Goal: Task Accomplishment & Management: Complete application form

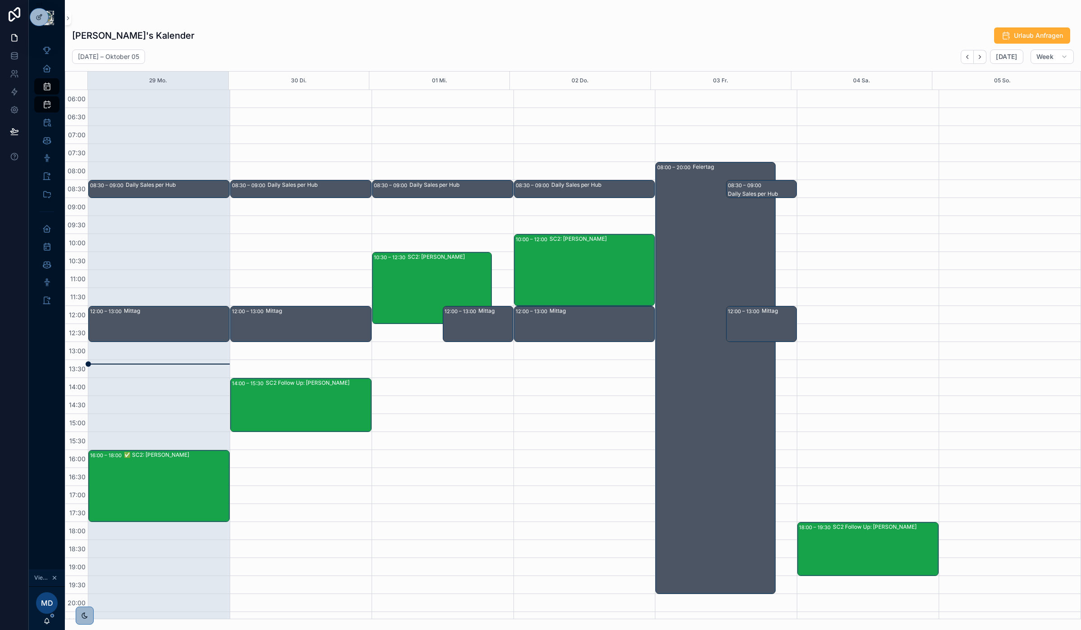
scroll to position [48, 0]
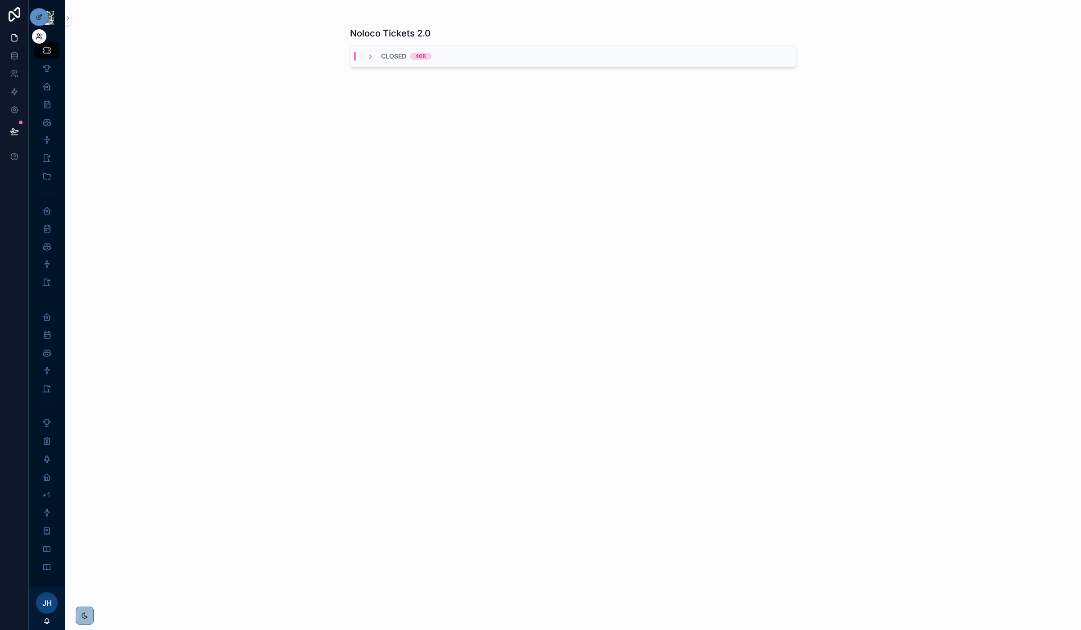
click at [41, 36] on icon at bounding box center [41, 35] width 1 height 2
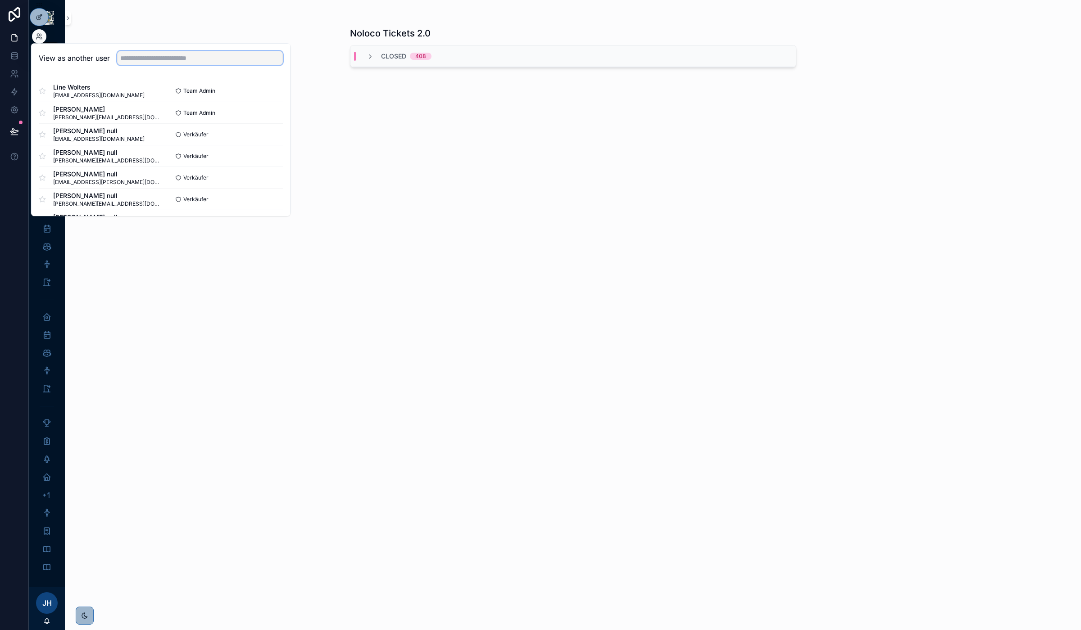
click at [208, 64] on input "text" at bounding box center [200, 58] width 166 height 14
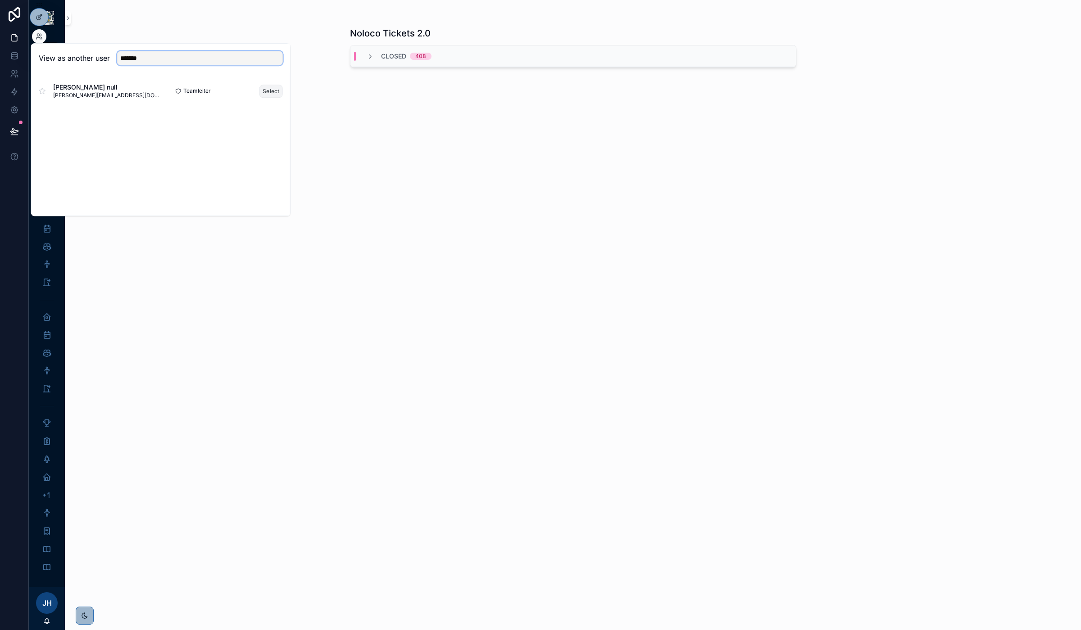
type input "*******"
click at [261, 90] on button "Select" at bounding box center [270, 91] width 23 height 13
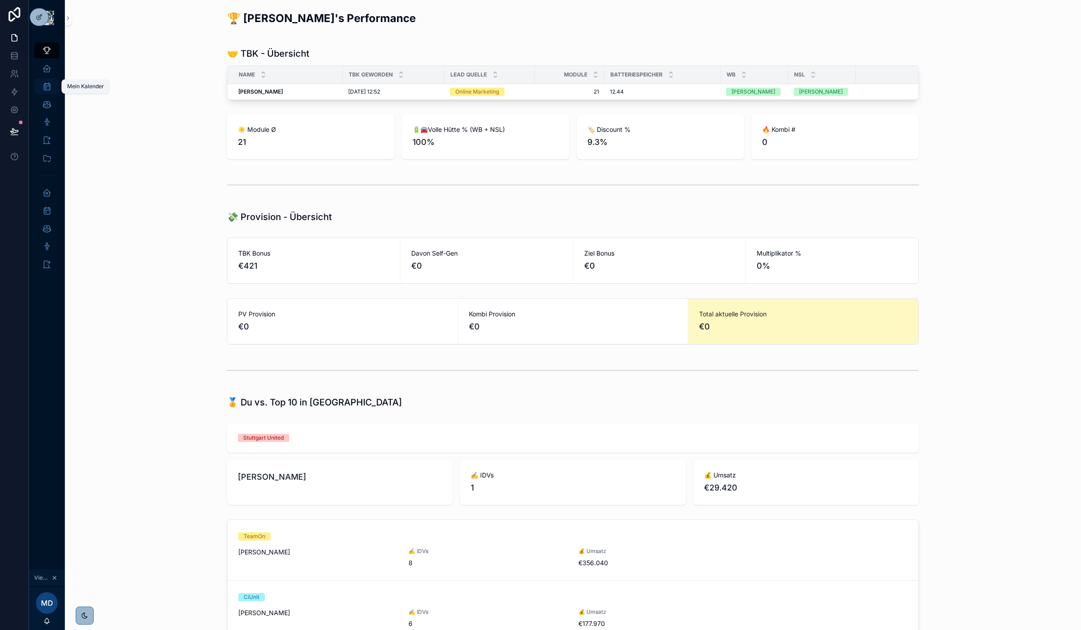
click at [48, 88] on icon "scrollable content" at bounding box center [46, 86] width 9 height 9
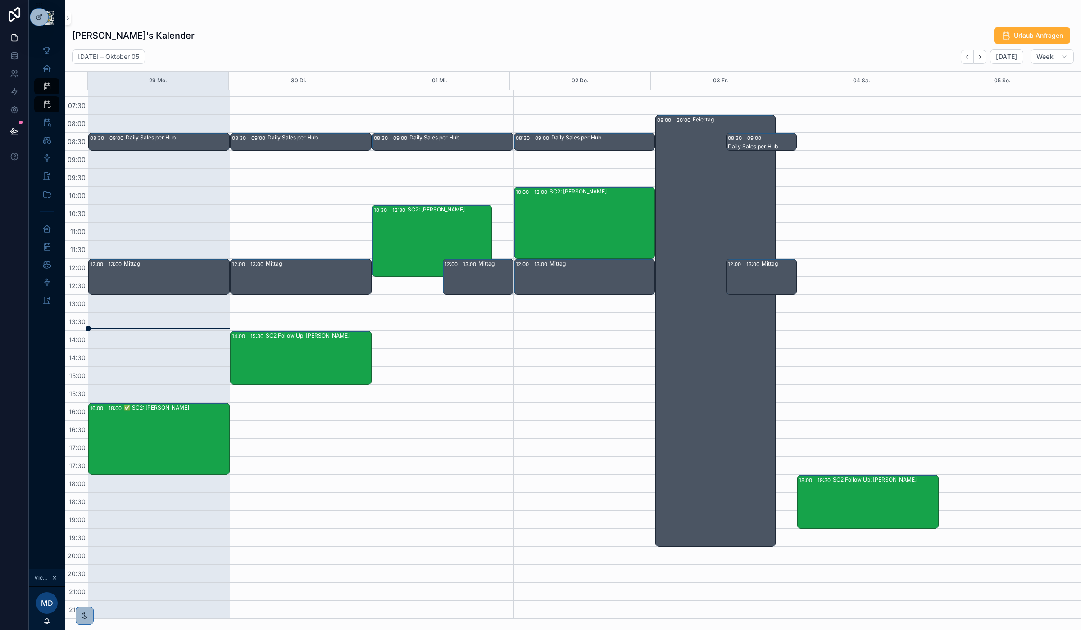
scroll to position [47, 0]
click at [37, 38] on icon at bounding box center [39, 36] width 7 height 7
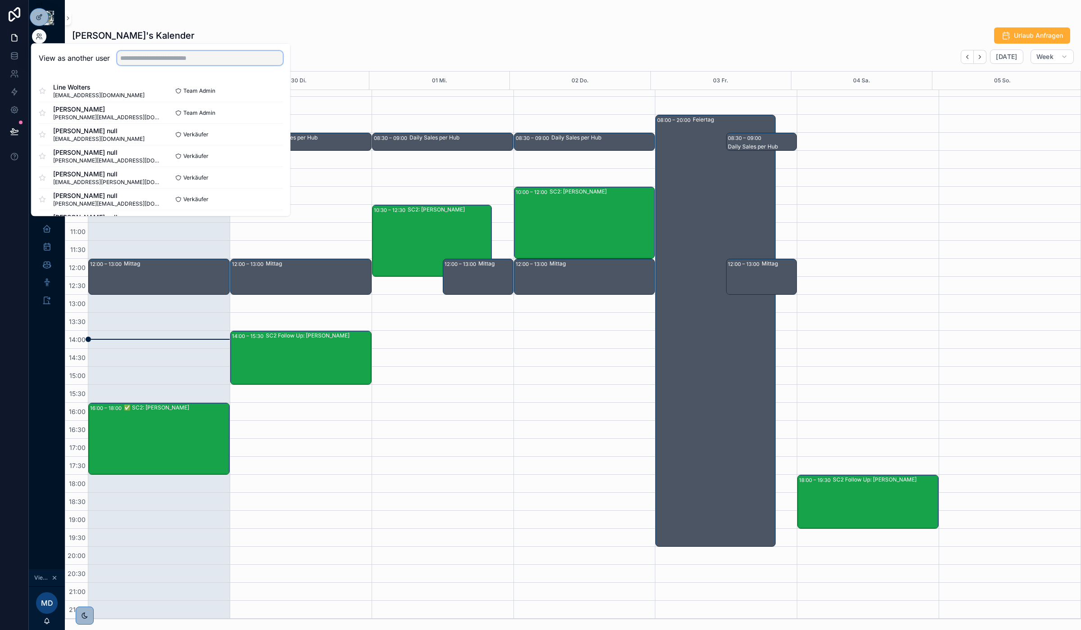
click at [155, 57] on input "text" at bounding box center [200, 58] width 166 height 14
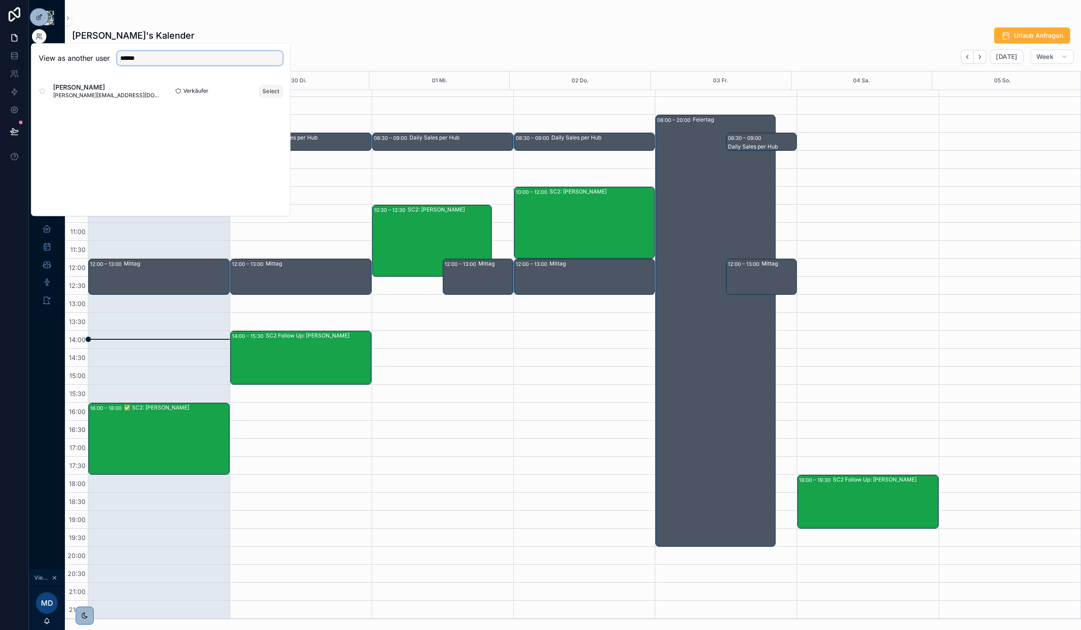
type input "******"
click at [272, 91] on button "Select" at bounding box center [270, 91] width 23 height 13
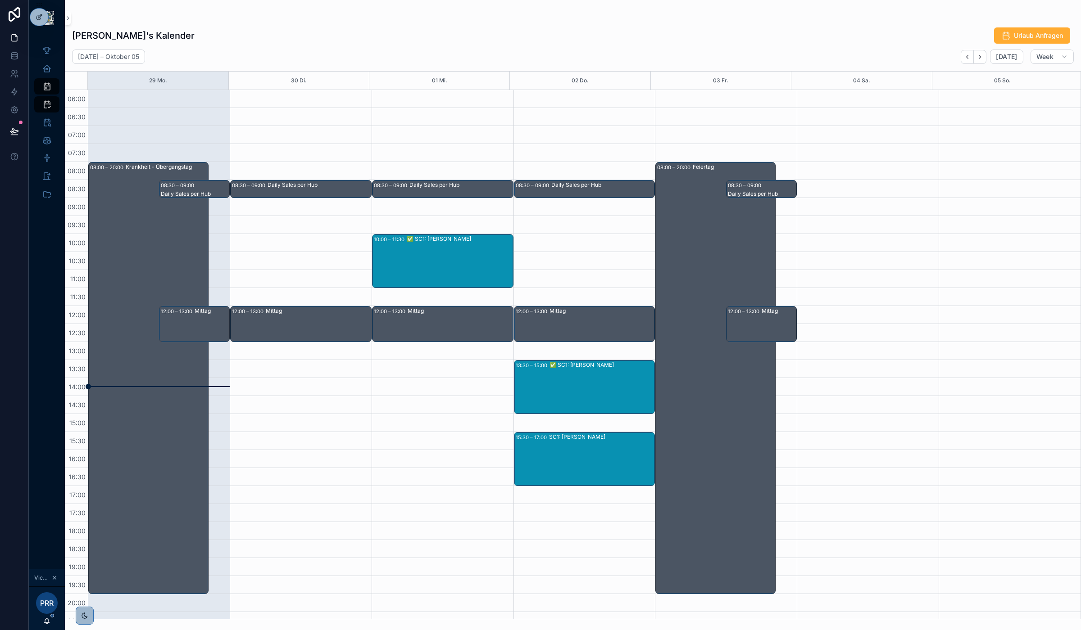
scroll to position [47, 0]
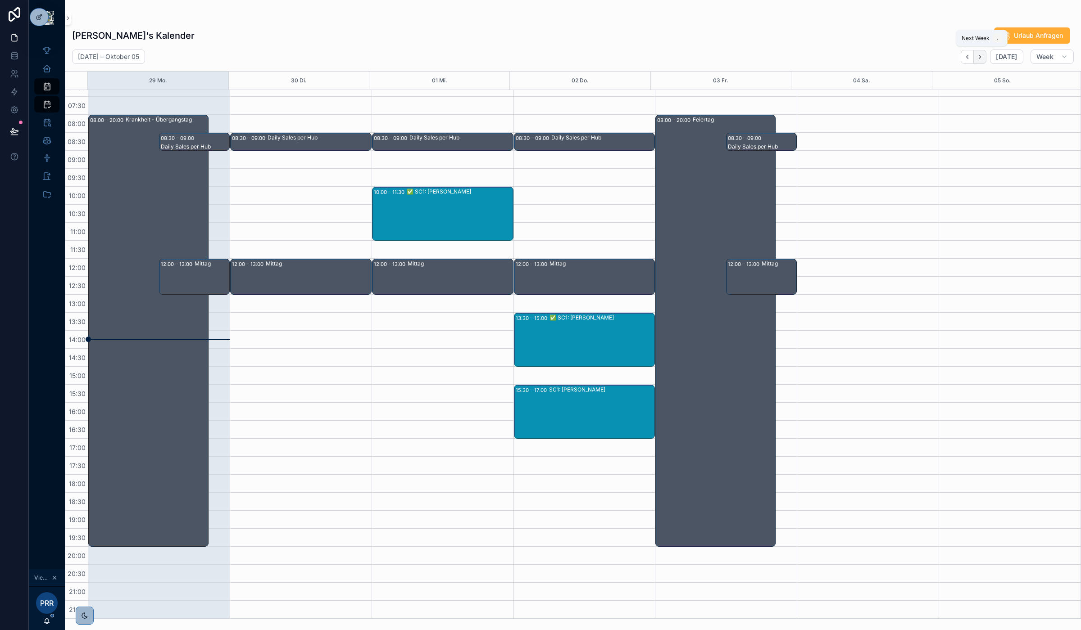
click at [982, 52] on button "Next" at bounding box center [979, 57] width 13 height 14
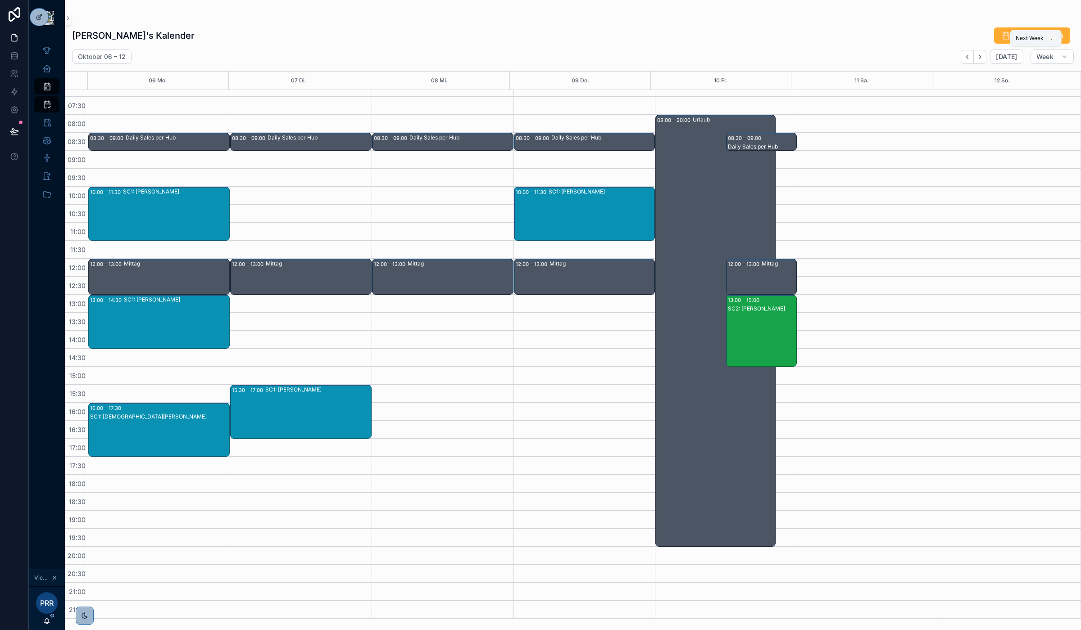
click at [982, 52] on button "Next" at bounding box center [979, 57] width 13 height 14
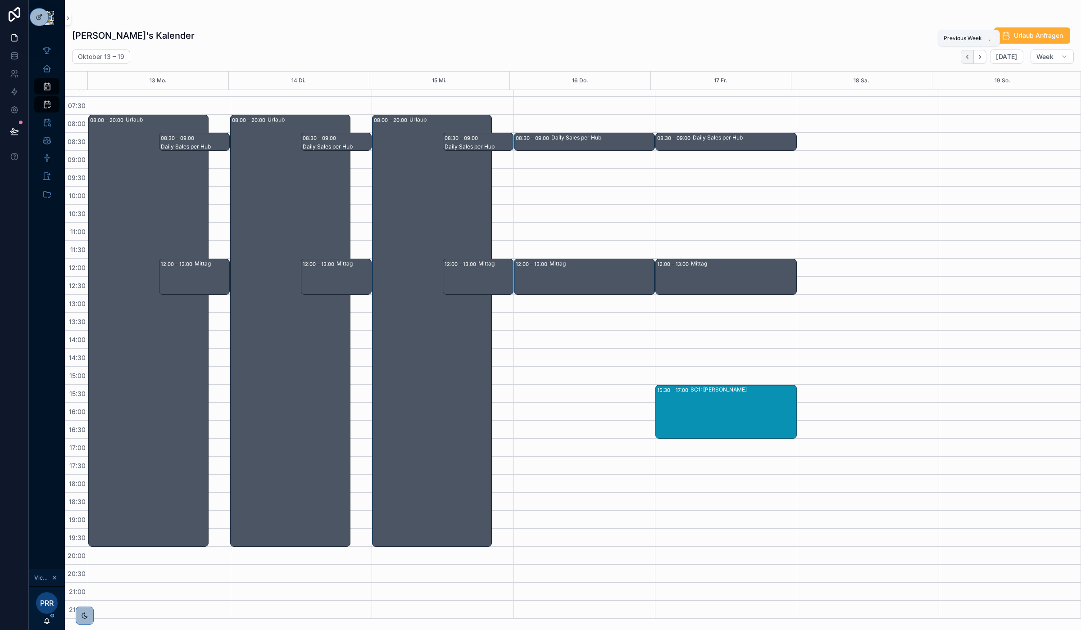
click at [966, 54] on icon "Back" at bounding box center [967, 57] width 7 height 7
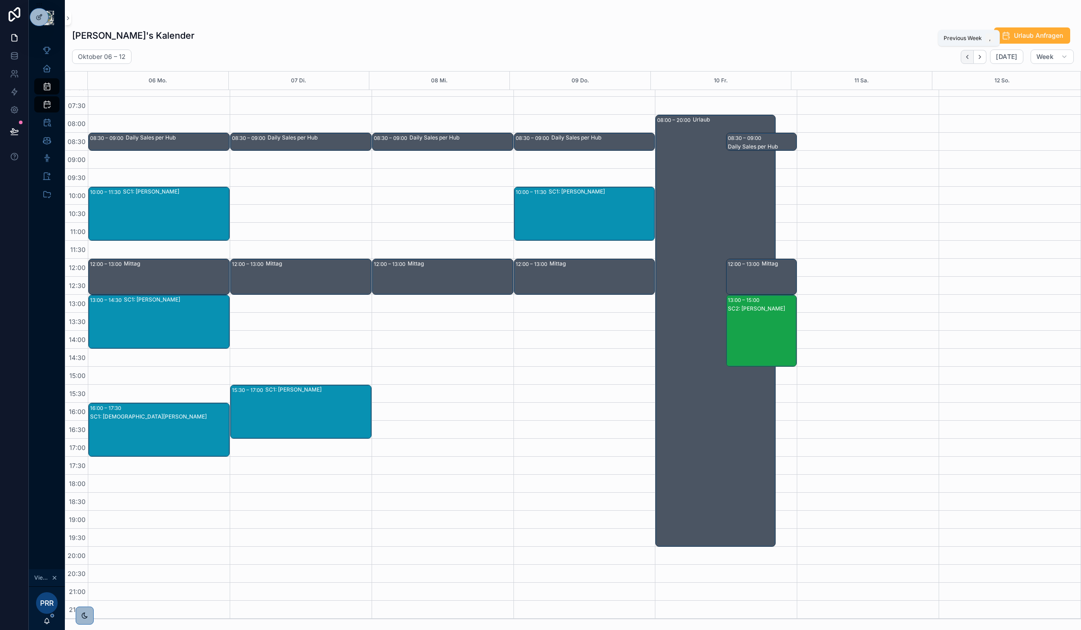
click at [967, 58] on icon "Back" at bounding box center [967, 57] width 7 height 7
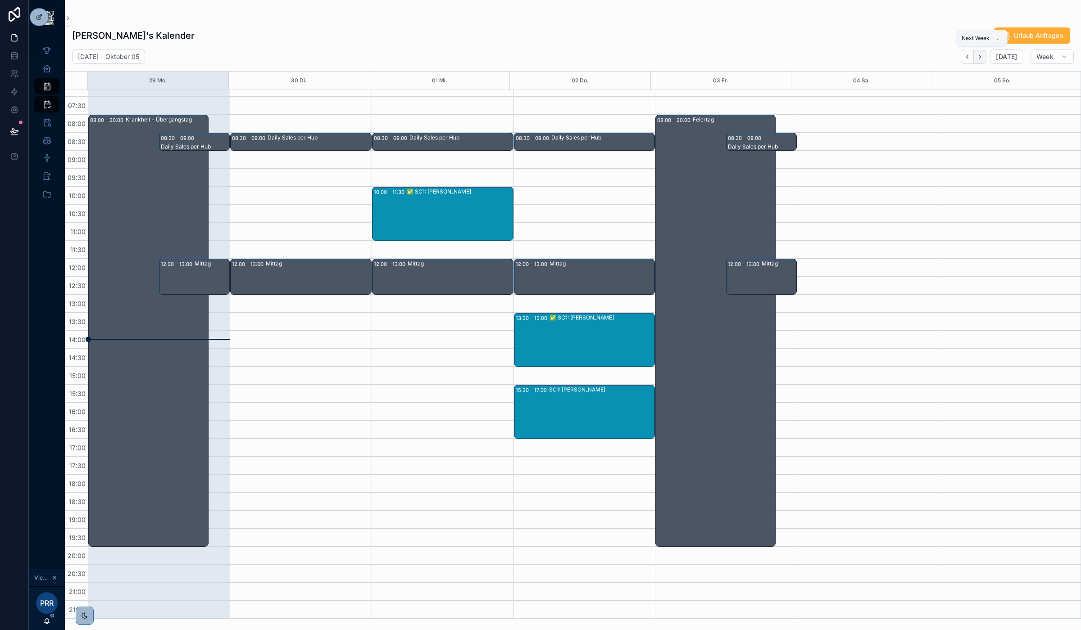
click at [980, 54] on icon "Next" at bounding box center [979, 57] width 7 height 7
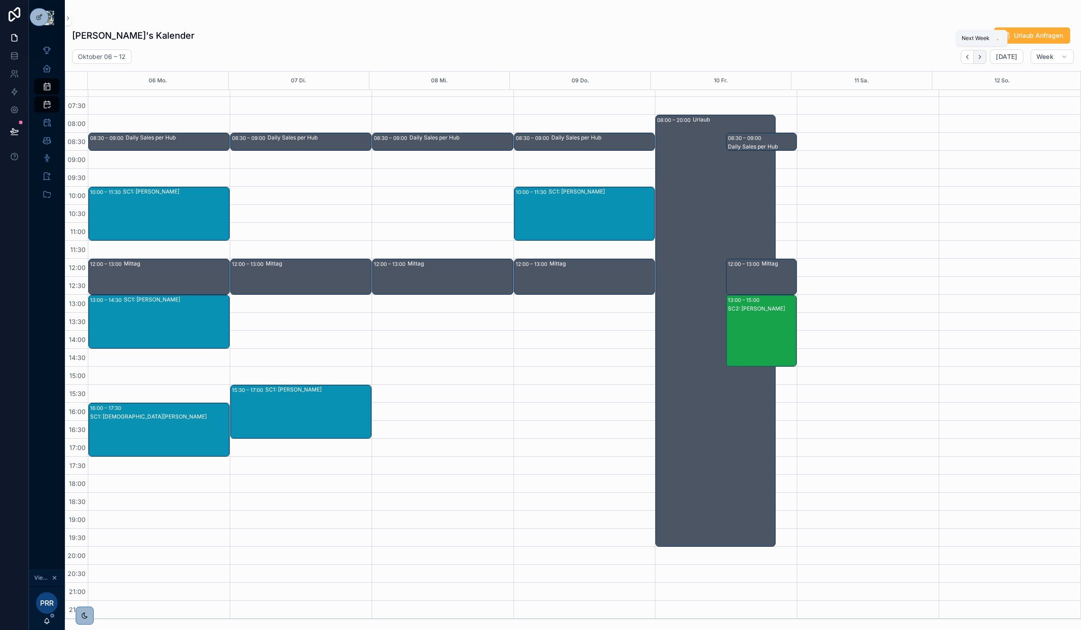
click at [980, 55] on icon "Next" at bounding box center [980, 57] width 2 height 4
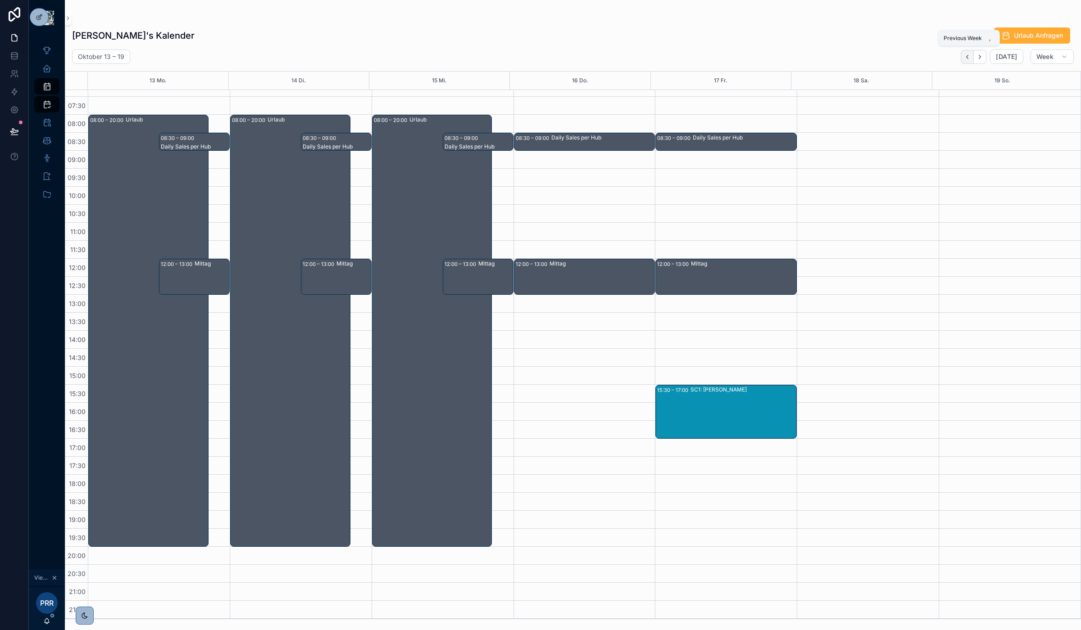
click at [967, 58] on icon "Back" at bounding box center [967, 57] width 7 height 7
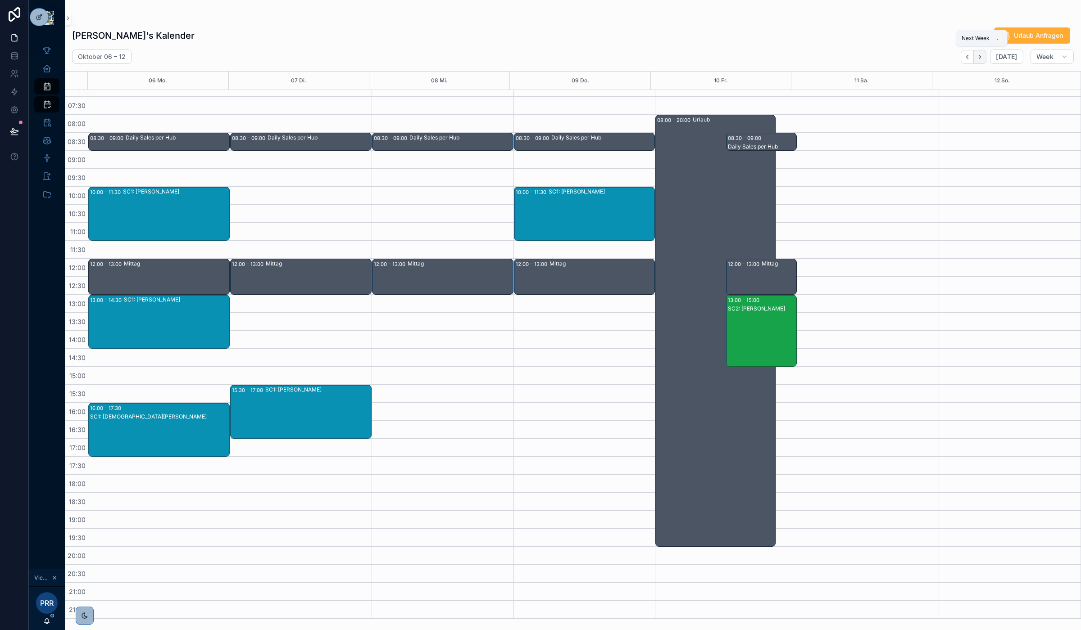
click at [985, 58] on button "Next" at bounding box center [979, 57] width 13 height 14
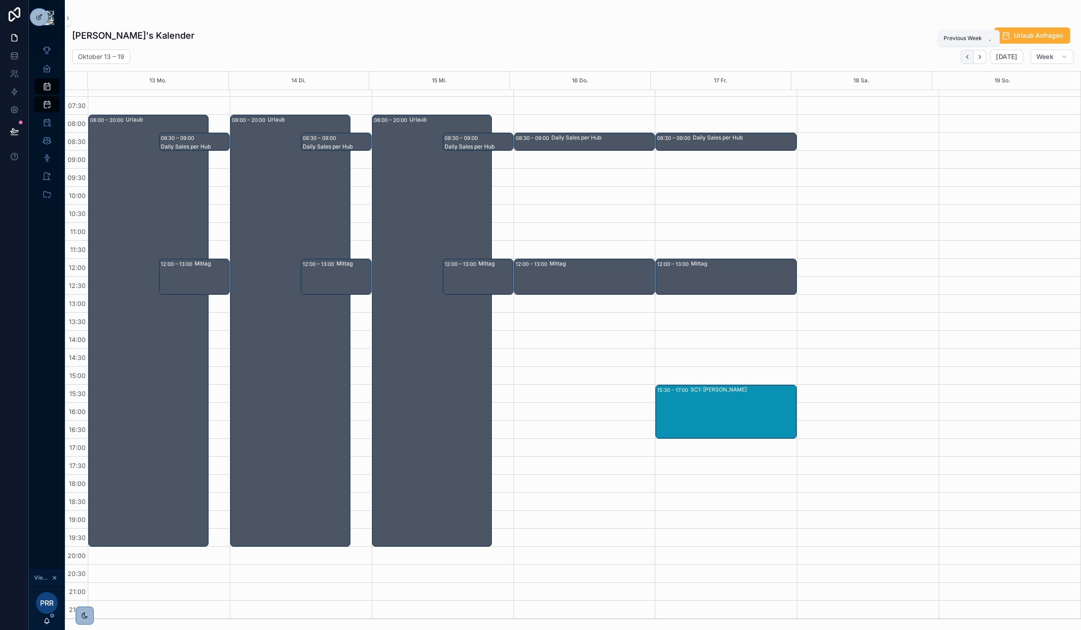
click at [966, 58] on icon "Back" at bounding box center [967, 57] width 7 height 7
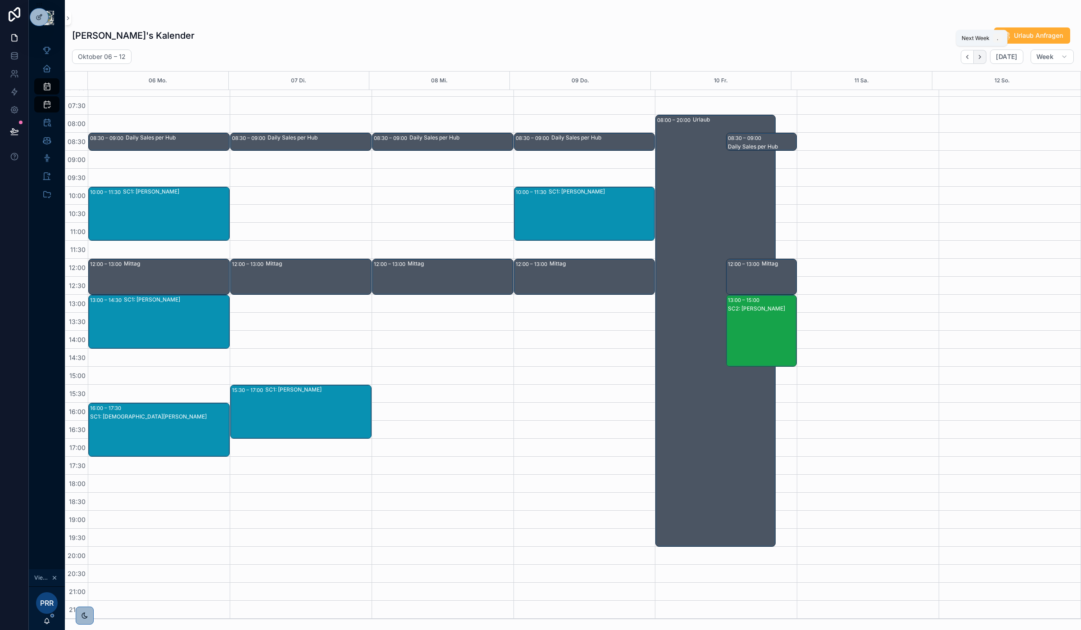
click at [977, 58] on icon "Next" at bounding box center [979, 57] width 7 height 7
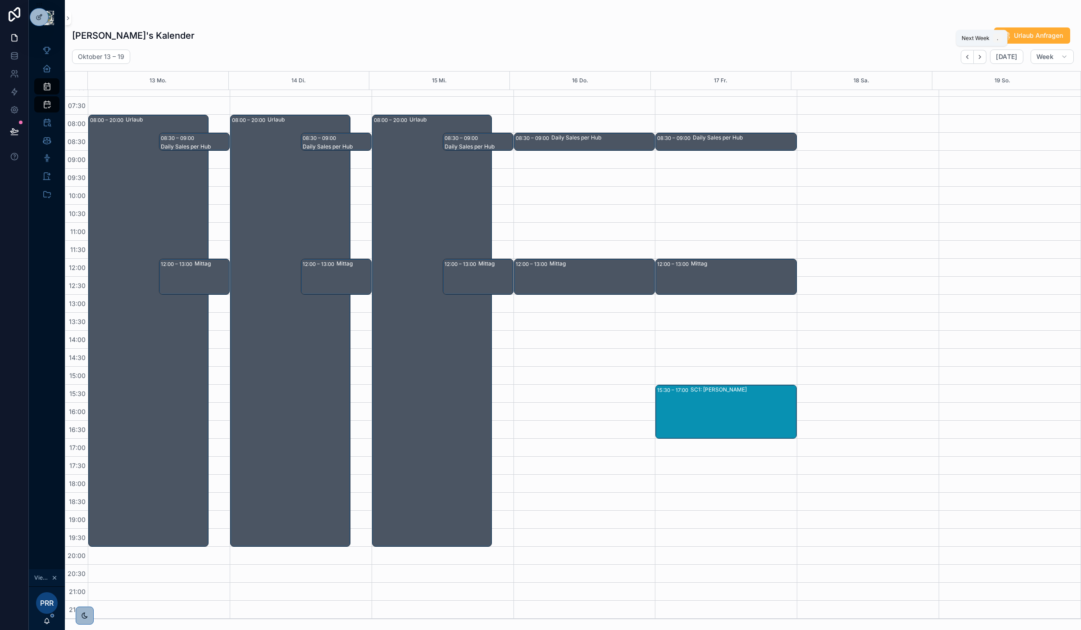
click at [977, 58] on icon "Next" at bounding box center [979, 57] width 7 height 7
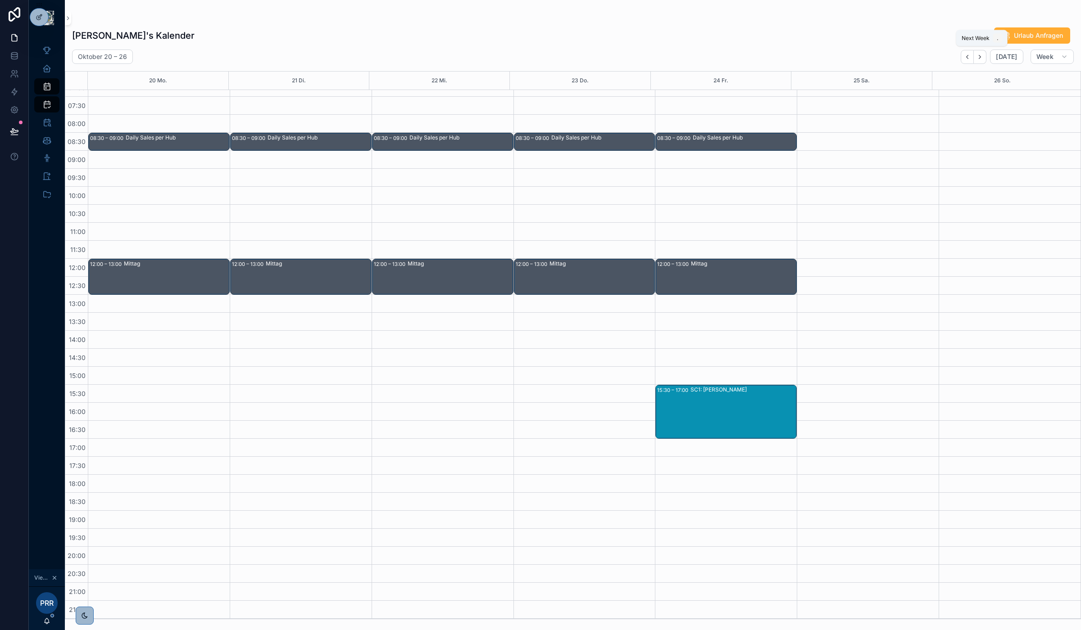
click at [977, 58] on icon "Next" at bounding box center [979, 57] width 7 height 7
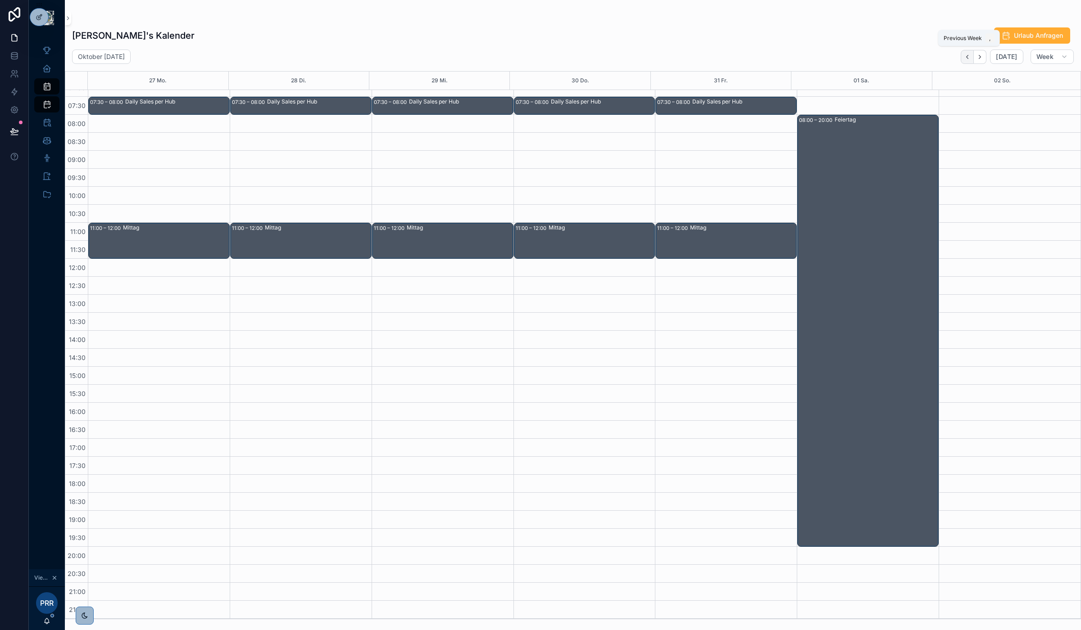
click at [970, 58] on icon "Back" at bounding box center [967, 57] width 7 height 7
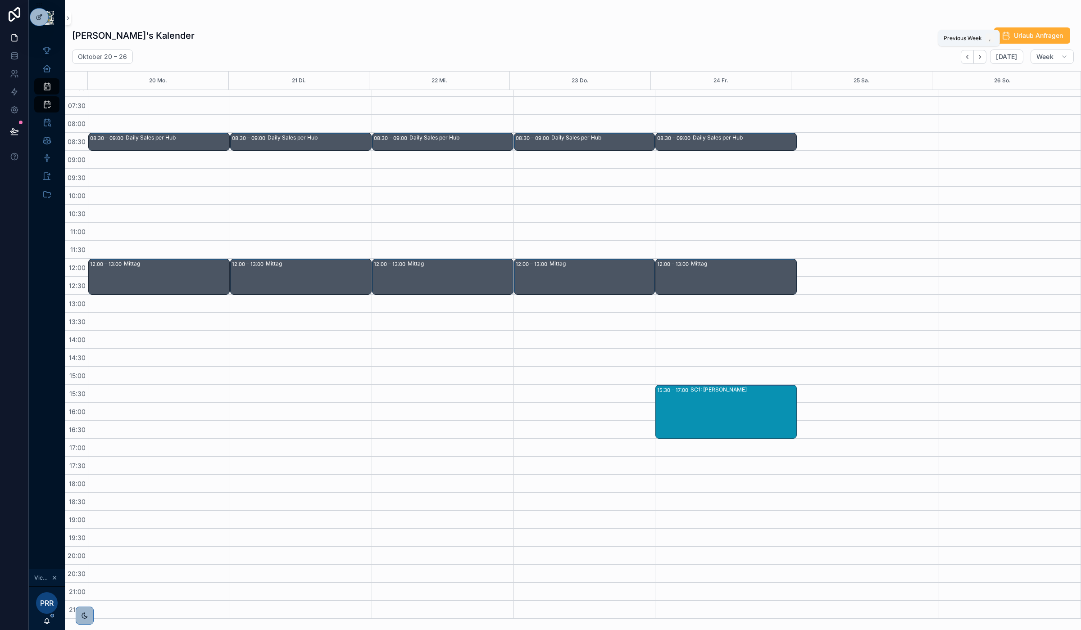
click at [970, 58] on icon "Back" at bounding box center [967, 57] width 7 height 7
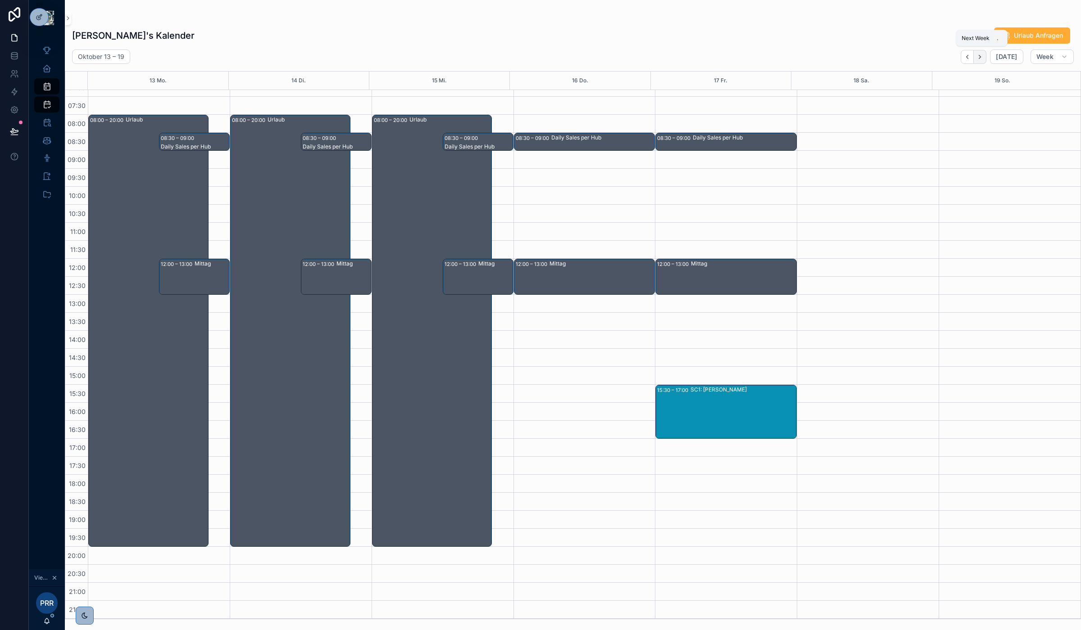
click at [977, 59] on icon "Next" at bounding box center [979, 57] width 7 height 7
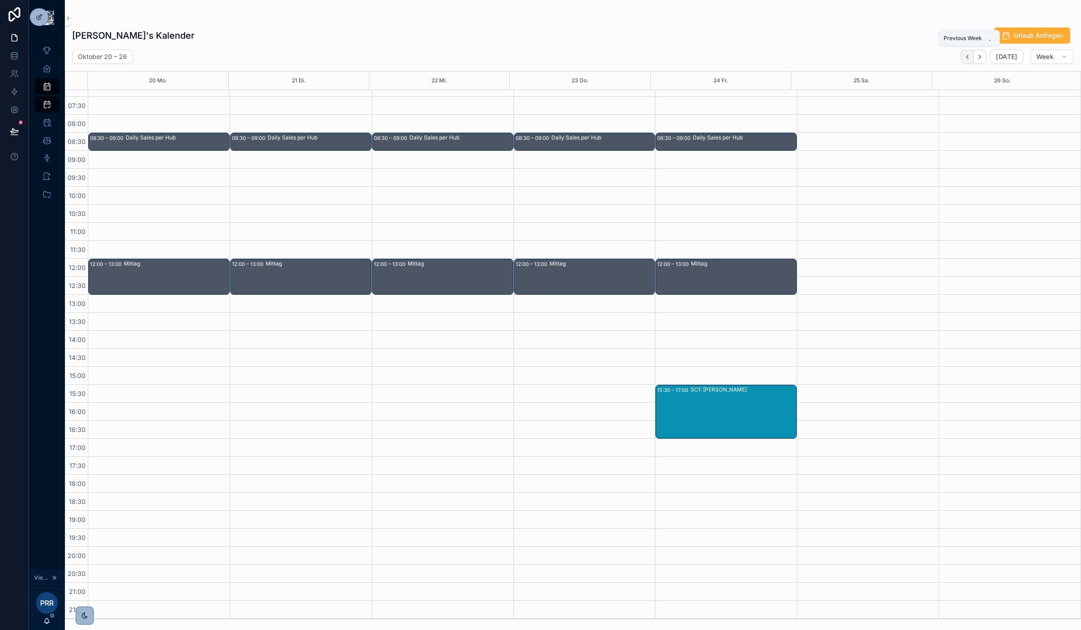
click at [972, 61] on button "Back" at bounding box center [966, 57] width 13 height 14
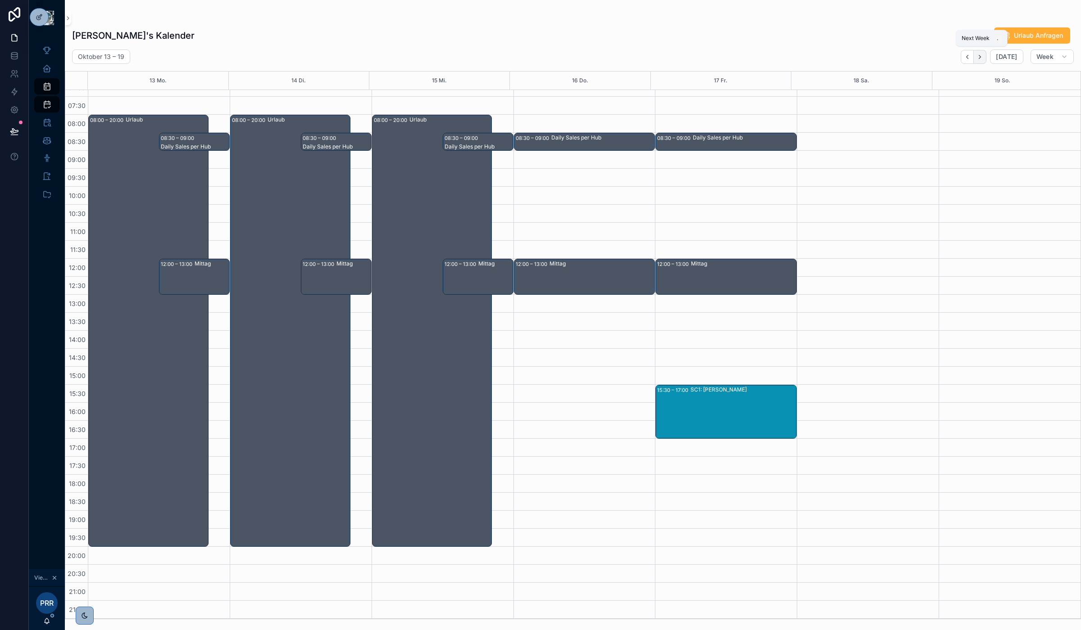
click at [977, 55] on icon "Next" at bounding box center [979, 57] width 7 height 7
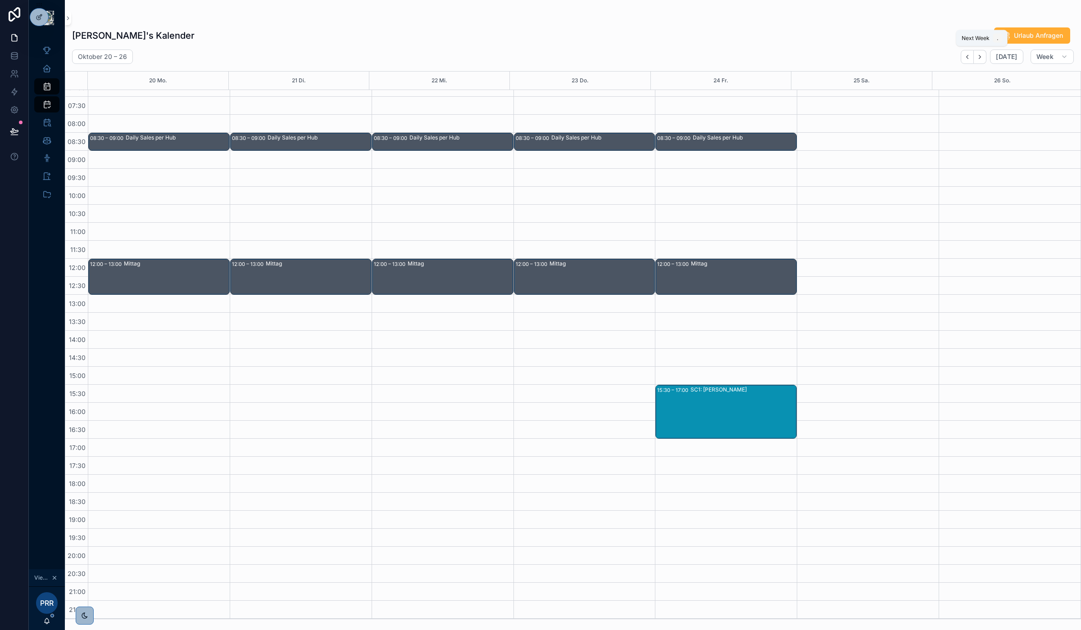
click at [977, 55] on icon "Next" at bounding box center [979, 57] width 7 height 7
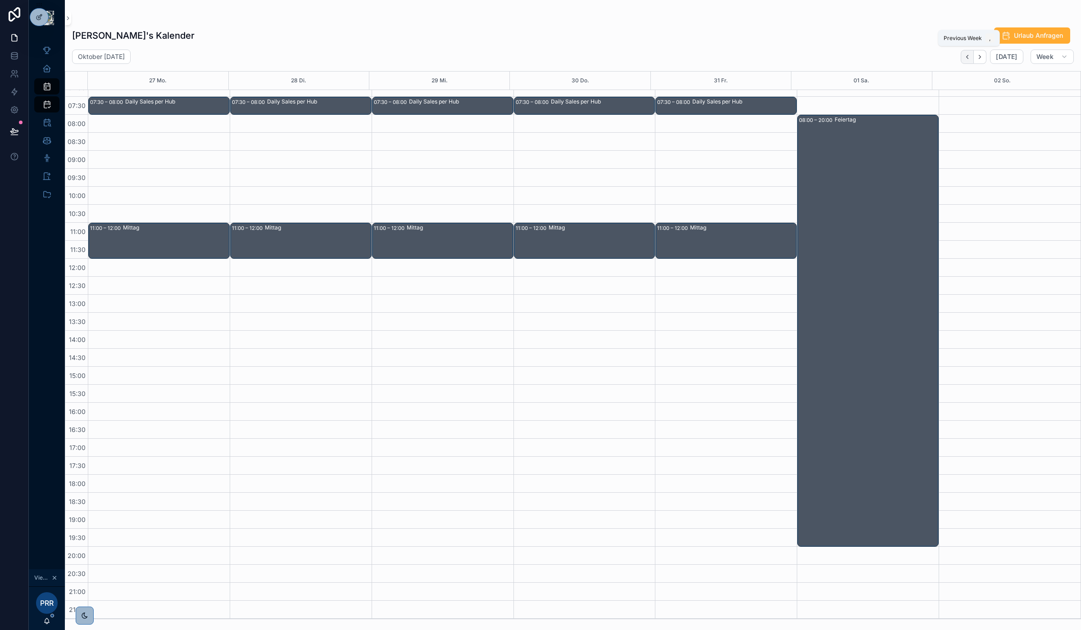
click at [965, 56] on icon "Back" at bounding box center [967, 57] width 7 height 7
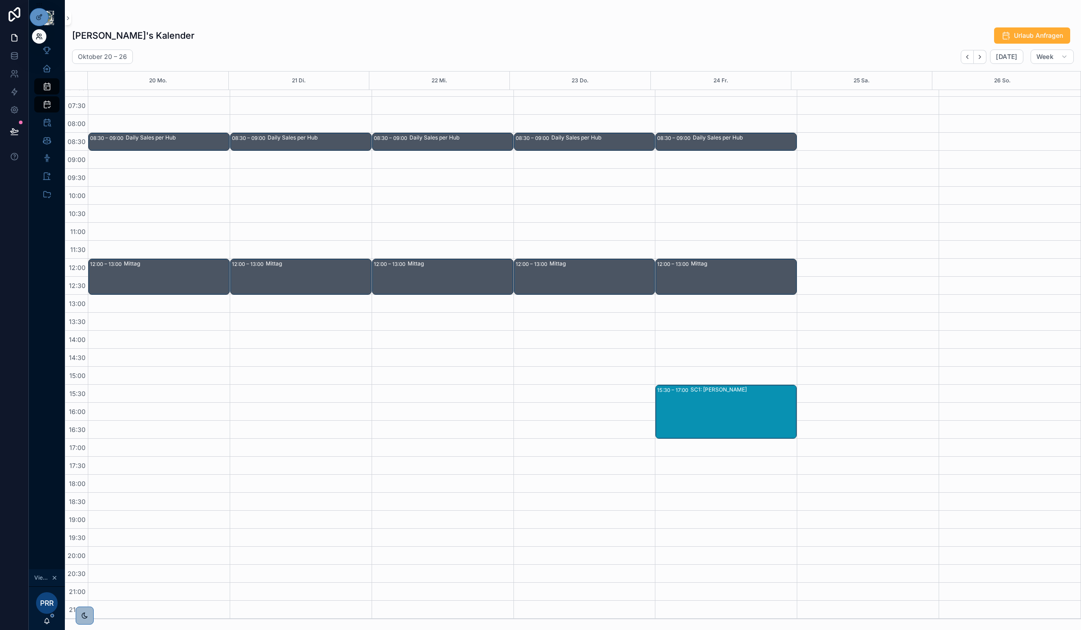
click at [39, 34] on icon at bounding box center [38, 35] width 2 height 2
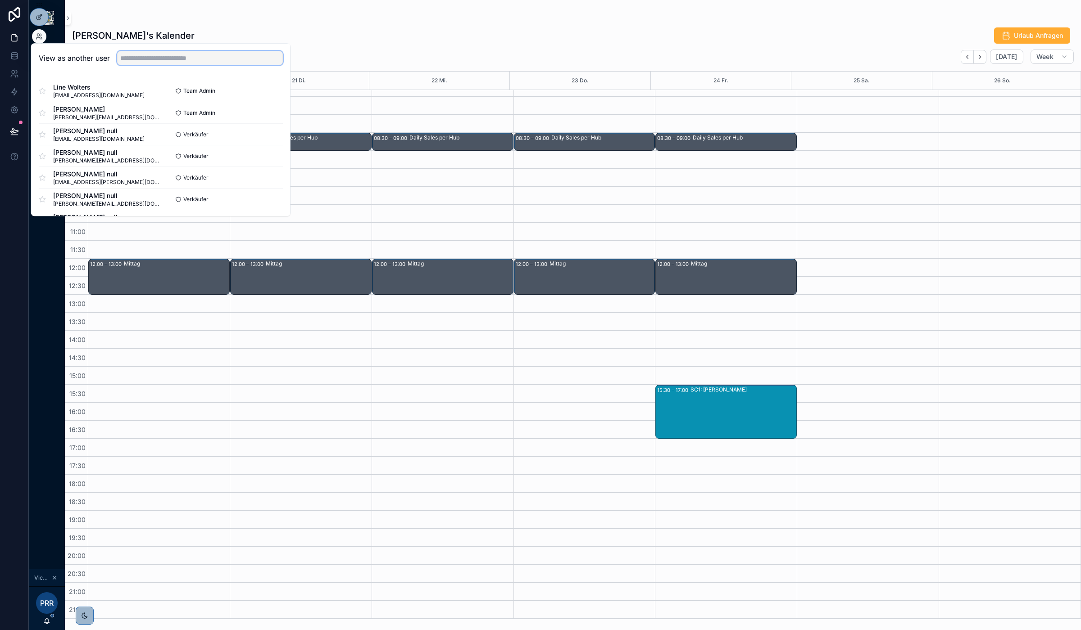
click at [163, 57] on input "text" at bounding box center [200, 58] width 166 height 14
type input "*********"
click at [274, 176] on button "Select" at bounding box center [270, 177] width 23 height 13
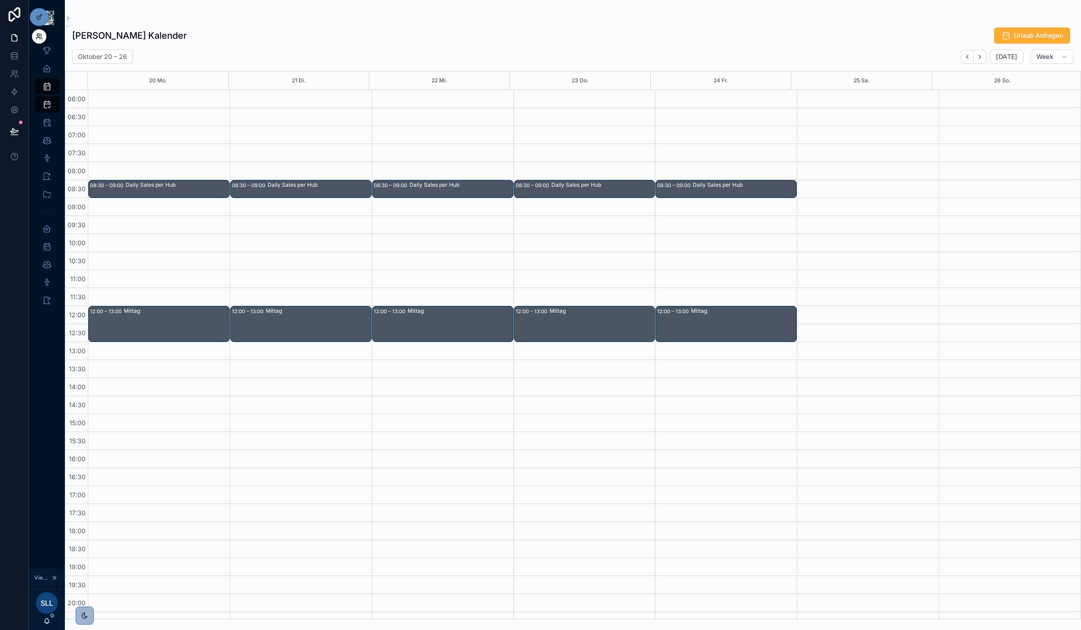
click at [37, 36] on icon at bounding box center [39, 36] width 7 height 7
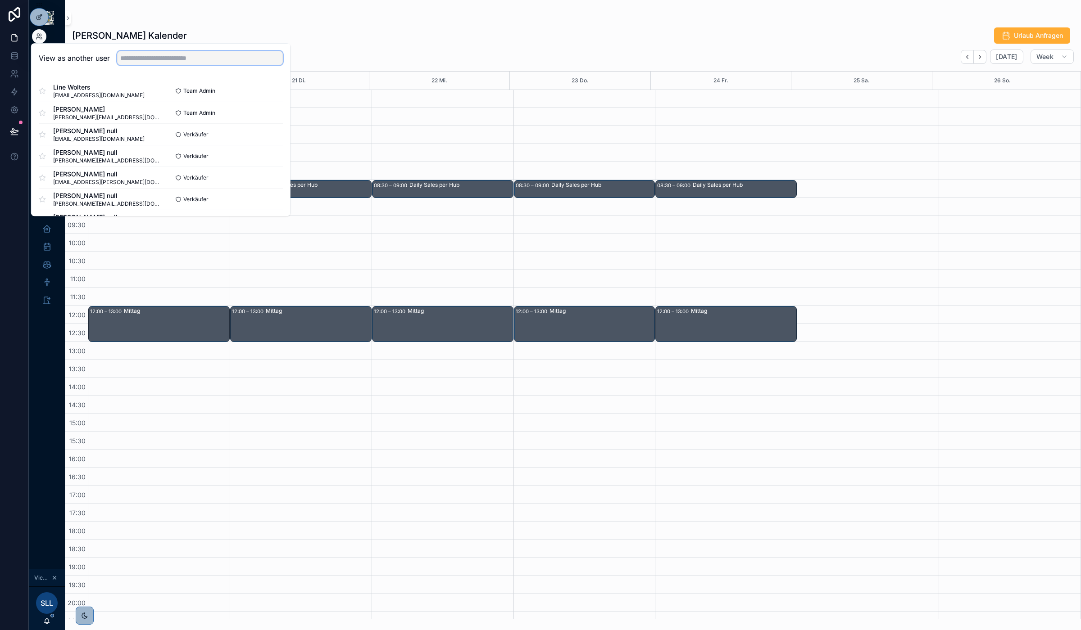
click at [138, 62] on input "text" at bounding box center [200, 58] width 166 height 14
type input "*******"
click at [273, 113] on button "Select" at bounding box center [270, 112] width 23 height 13
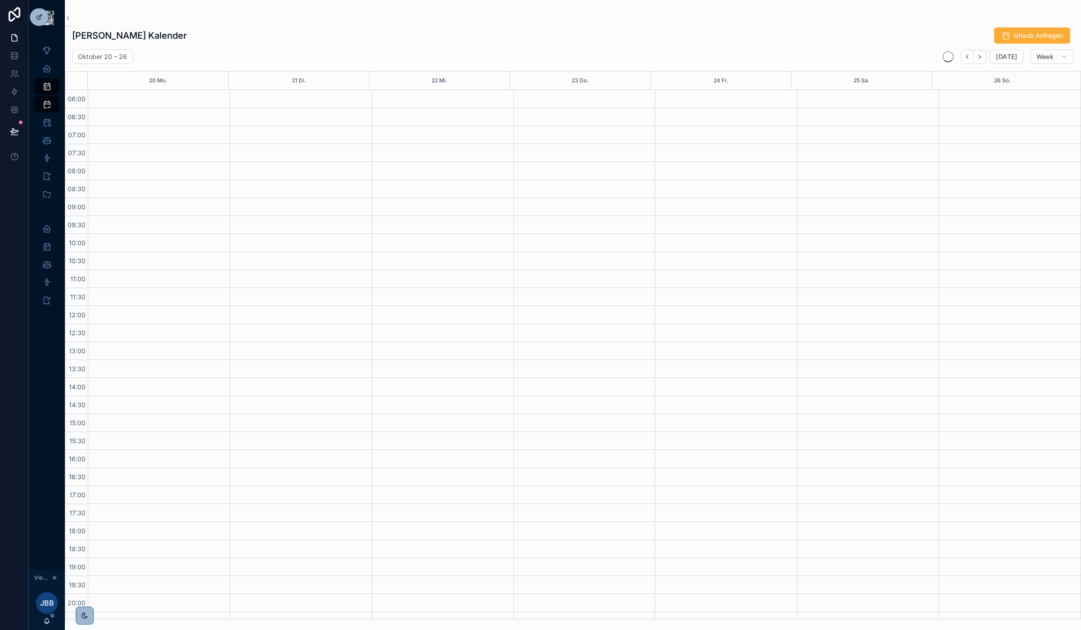
scroll to position [48, 0]
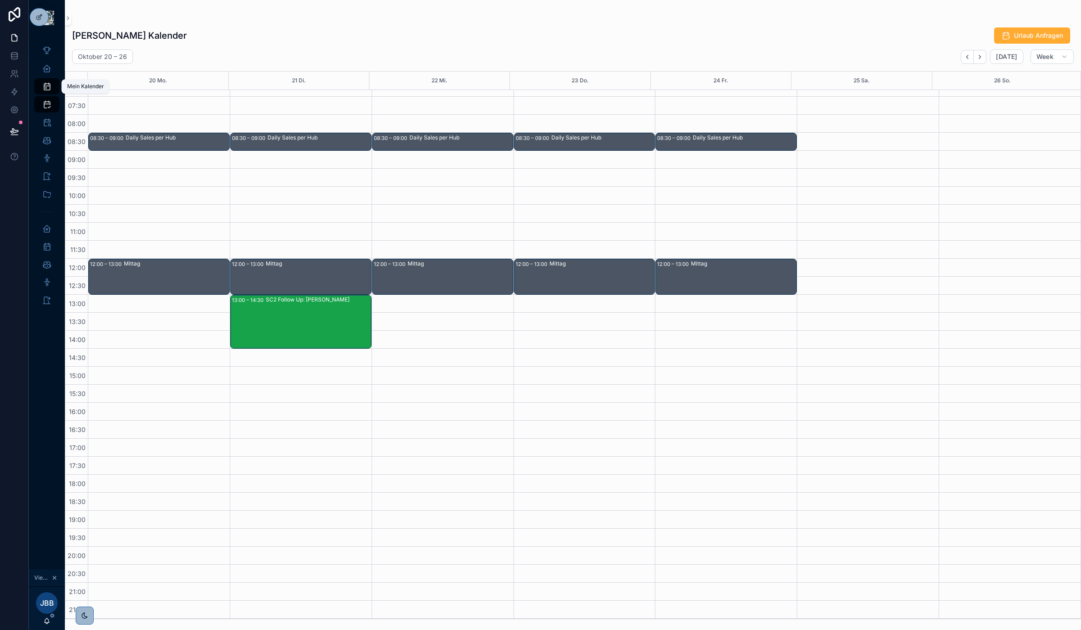
click at [45, 88] on icon "scrollable content" at bounding box center [46, 86] width 9 height 9
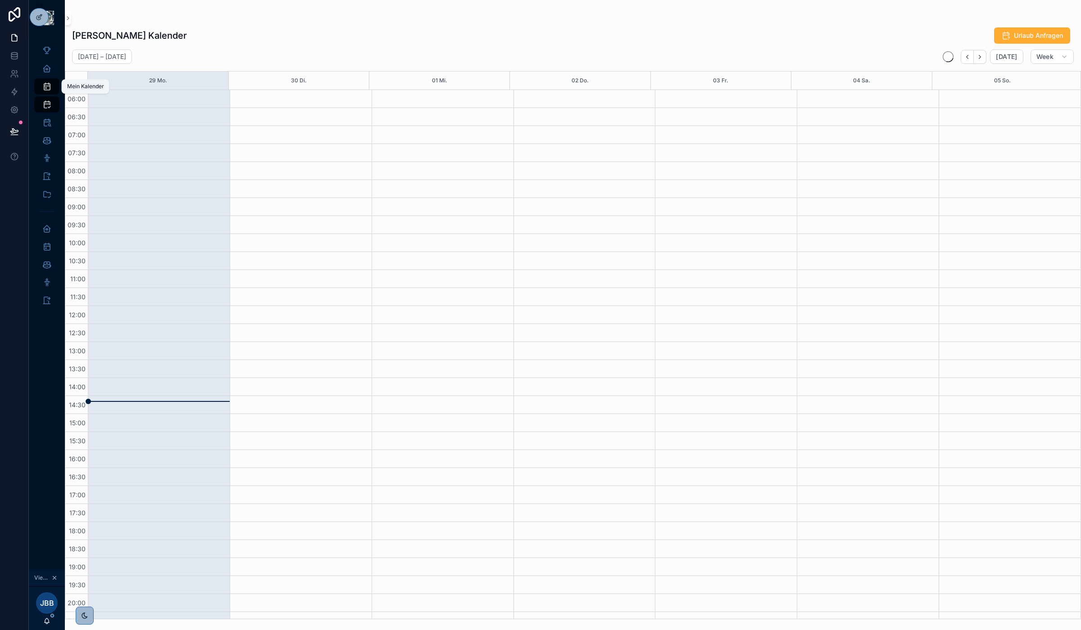
scroll to position [48, 0]
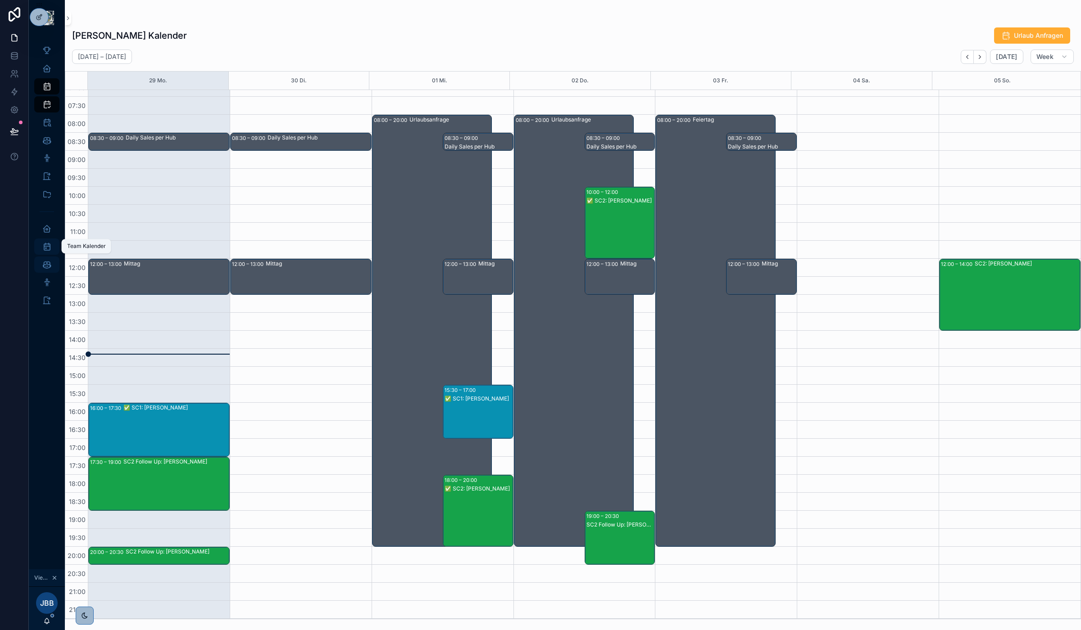
click at [46, 244] on icon "scrollable content" at bounding box center [46, 246] width 9 height 9
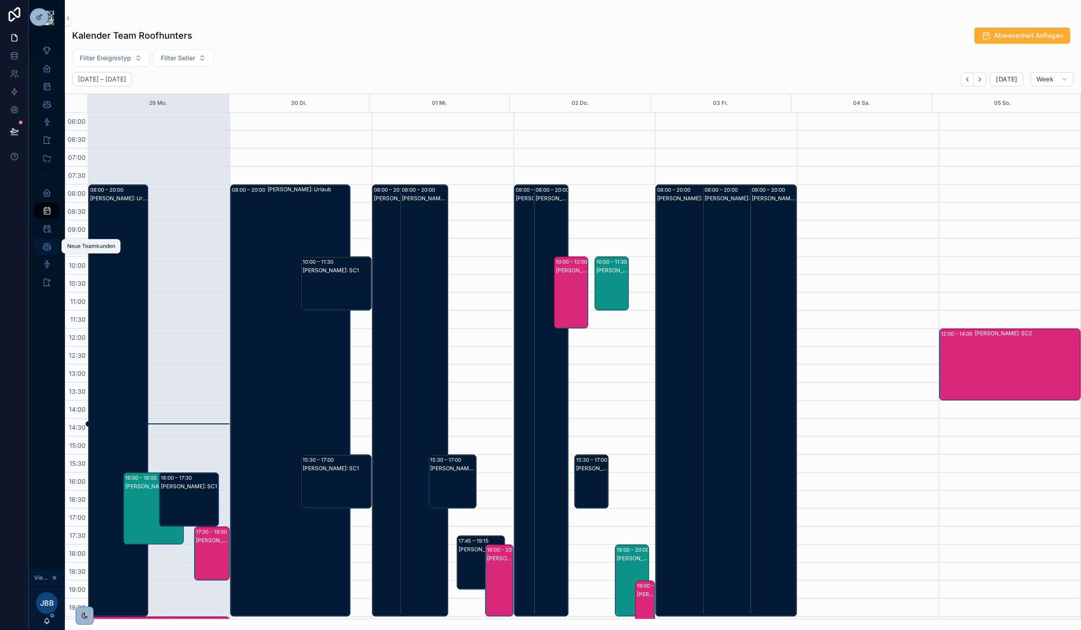
scroll to position [70, 0]
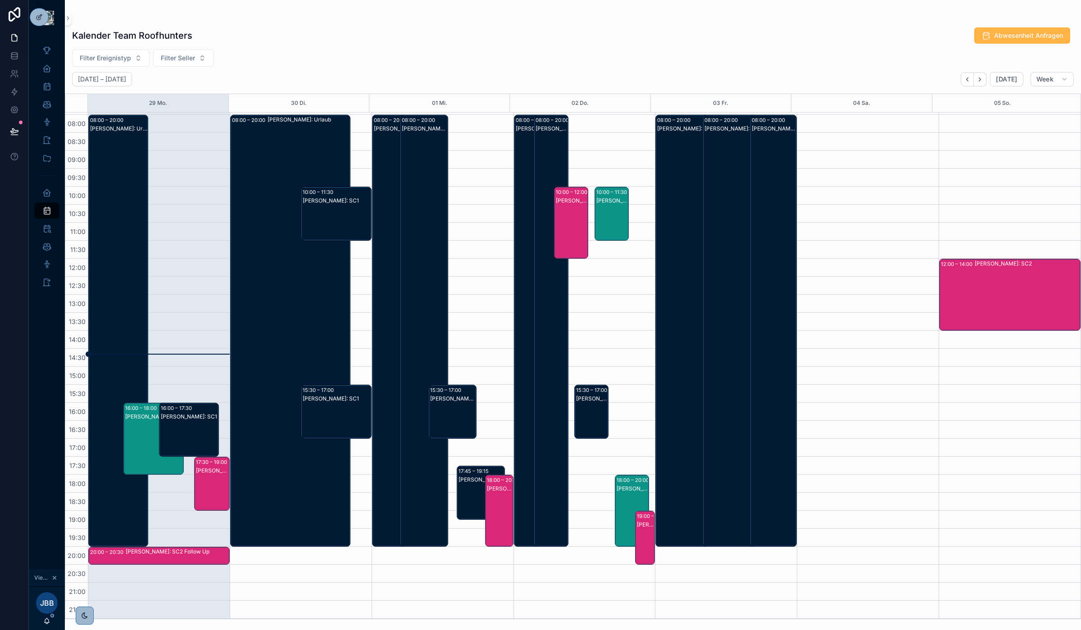
click at [1050, 32] on span "Abwesenheit Anfragen" at bounding box center [1028, 35] width 69 height 9
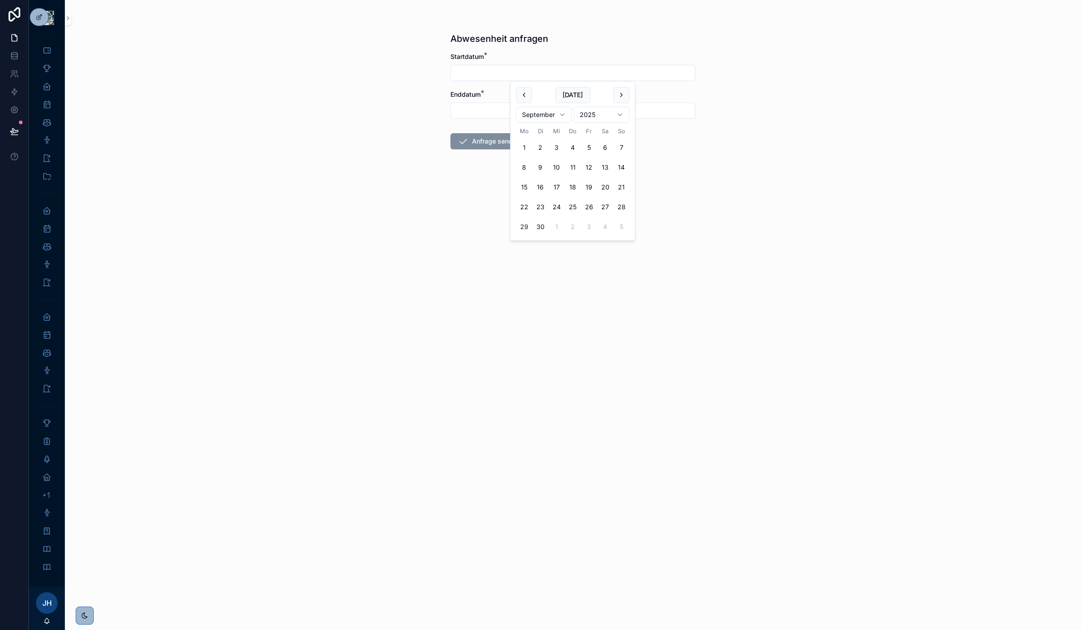
click at [492, 72] on input "scrollable content" at bounding box center [573, 73] width 244 height 13
click at [563, 111] on html "Noloco Tickets 2.0 Monatliche Performance Home Mein Kalender Neue Kunden Aktive…" at bounding box center [540, 315] width 1081 height 630
click at [525, 205] on button "20" at bounding box center [524, 207] width 16 height 16
type input "**********"
click at [462, 107] on input "scrollable content" at bounding box center [573, 110] width 244 height 13
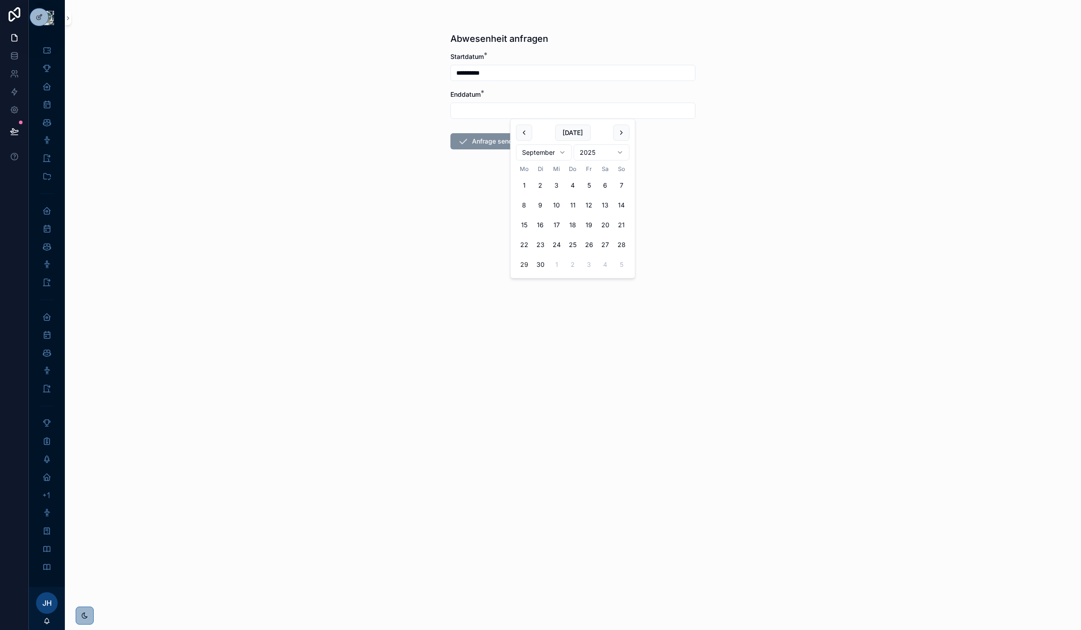
click at [566, 149] on html "**********" at bounding box center [540, 315] width 1081 height 630
click at [523, 243] on button "20" at bounding box center [524, 245] width 16 height 16
type input "**********"
click at [461, 181] on form "**********" at bounding box center [572, 129] width 245 height 155
click at [67, 21] on button "scrollable content" at bounding box center [68, 18] width 6 height 14
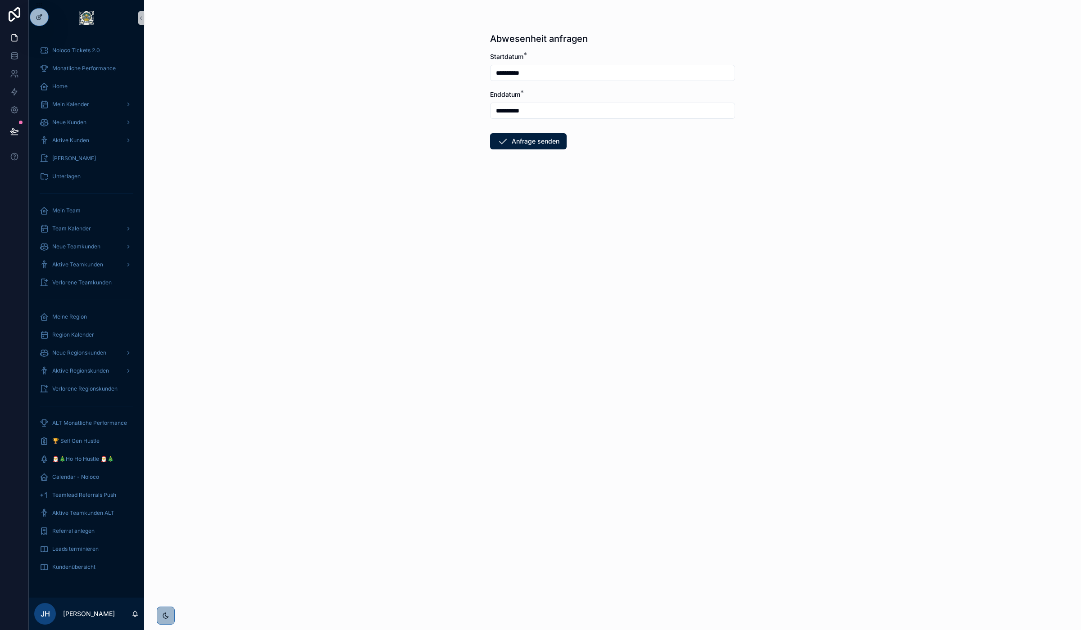
click at [403, 246] on div "**********" at bounding box center [612, 315] width 937 height 630
click at [36, 36] on icon at bounding box center [39, 36] width 7 height 7
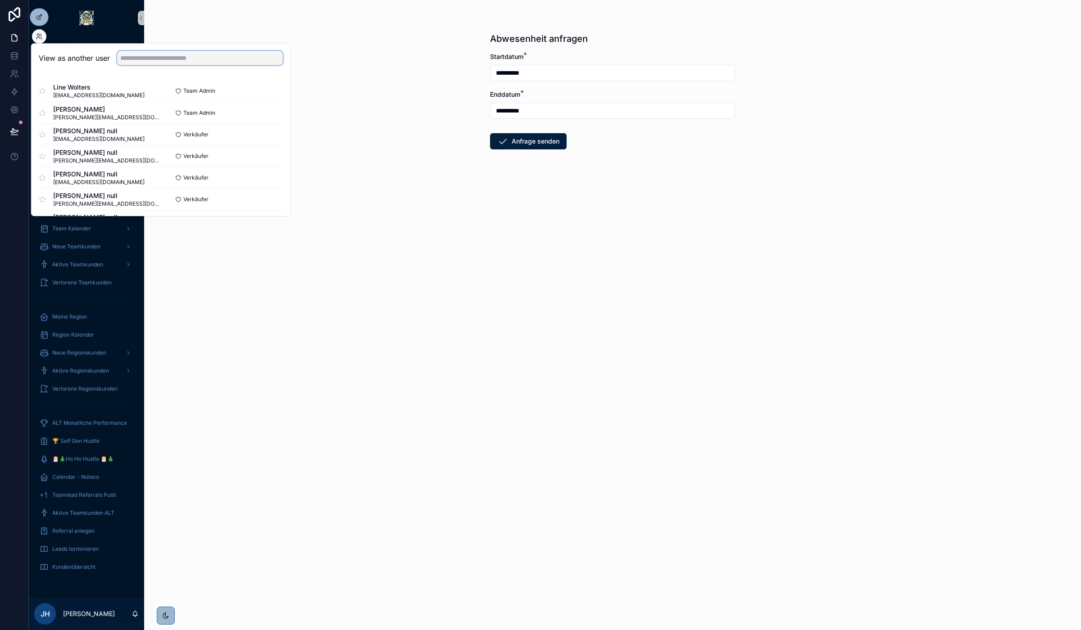
click at [199, 59] on input "text" at bounding box center [200, 58] width 166 height 14
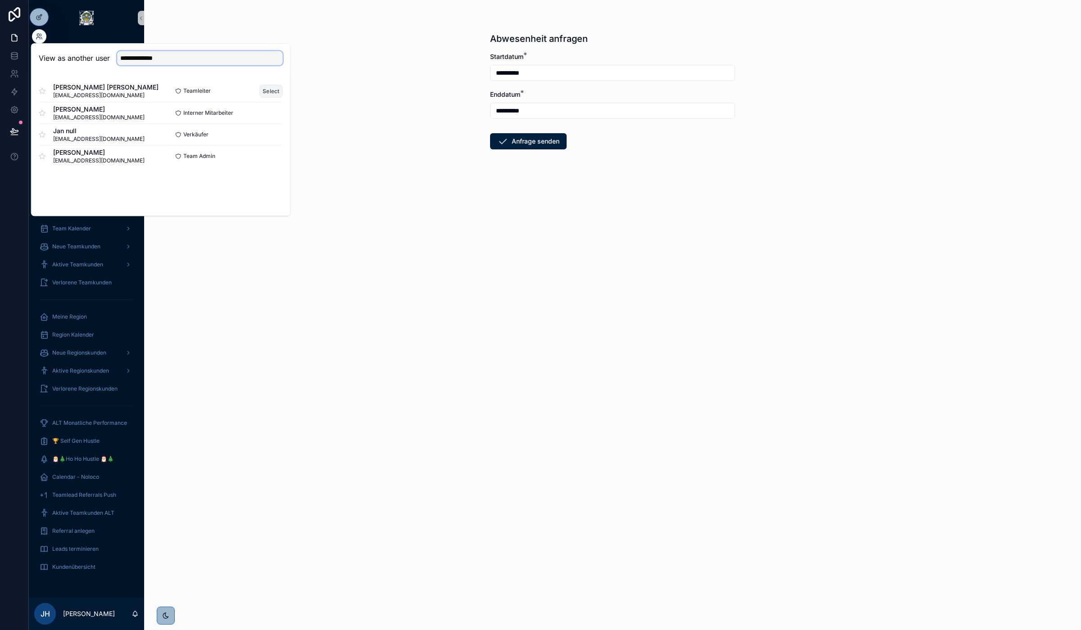
type input "**********"
click at [273, 94] on button "Select" at bounding box center [270, 91] width 23 height 13
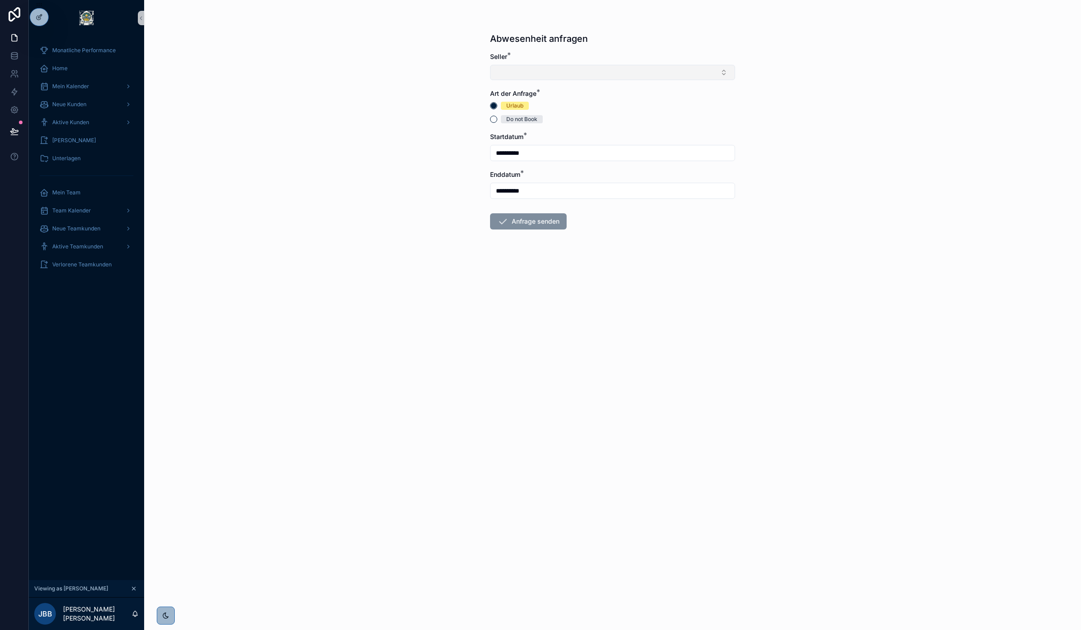
click at [524, 77] on button "Select Button" at bounding box center [612, 72] width 245 height 15
click at [536, 124] on span "[PERSON_NAME]" at bounding box center [522, 122] width 52 height 9
click at [521, 120] on div "Do not Book" at bounding box center [521, 121] width 31 height 8
click at [497, 120] on button "Do not Book" at bounding box center [493, 121] width 7 height 7
click at [538, 189] on div "Slot 1 - 10:00 Uhr" at bounding box center [528, 189] width 45 height 8
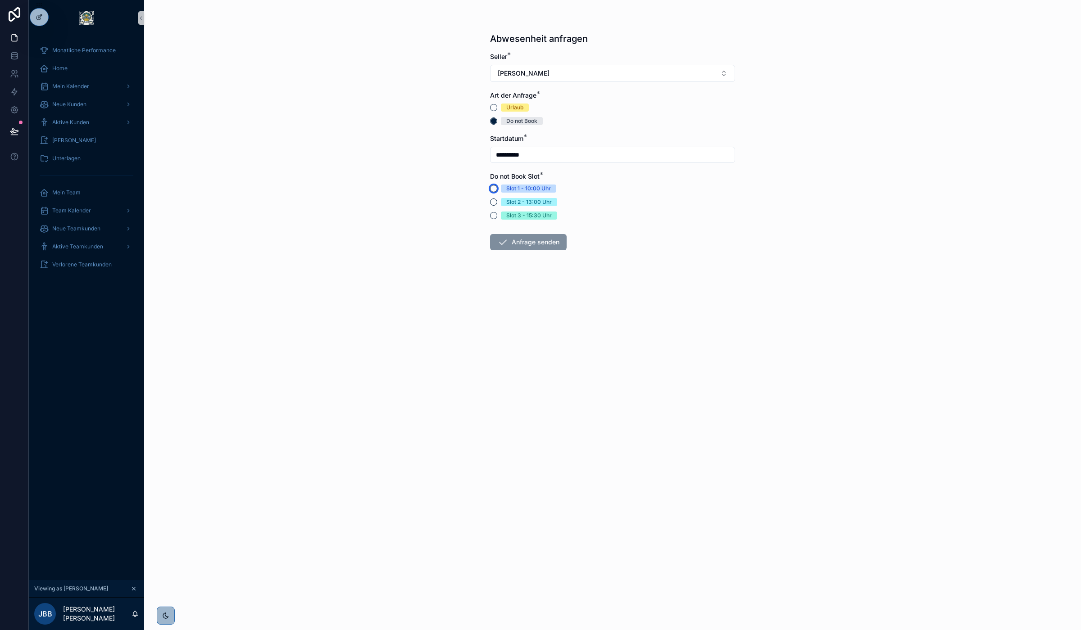
click at [497, 189] on button "Slot 1 - 10:00 Uhr" at bounding box center [493, 188] width 7 height 7
click at [493, 204] on button "Slot 2 - 13:00 Uhr" at bounding box center [493, 202] width 7 height 7
click at [492, 187] on button "Slot 1 - 10:00 Uhr" at bounding box center [493, 188] width 7 height 7
click at [492, 187] on circle "scrollable content" at bounding box center [493, 188] width 5 height 5
click at [532, 239] on button "Anfrage senden" at bounding box center [528, 242] width 77 height 16
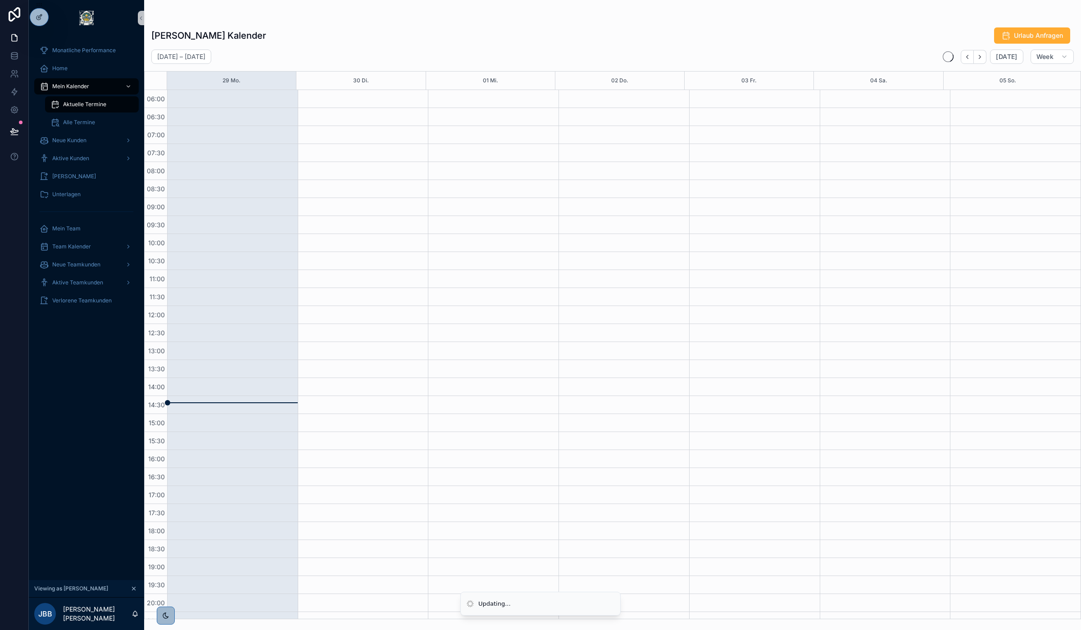
scroll to position [48, 0]
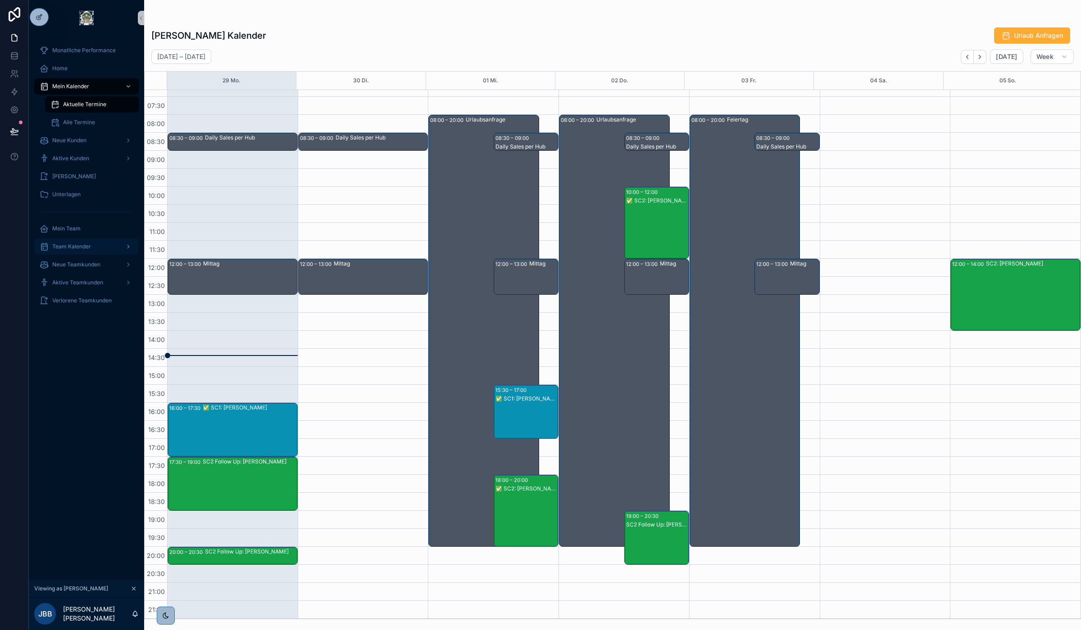
click at [80, 248] on span "Team Kalender" at bounding box center [71, 246] width 39 height 7
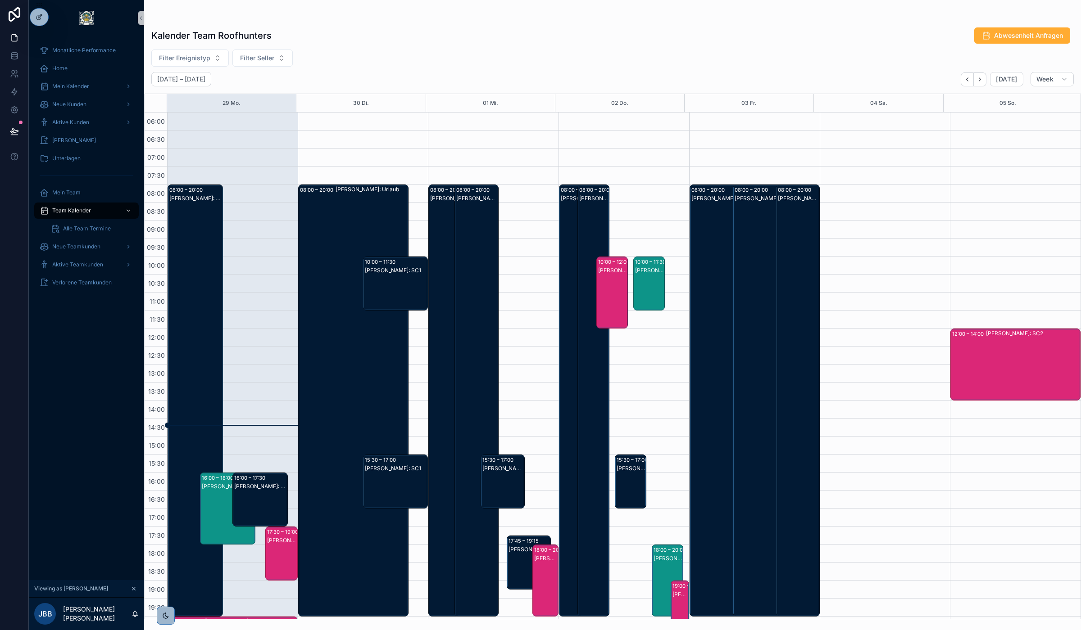
scroll to position [70, 0]
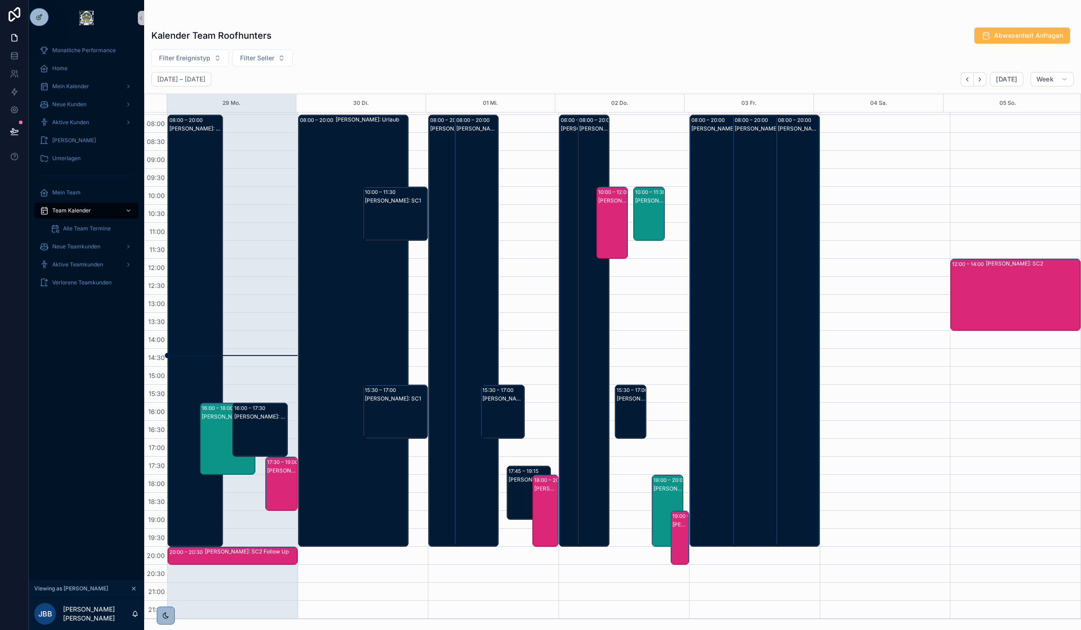
click at [1018, 37] on span "Abwesenheit Anfragen" at bounding box center [1028, 35] width 69 height 9
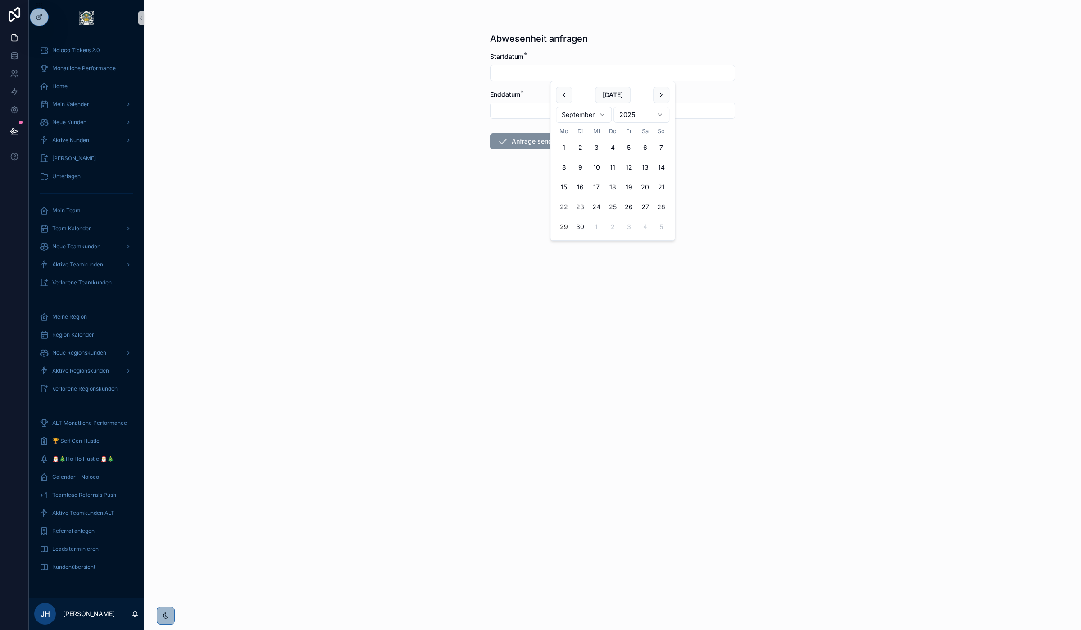
click at [521, 67] on input "scrollable content" at bounding box center [612, 73] width 244 height 13
click at [586, 118] on html "Noloco Tickets 2.0 Monatliche Performance Home Mein Kalender Neue Kunden Aktive…" at bounding box center [540, 315] width 1081 height 630
click at [564, 208] on button "20" at bounding box center [564, 207] width 16 height 16
type input "**********"
click at [510, 113] on input "scrollable content" at bounding box center [612, 110] width 244 height 13
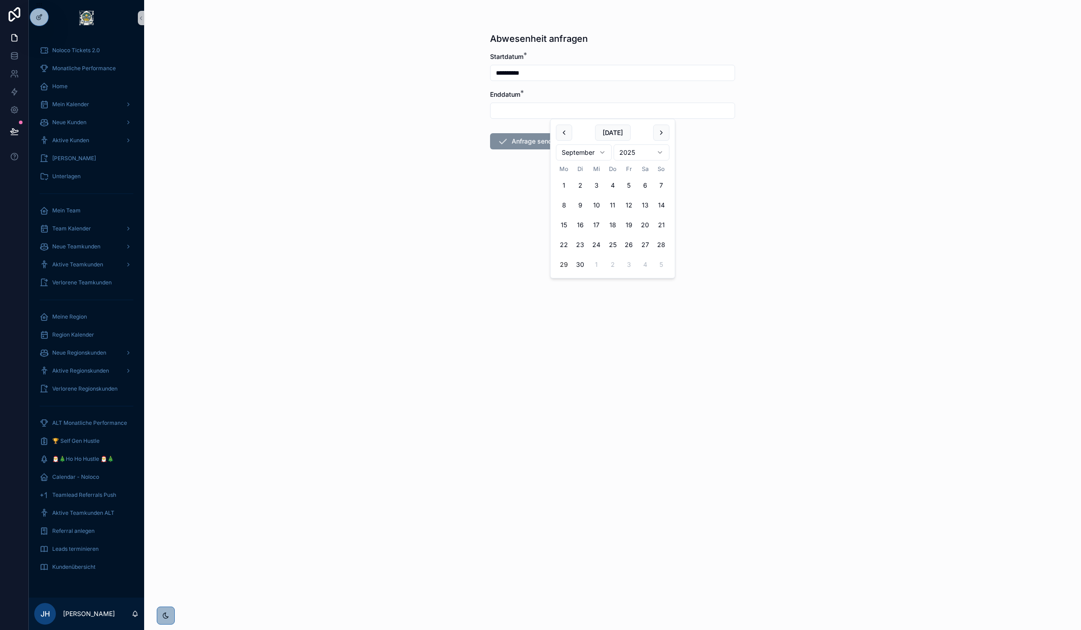
click at [599, 154] on html "**********" at bounding box center [540, 315] width 1081 height 630
click at [564, 246] on button "20" at bounding box center [564, 245] width 16 height 16
type input "**********"
click at [500, 201] on form "**********" at bounding box center [612, 129] width 245 height 155
click at [39, 33] on icon at bounding box center [39, 36] width 7 height 7
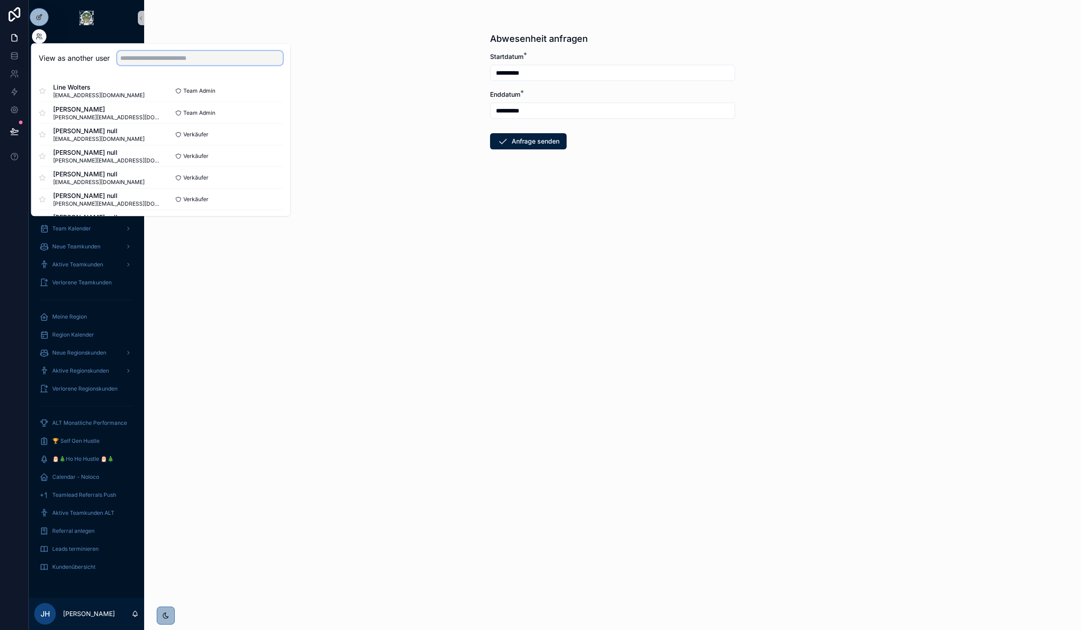
click at [146, 61] on input "text" at bounding box center [200, 58] width 166 height 14
type input "*******"
click at [273, 111] on button "Select" at bounding box center [270, 112] width 23 height 13
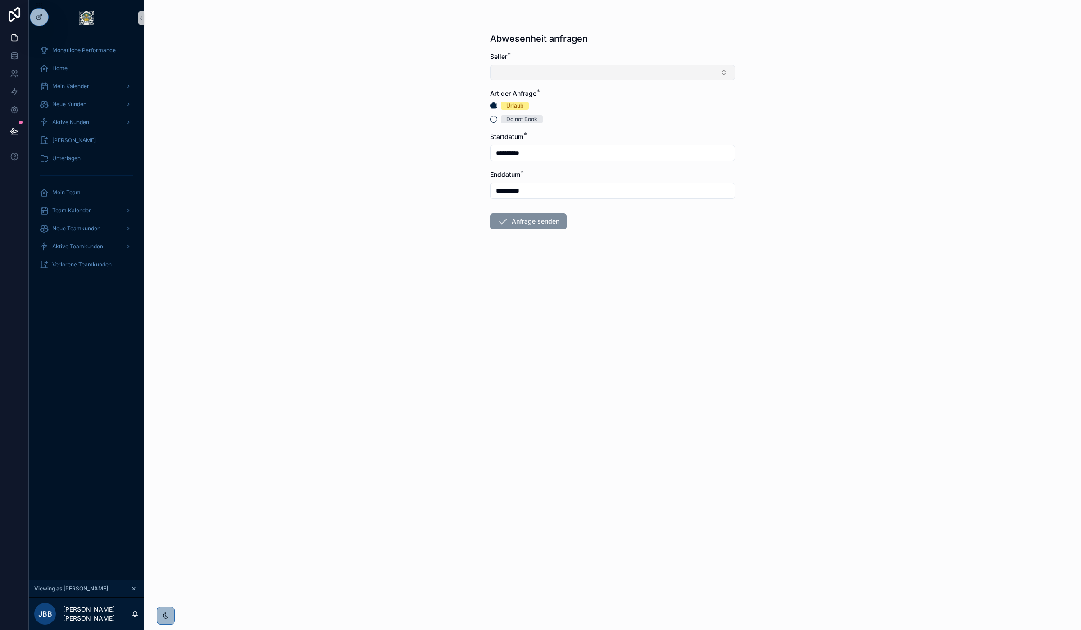
click at [516, 70] on button "Select Button" at bounding box center [612, 72] width 245 height 15
click at [507, 127] on span "[PERSON_NAME]" at bounding box center [522, 122] width 52 height 9
click at [503, 120] on span "Do not Book" at bounding box center [522, 121] width 42 height 8
click at [497, 120] on button "Do not Book" at bounding box center [493, 121] width 7 height 7
click at [498, 202] on div "Slot 2 - 13:00 Uhr" at bounding box center [612, 202] width 245 height 8
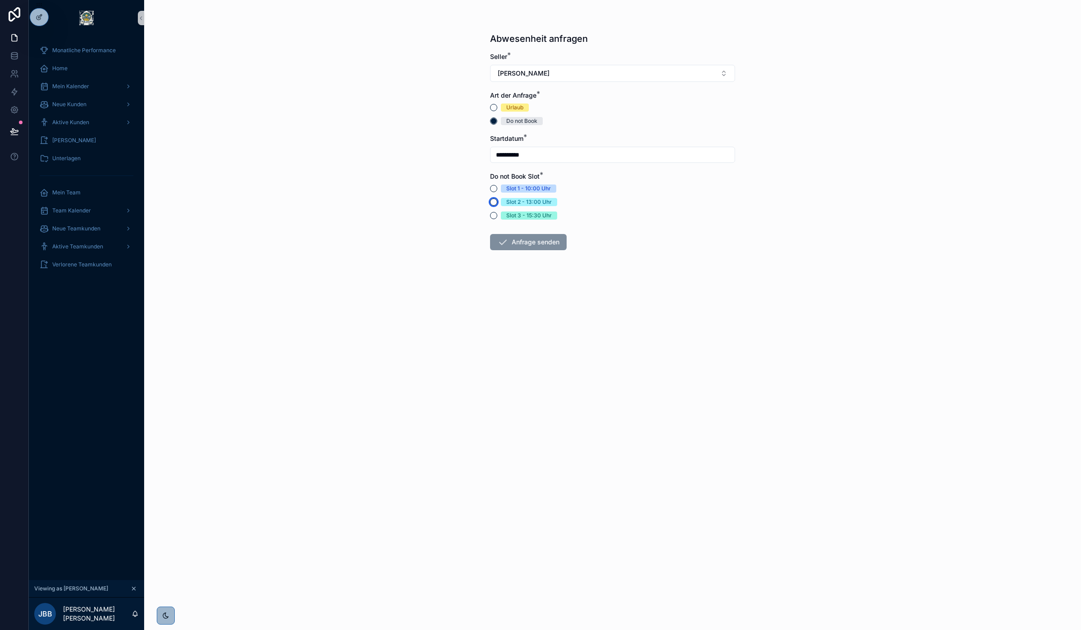
click at [492, 201] on button "Slot 2 - 13:00 Uhr" at bounding box center [493, 202] width 7 height 7
click at [524, 242] on button "Anfrage senden" at bounding box center [528, 242] width 77 height 16
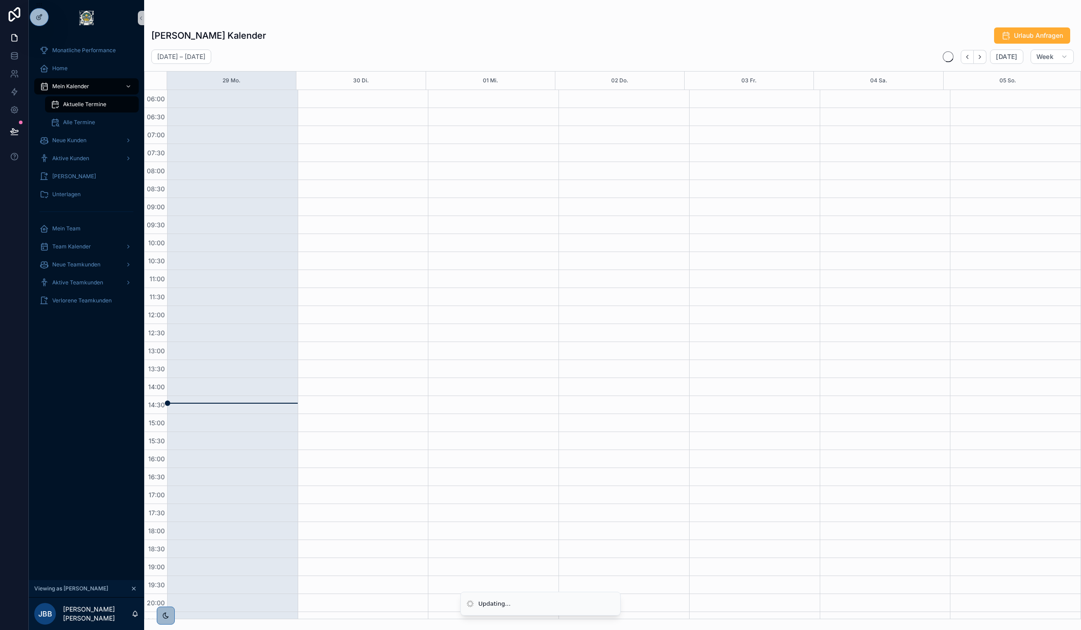
scroll to position [48, 0]
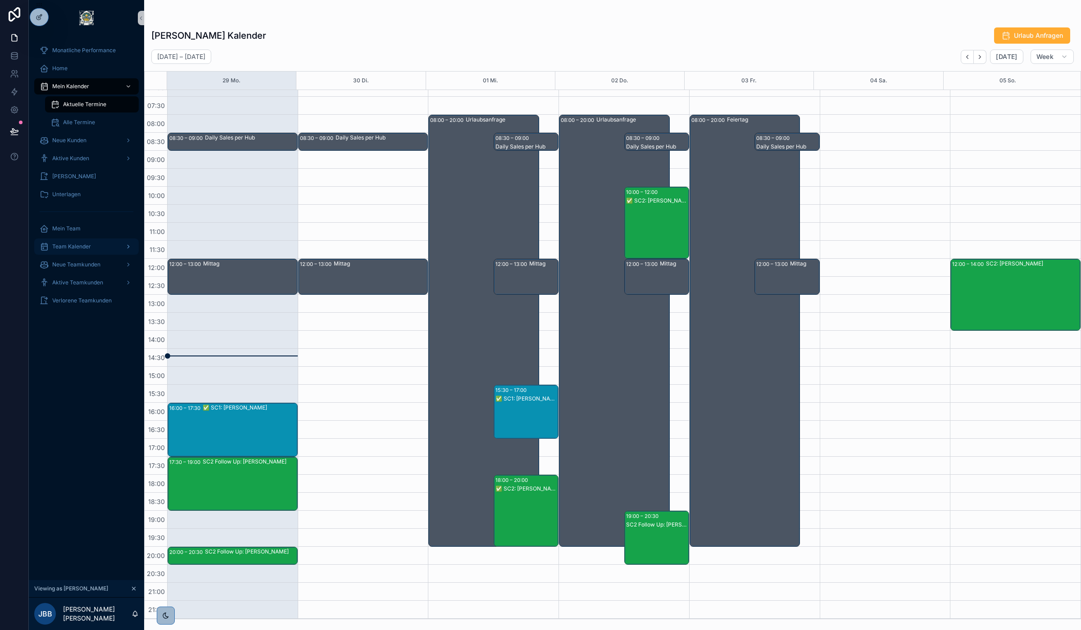
click at [76, 249] on span "Team Kalender" at bounding box center [71, 246] width 39 height 7
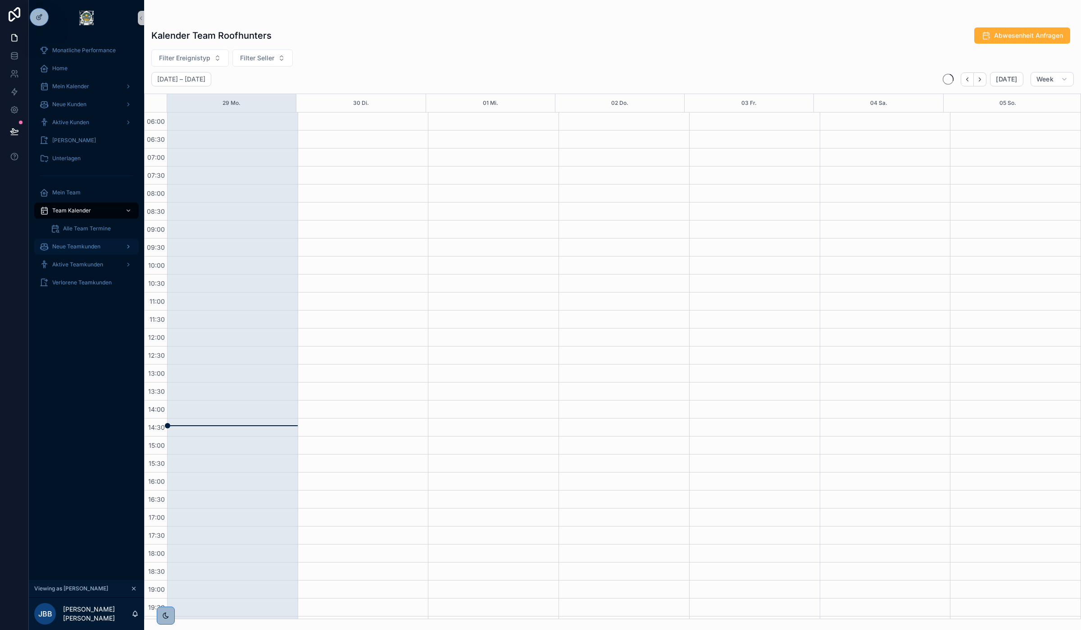
scroll to position [70, 0]
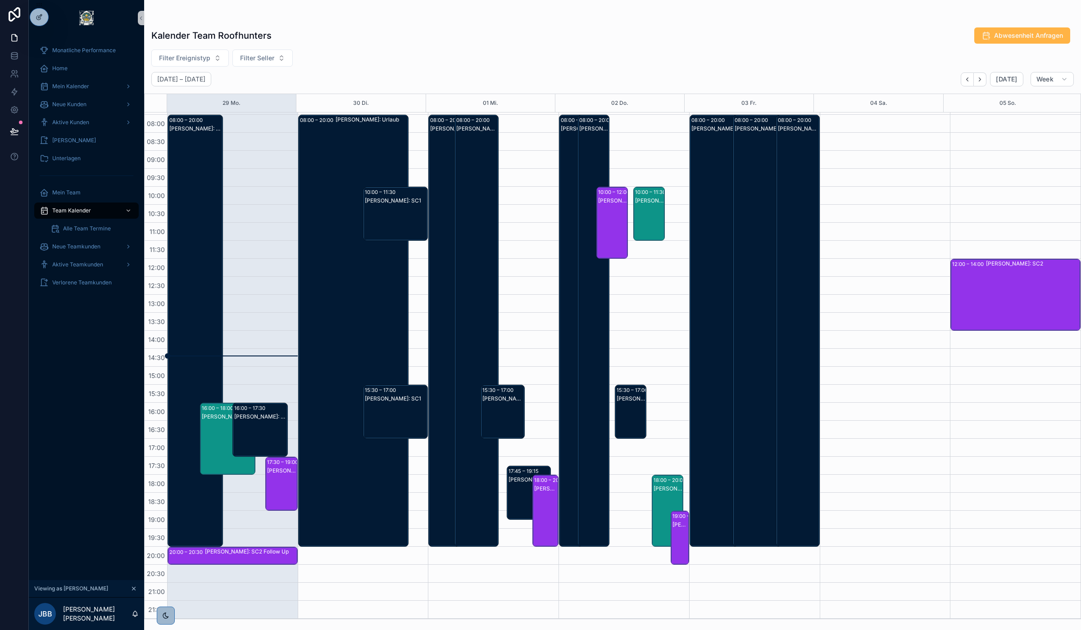
click at [1027, 33] on span "Abwesenheit Anfragen" at bounding box center [1028, 35] width 69 height 9
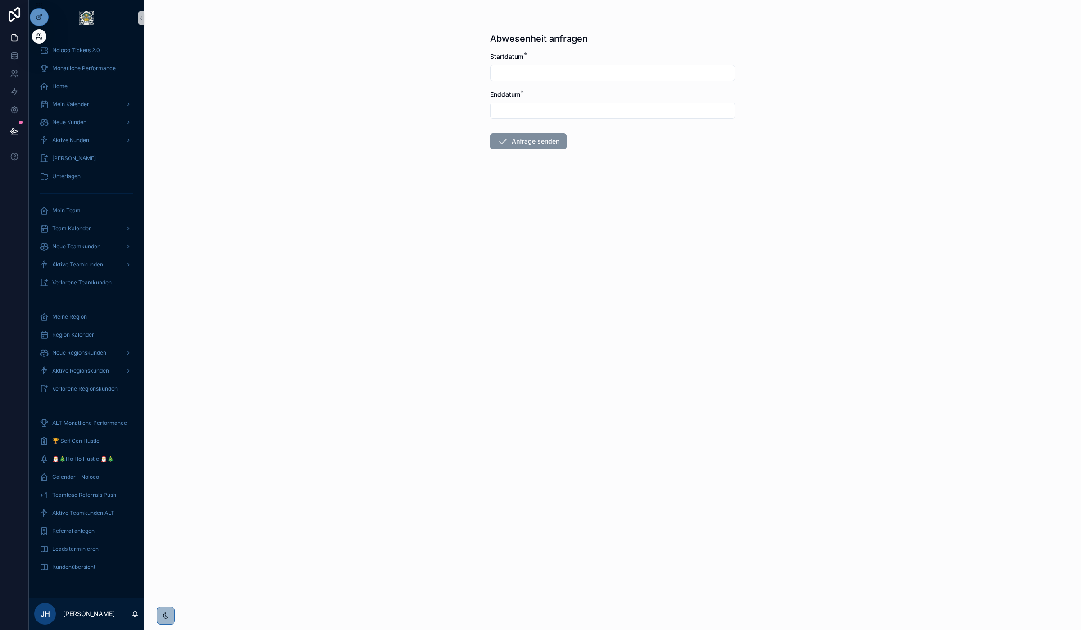
click at [40, 36] on icon at bounding box center [39, 36] width 7 height 7
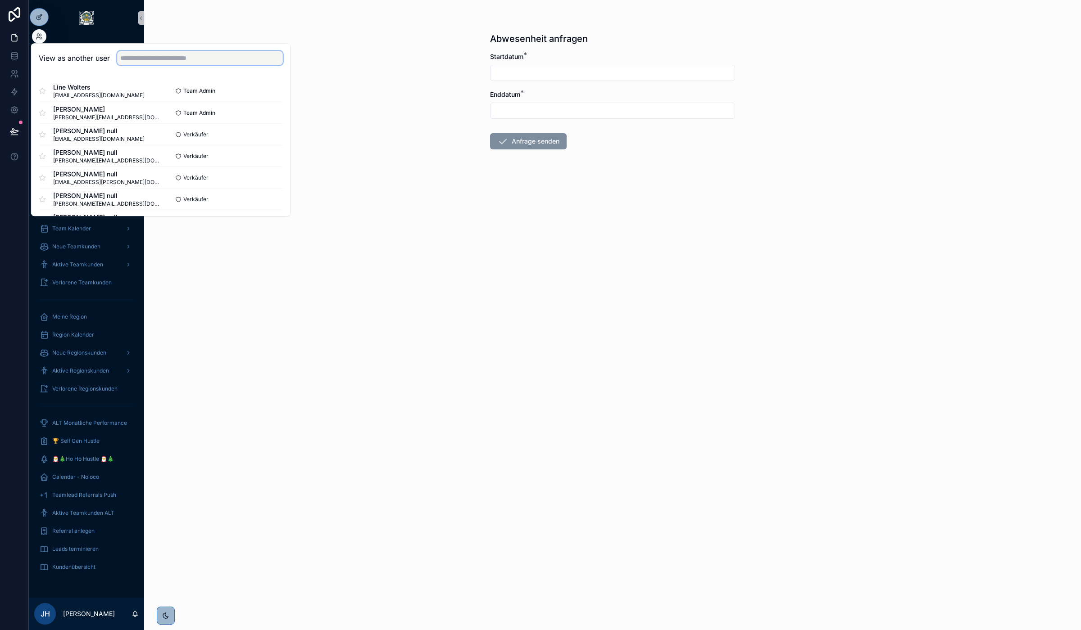
click at [183, 55] on input "text" at bounding box center [200, 58] width 166 height 14
type input "***"
click at [265, 91] on button "Select" at bounding box center [270, 91] width 23 height 13
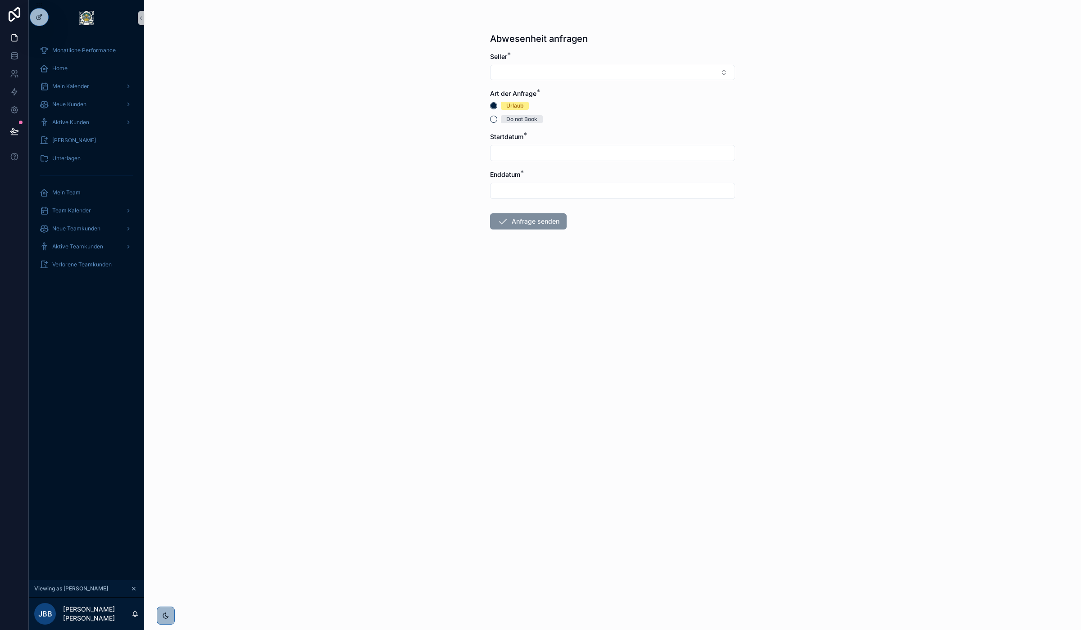
click at [507, 118] on div "Do not Book" at bounding box center [521, 119] width 31 height 8
click at [497, 118] on button "Do not Book" at bounding box center [493, 119] width 7 height 7
click at [520, 73] on button "Select Button" at bounding box center [612, 72] width 245 height 15
click at [534, 122] on span "Jan Baumeister" at bounding box center [522, 122] width 52 height 9
click at [527, 154] on input "scrollable content" at bounding box center [612, 155] width 244 height 13
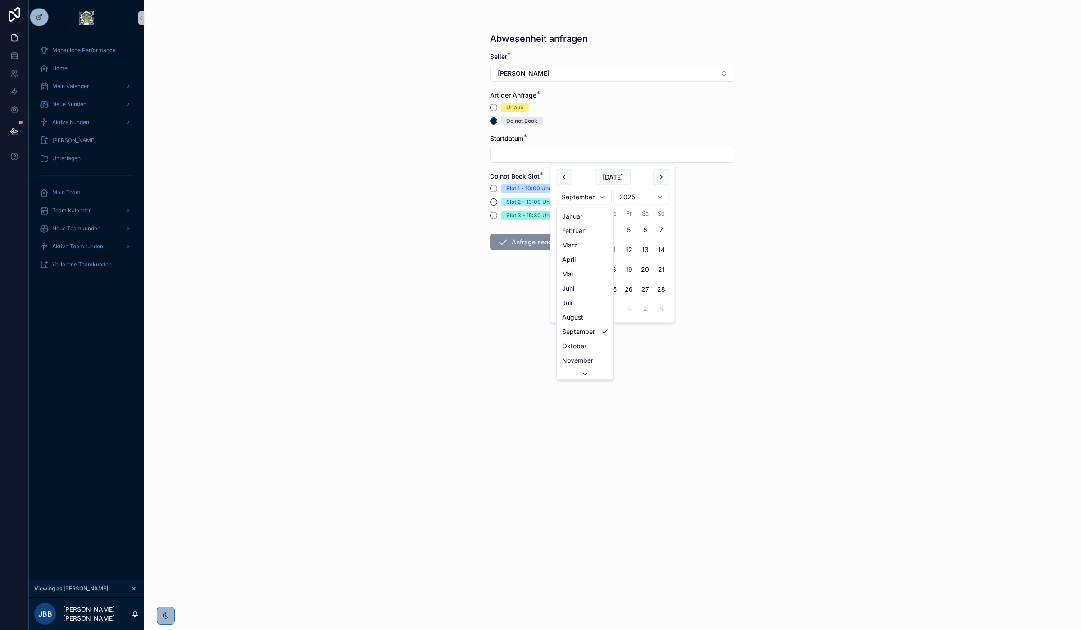
click at [602, 197] on html "Monatliche Performance Home Mein Kalender Neue Kunden Aktive Kunden Verlorene K…" at bounding box center [540, 315] width 1081 height 630
click at [562, 290] on button "20" at bounding box center [564, 289] width 16 height 16
type input "**********"
click at [507, 216] on div "Slot 3 - 15:30 Uhr" at bounding box center [528, 216] width 45 height 8
click at [497, 216] on button "Slot 3 - 15:30 Uhr" at bounding box center [493, 215] width 7 height 7
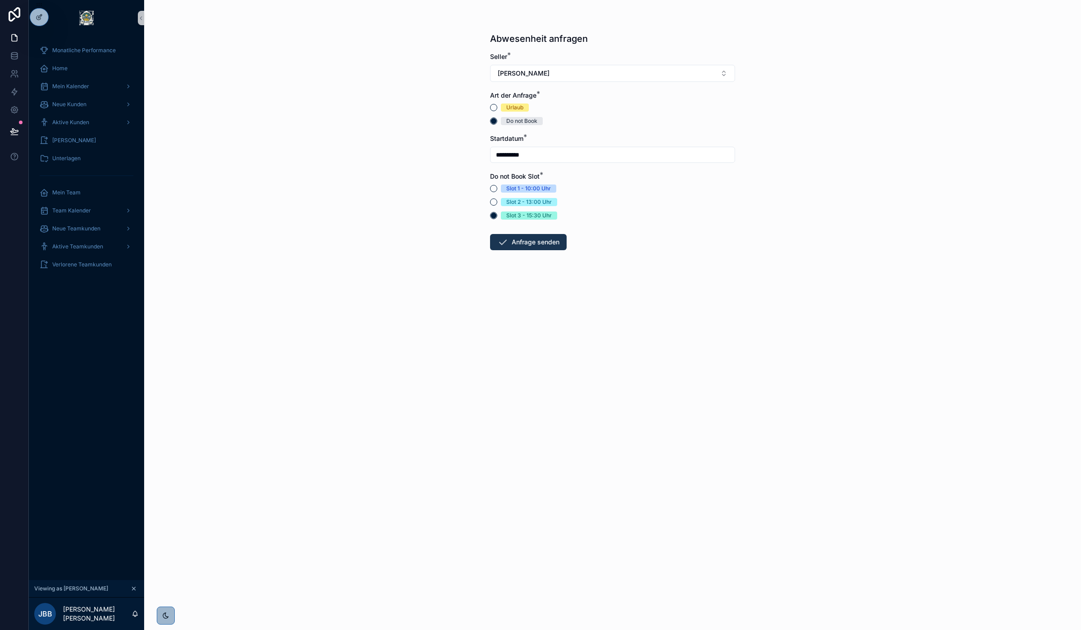
click at [523, 242] on button "Anfrage senden" at bounding box center [528, 242] width 77 height 16
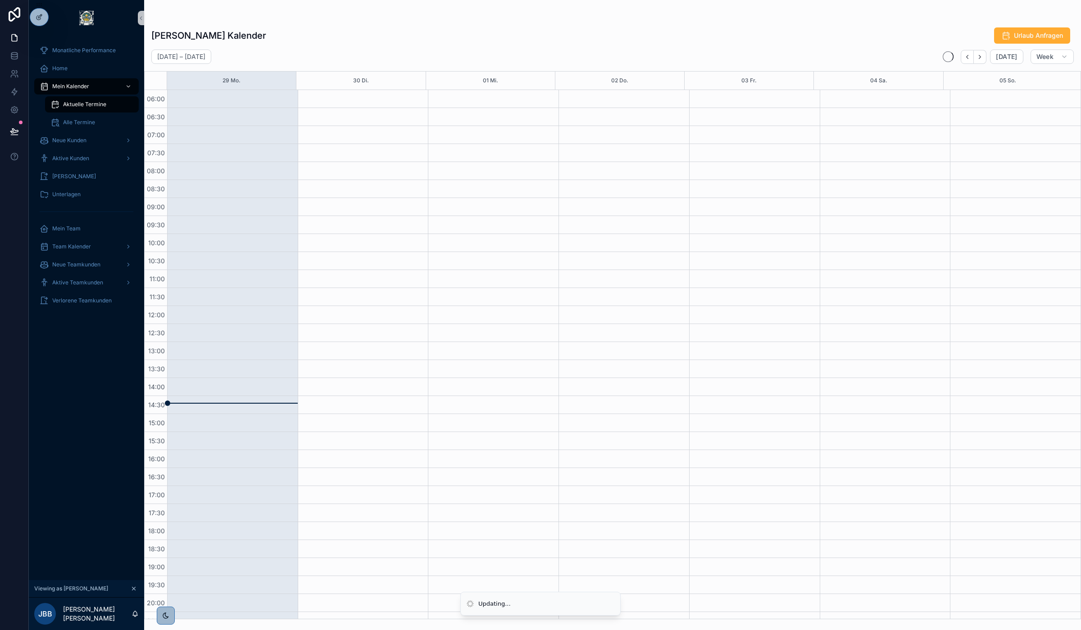
scroll to position [48, 0]
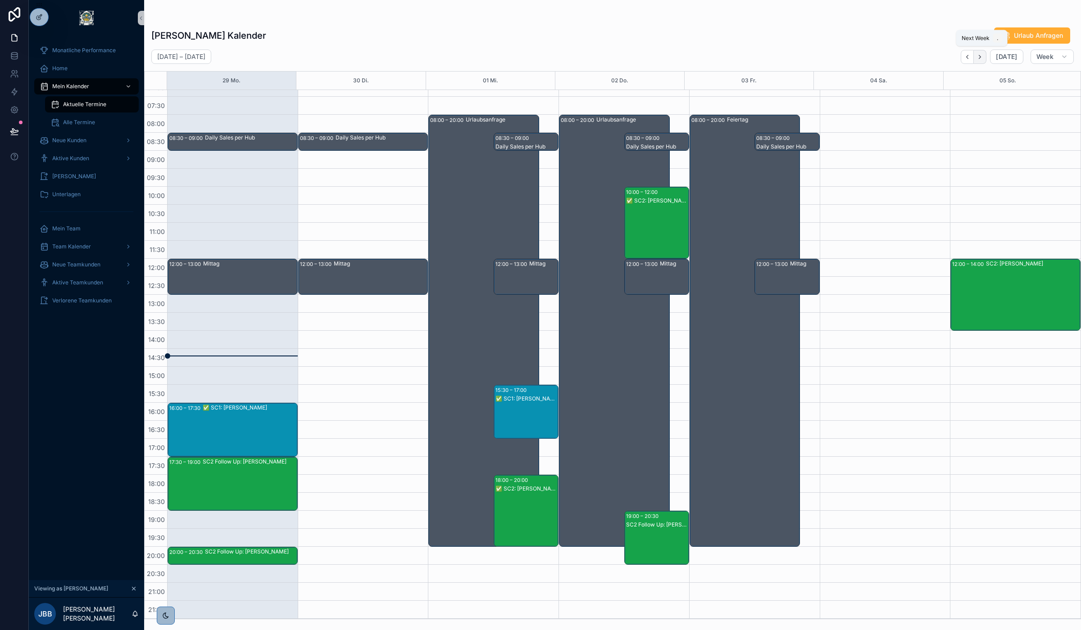
click at [978, 59] on icon "Next" at bounding box center [979, 57] width 7 height 7
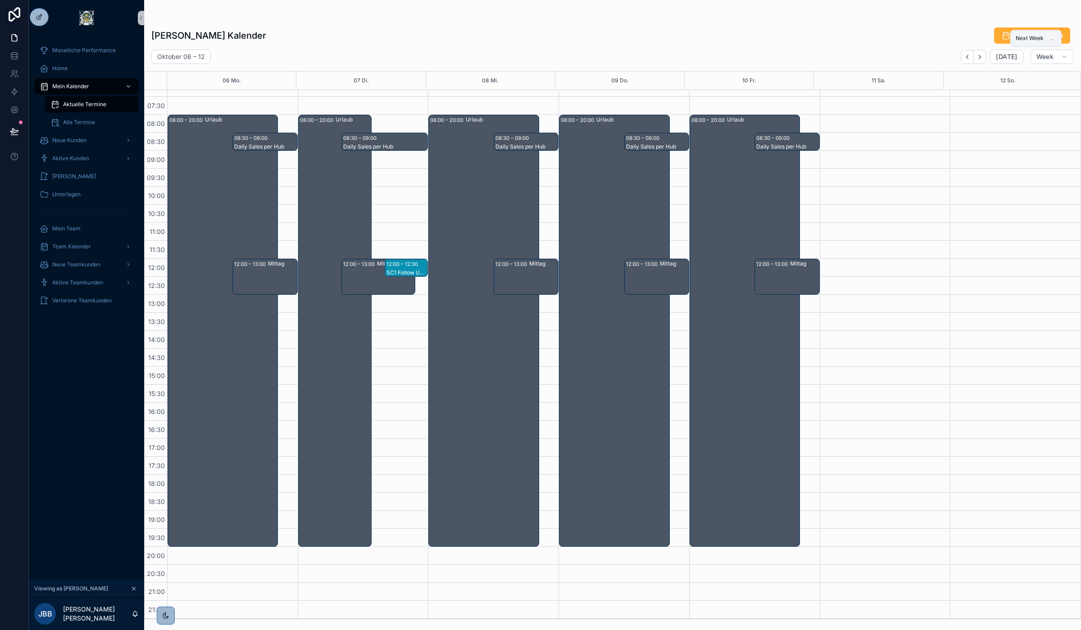
click at [978, 59] on icon "Next" at bounding box center [979, 57] width 7 height 7
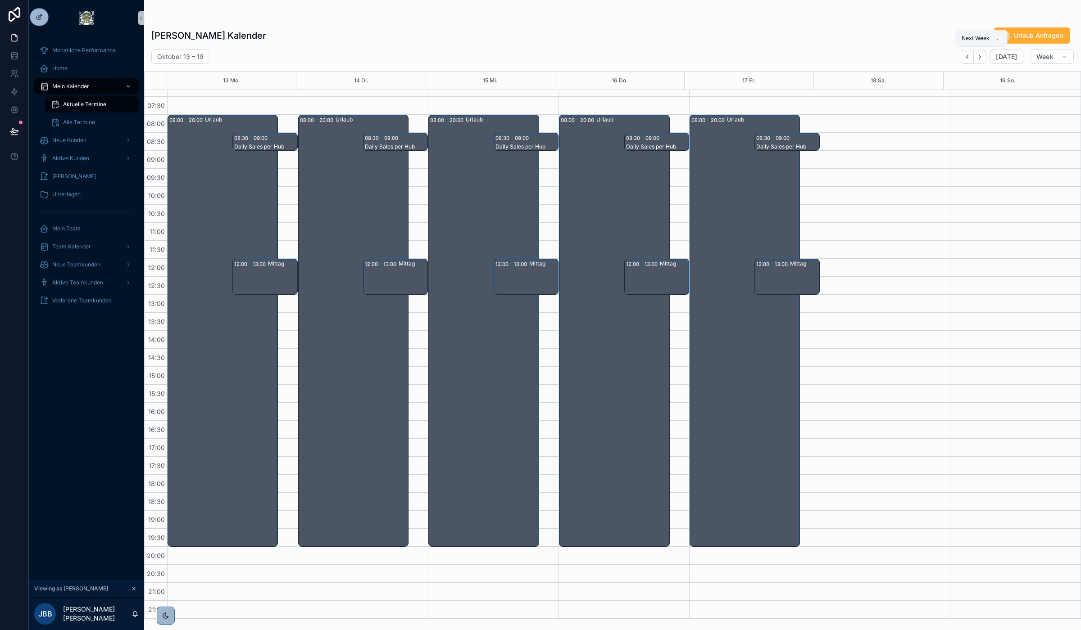
click at [978, 59] on icon "Next" at bounding box center [979, 57] width 7 height 7
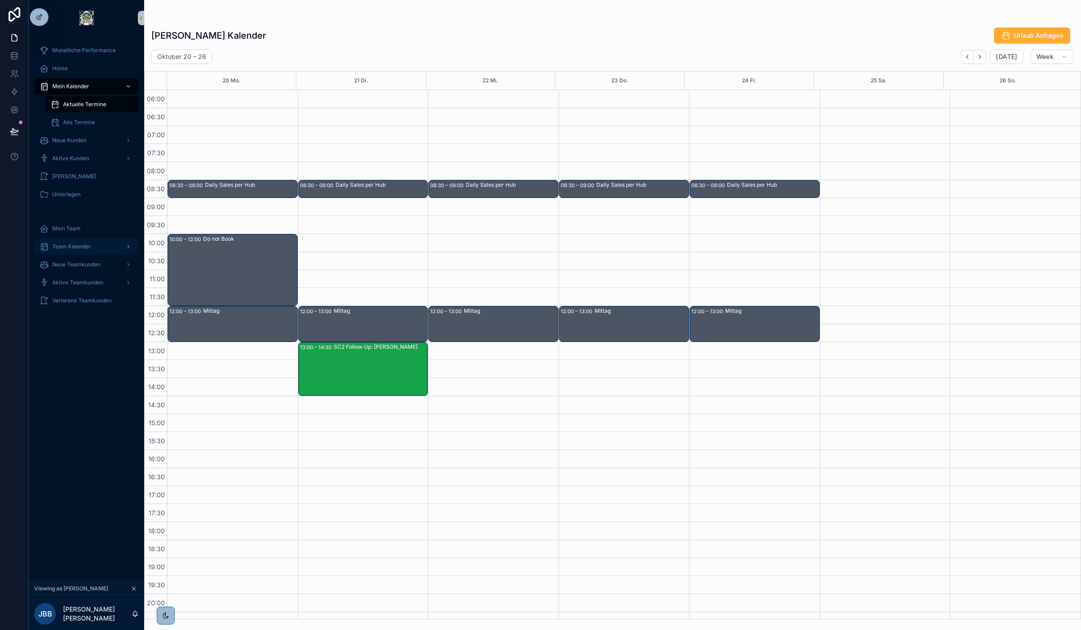
click at [80, 247] on span "Team Kalender" at bounding box center [71, 246] width 39 height 7
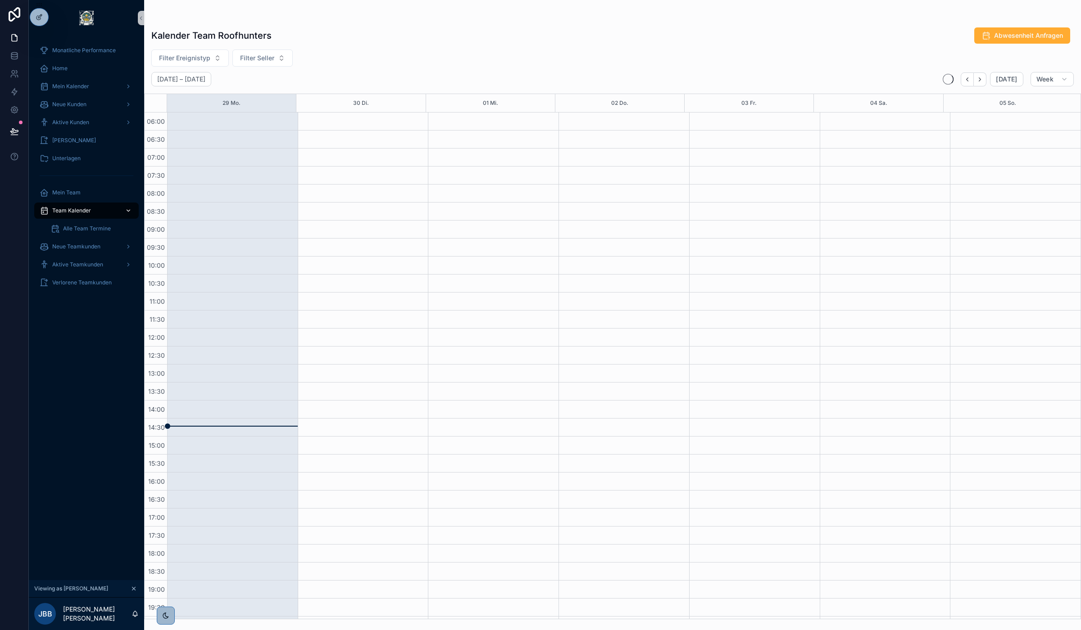
scroll to position [70, 0]
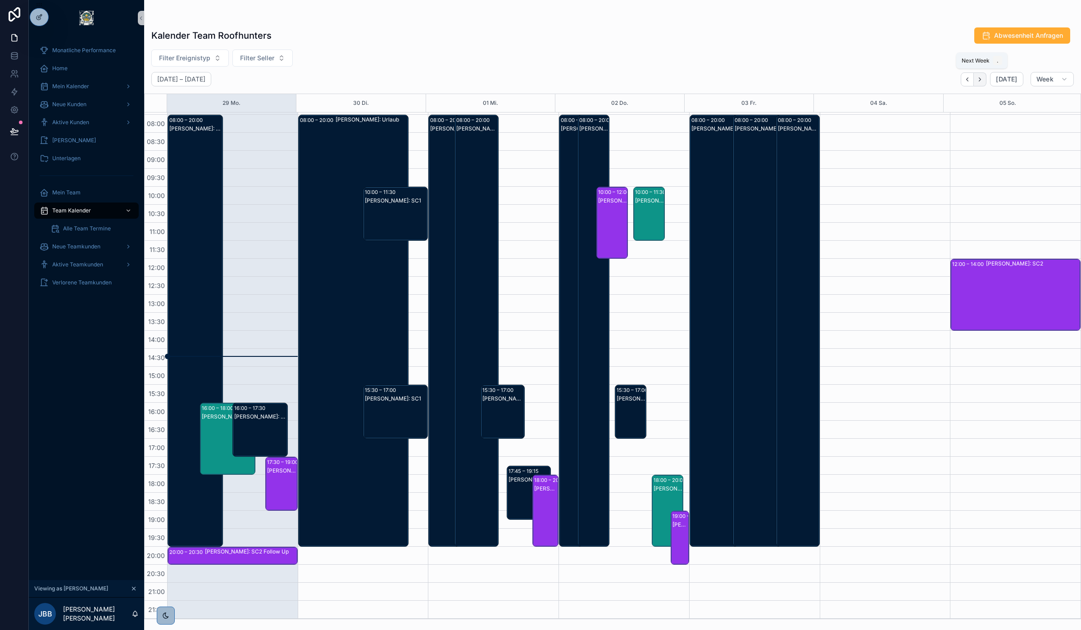
click at [980, 80] on icon "Next" at bounding box center [980, 79] width 2 height 4
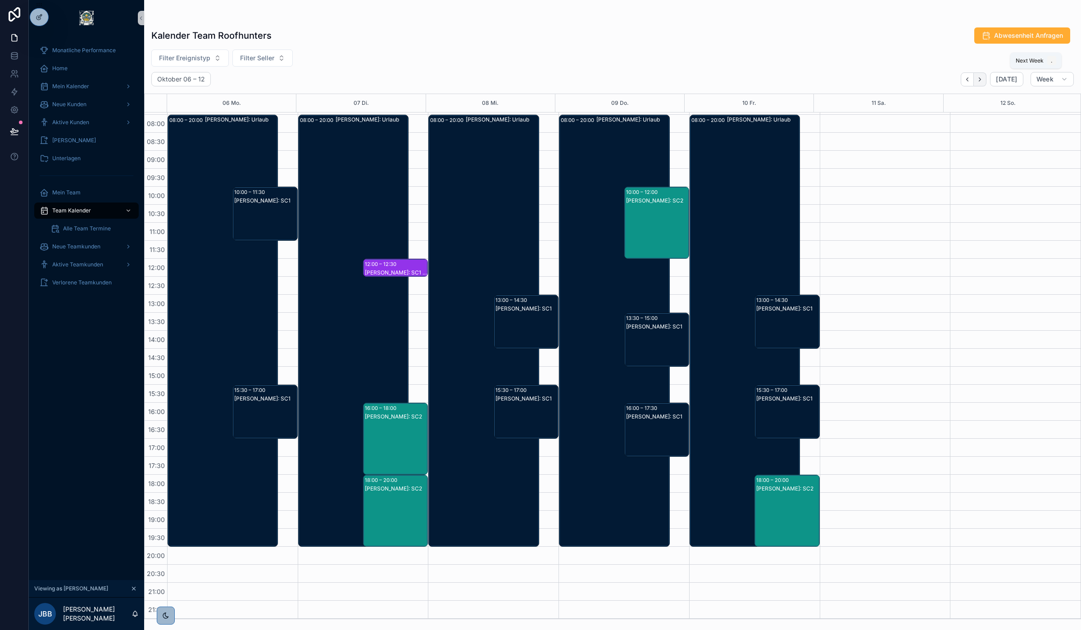
click at [982, 80] on icon "Next" at bounding box center [979, 79] width 7 height 7
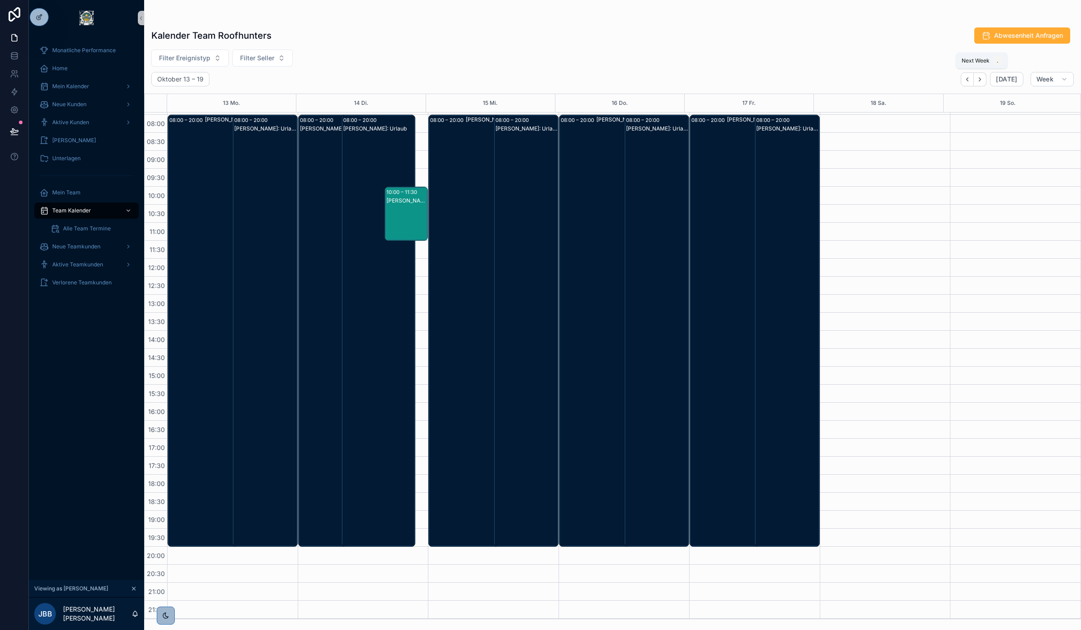
click at [982, 80] on icon "Next" at bounding box center [979, 79] width 7 height 7
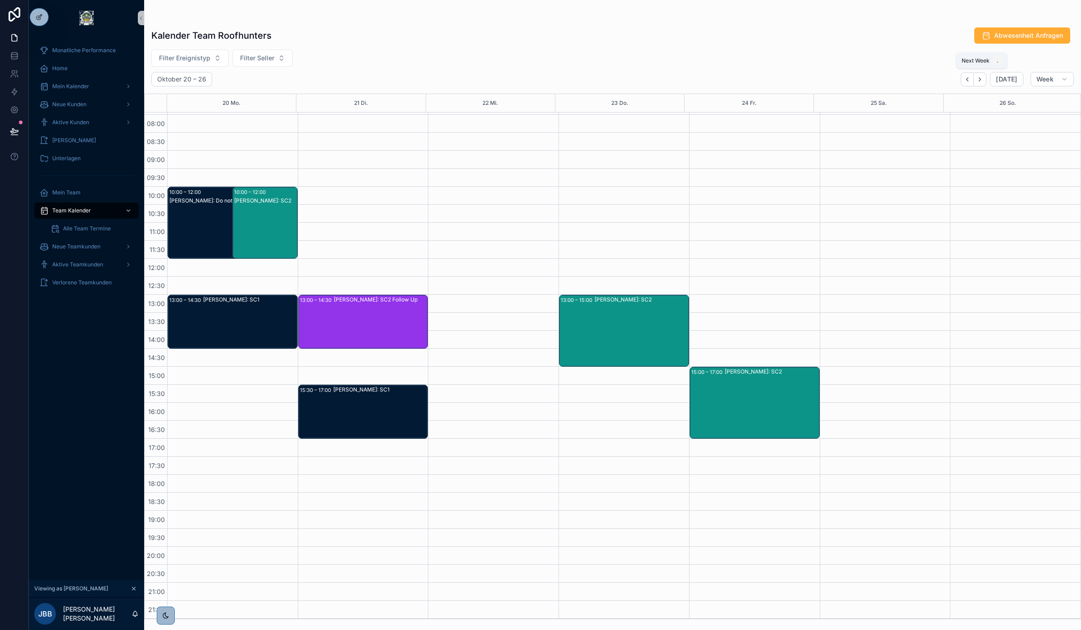
click at [982, 80] on icon "Next" at bounding box center [979, 79] width 7 height 7
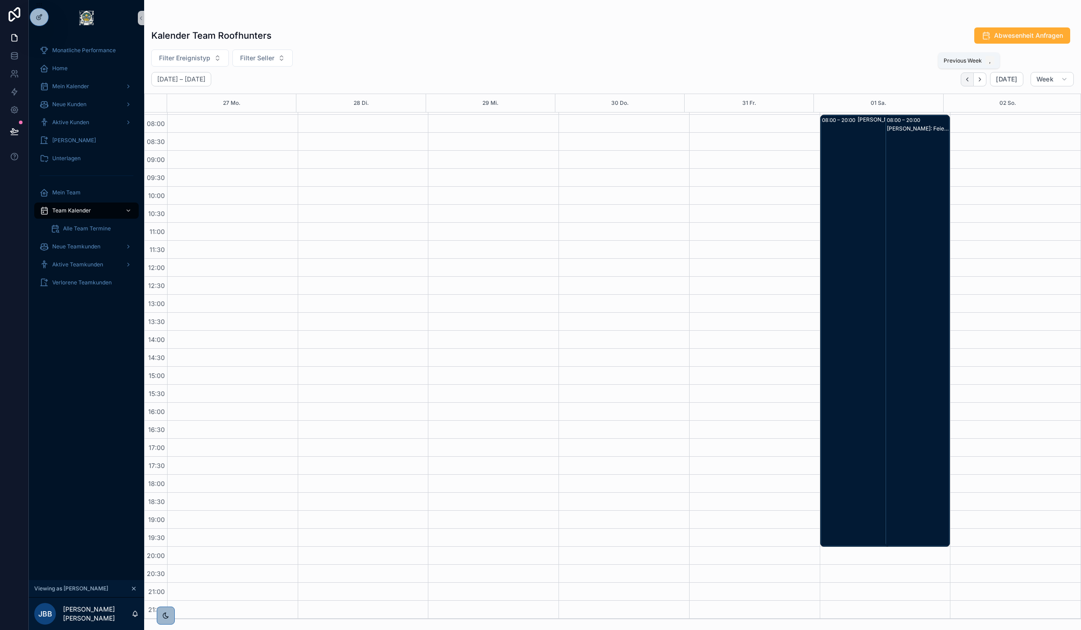
click at [969, 79] on icon "Back" at bounding box center [967, 79] width 7 height 7
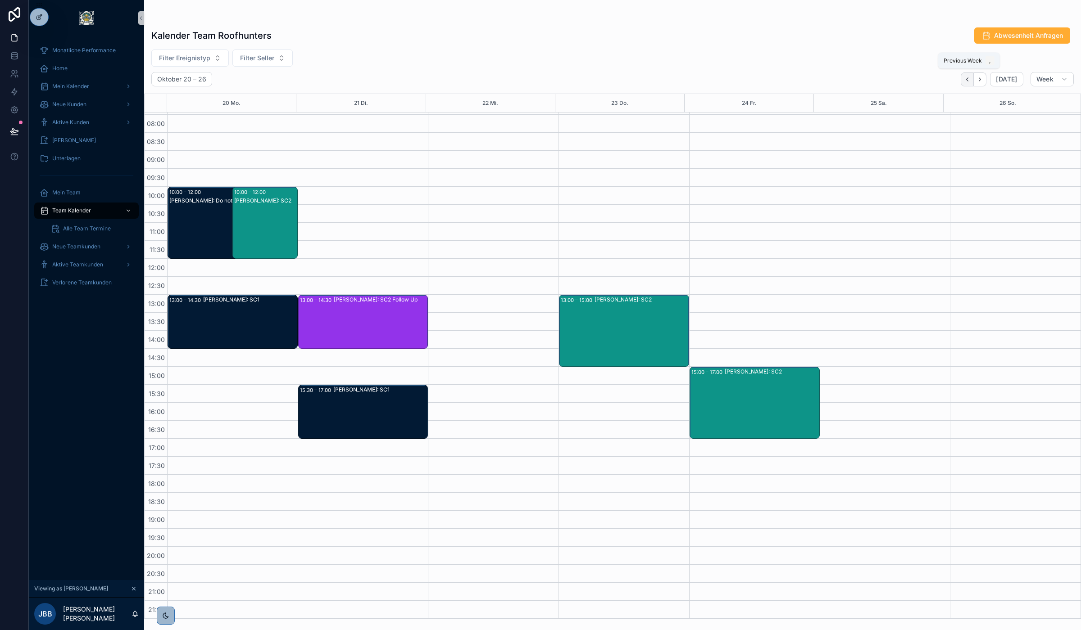
click at [967, 79] on icon "Back" at bounding box center [967, 79] width 7 height 7
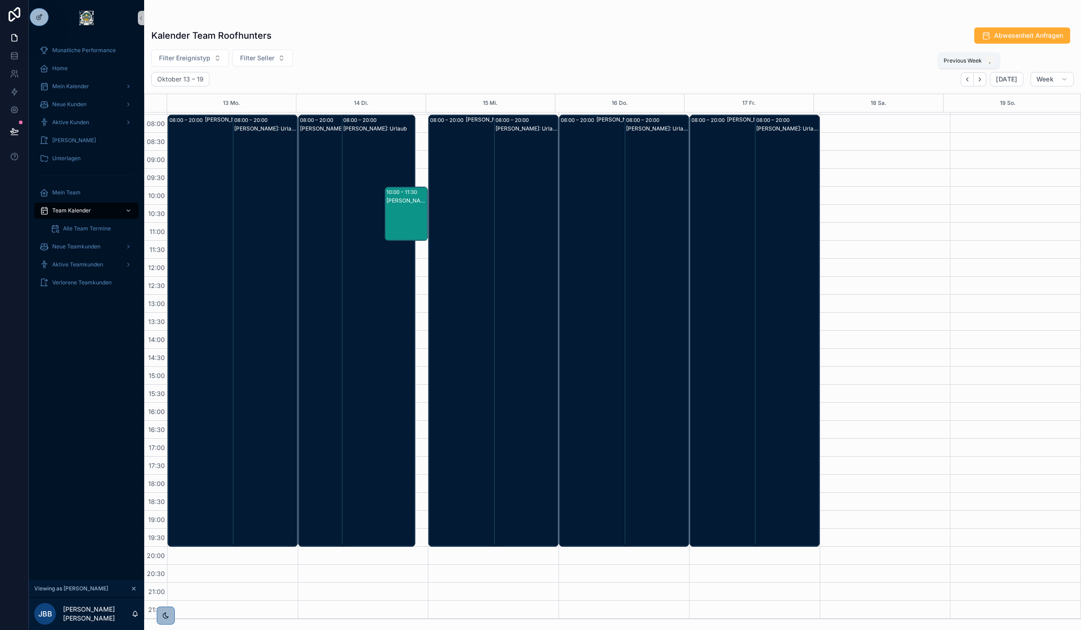
click at [967, 79] on icon "Back" at bounding box center [967, 79] width 7 height 7
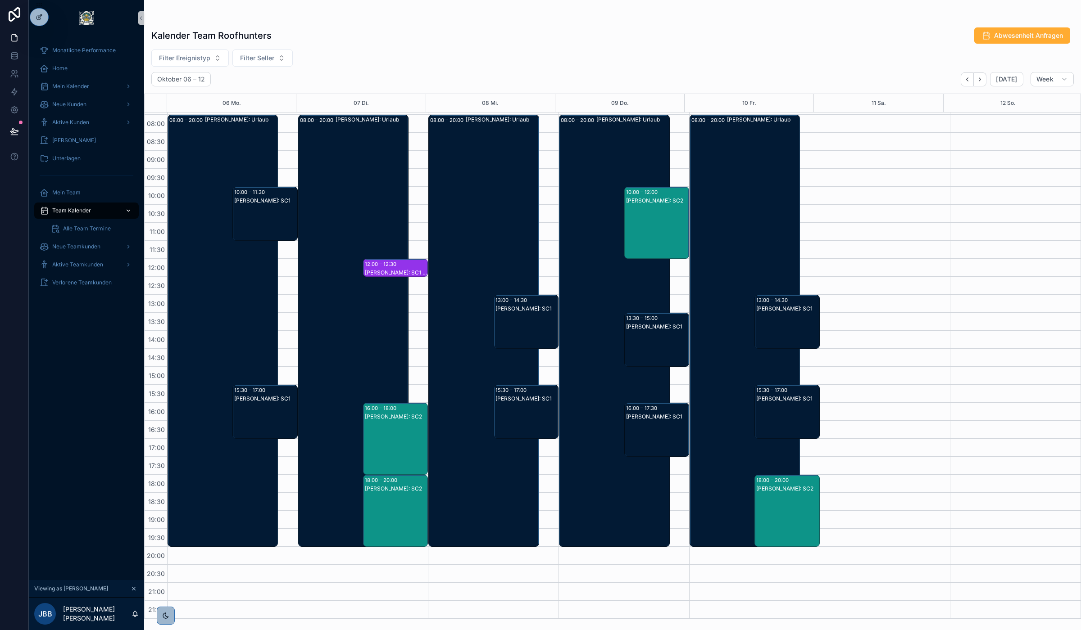
click at [79, 213] on span "Team Kalender" at bounding box center [71, 210] width 39 height 7
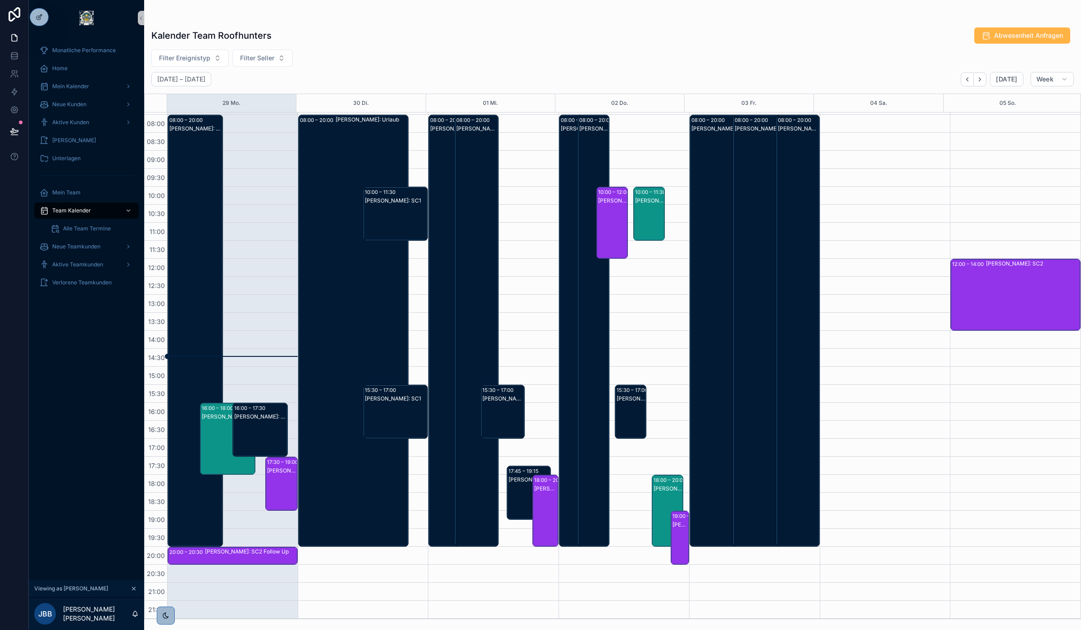
click at [1007, 32] on span "Abwesenheit Anfragen" at bounding box center [1028, 35] width 69 height 9
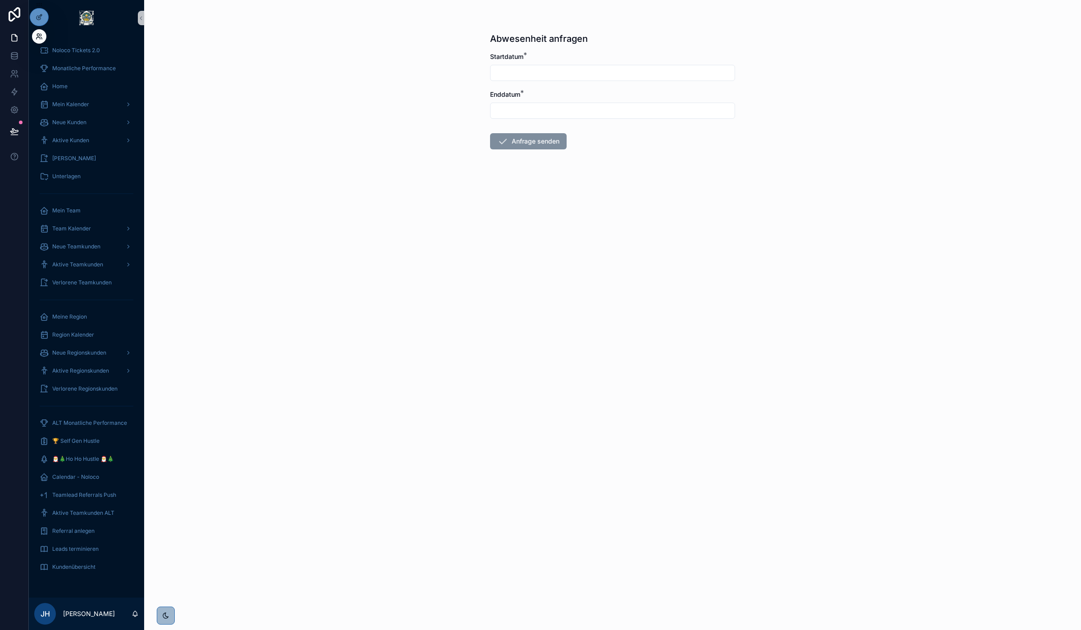
click at [38, 36] on icon at bounding box center [38, 35] width 2 height 2
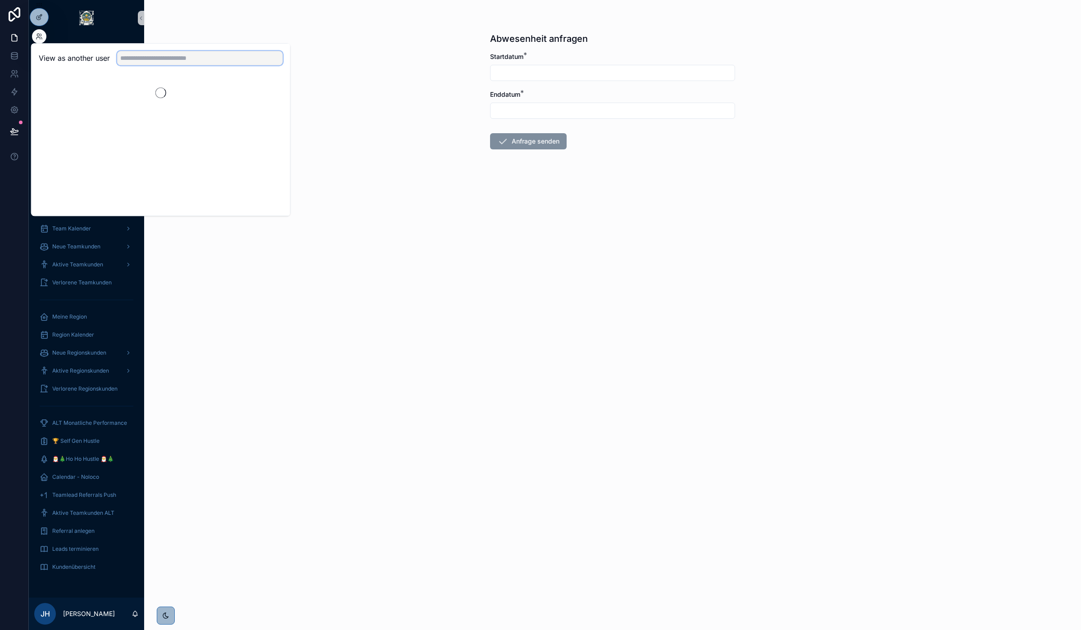
click at [162, 62] on input "text" at bounding box center [200, 58] width 166 height 14
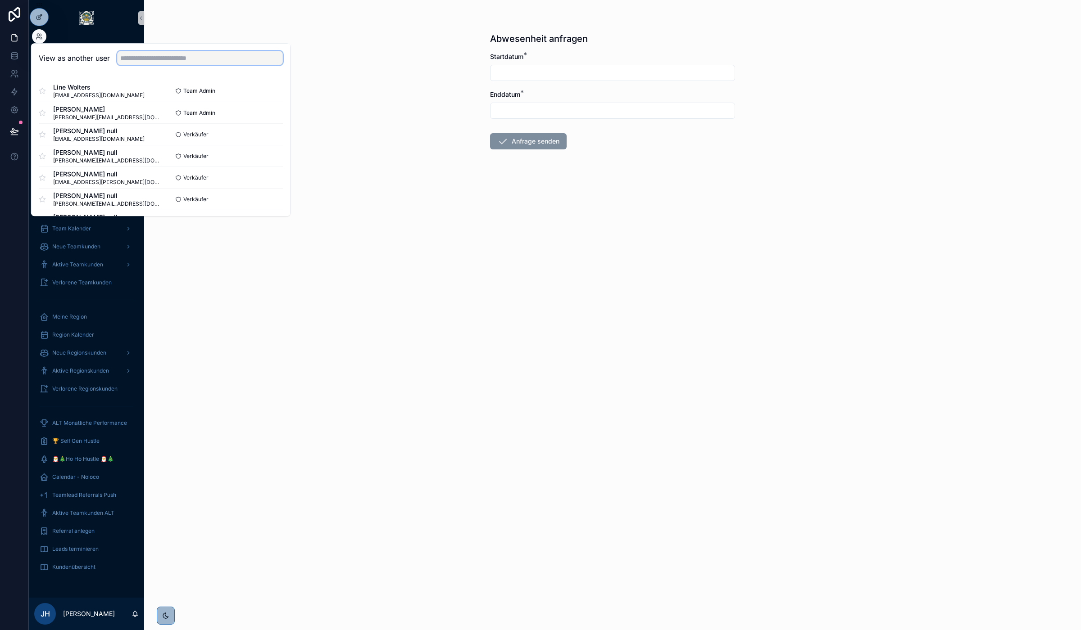
click at [197, 59] on input "text" at bounding box center [200, 58] width 166 height 14
type input "*******"
click at [264, 111] on button "Select" at bounding box center [270, 112] width 23 height 13
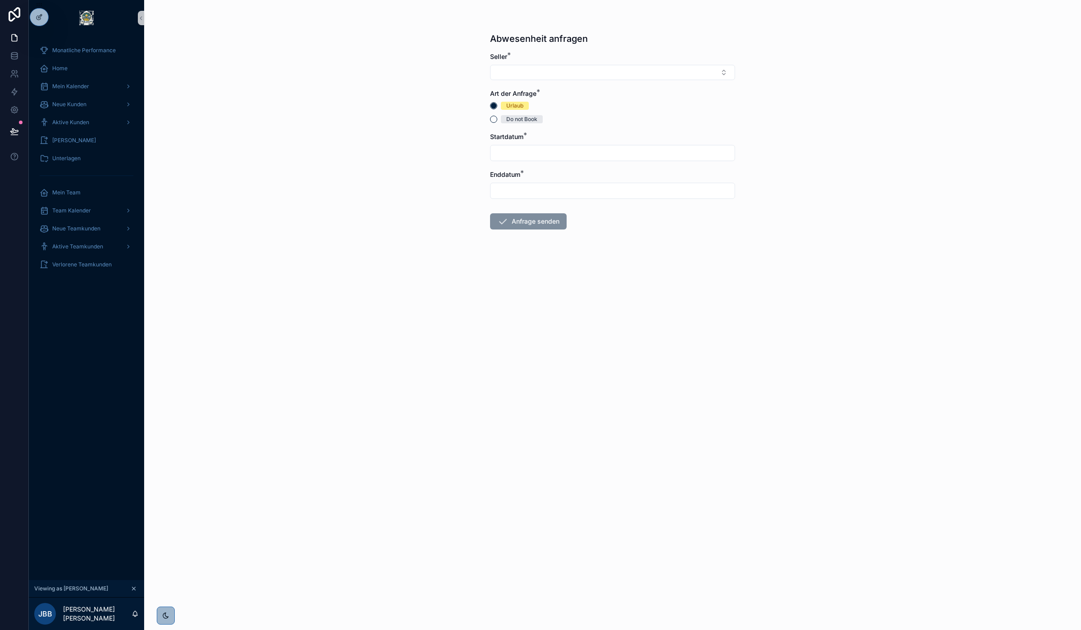
click at [498, 120] on div "Do not Book" at bounding box center [612, 119] width 245 height 8
click at [490, 118] on button "Do not Book" at bounding box center [493, 119] width 7 height 7
click at [509, 63] on div "Seller *" at bounding box center [612, 66] width 245 height 28
click at [512, 70] on button "Select Button" at bounding box center [612, 72] width 245 height 15
click at [524, 120] on span "[PERSON_NAME]" at bounding box center [522, 122] width 52 height 9
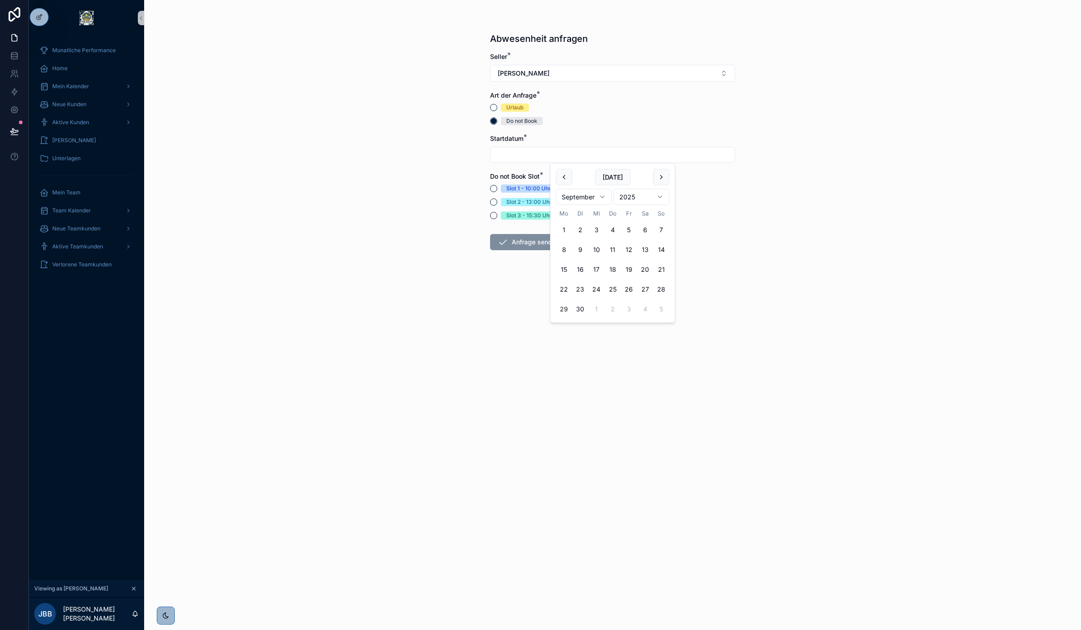
click at [519, 156] on input "scrollable content" at bounding box center [612, 155] width 244 height 13
click at [585, 198] on html "Monatliche Performance Home Mein Kalender Neue Kunden Aktive Kunden Verlorene K…" at bounding box center [540, 315] width 1081 height 630
drag, startPoint x: 789, startPoint y: 345, endPoint x: 782, endPoint y: 339, distance: 9.2
click at [788, 345] on div "Abwesenheit anfragen Seller * Jan Baumeister Art der Anfrage * Urlaub Do not Bo…" at bounding box center [612, 315] width 937 height 630
click at [494, 187] on button "Slot 1 - 10:00 Uhr" at bounding box center [493, 188] width 7 height 7
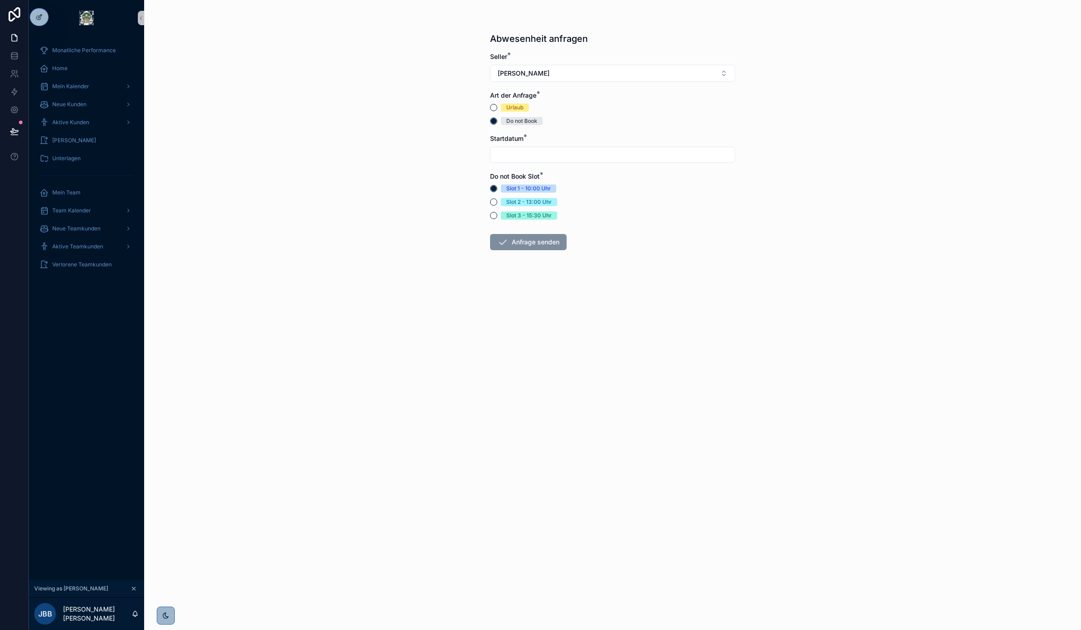
click at [517, 150] on input "scrollable content" at bounding box center [612, 155] width 244 height 13
click at [583, 290] on button "21" at bounding box center [580, 289] width 16 height 16
type input "**********"
drag, startPoint x: 440, startPoint y: 335, endPoint x: 466, endPoint y: 312, distance: 34.7
click at [441, 335] on div "**********" at bounding box center [612, 315] width 937 height 630
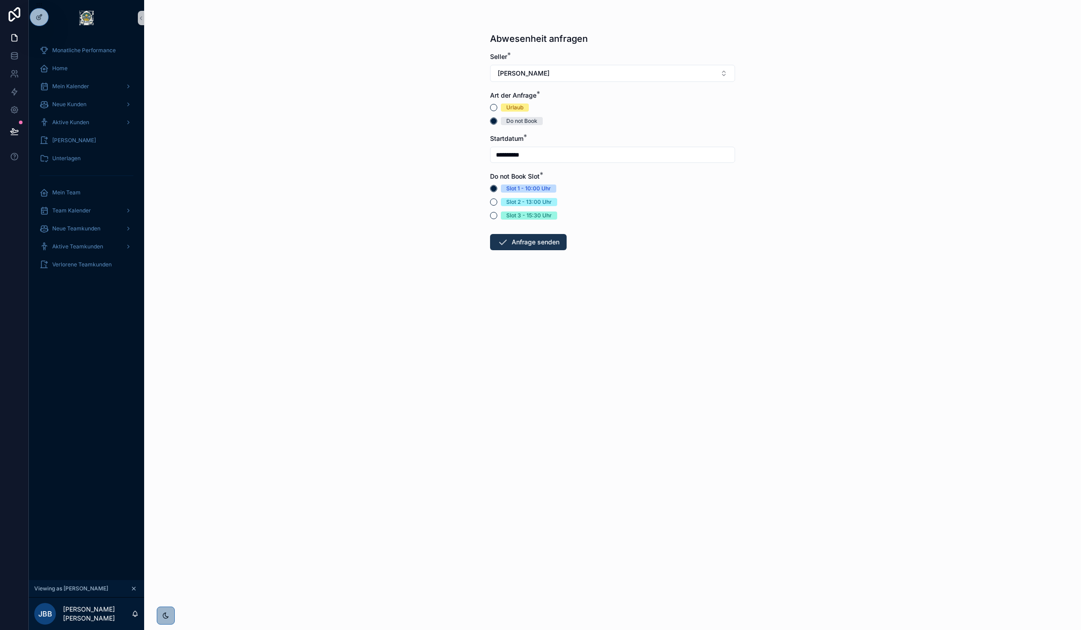
click at [516, 242] on button "Anfrage senden" at bounding box center [528, 242] width 77 height 16
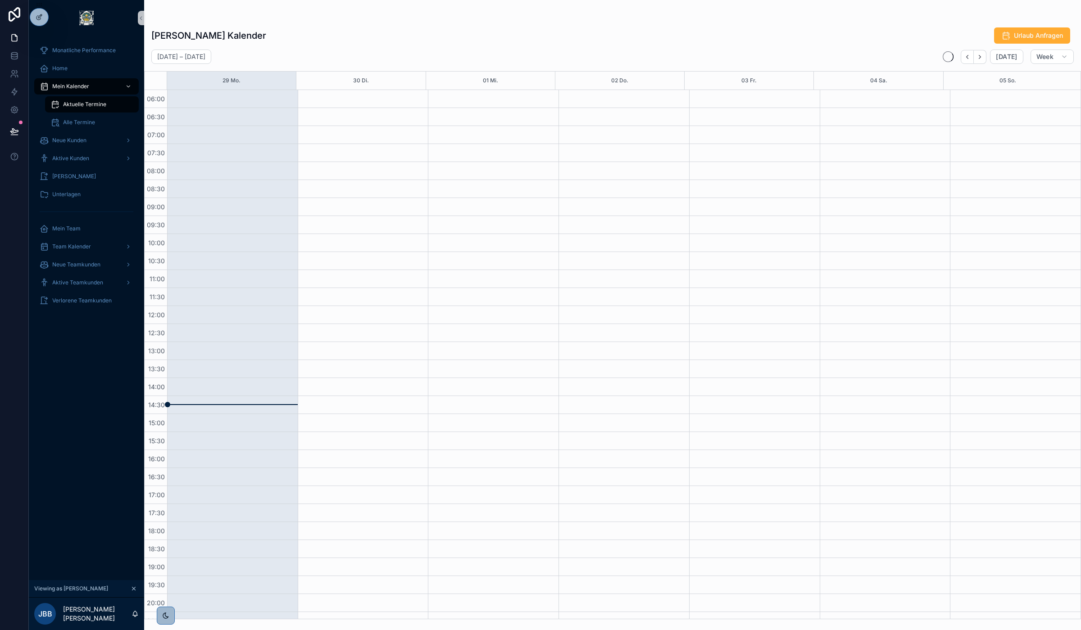
scroll to position [48, 0]
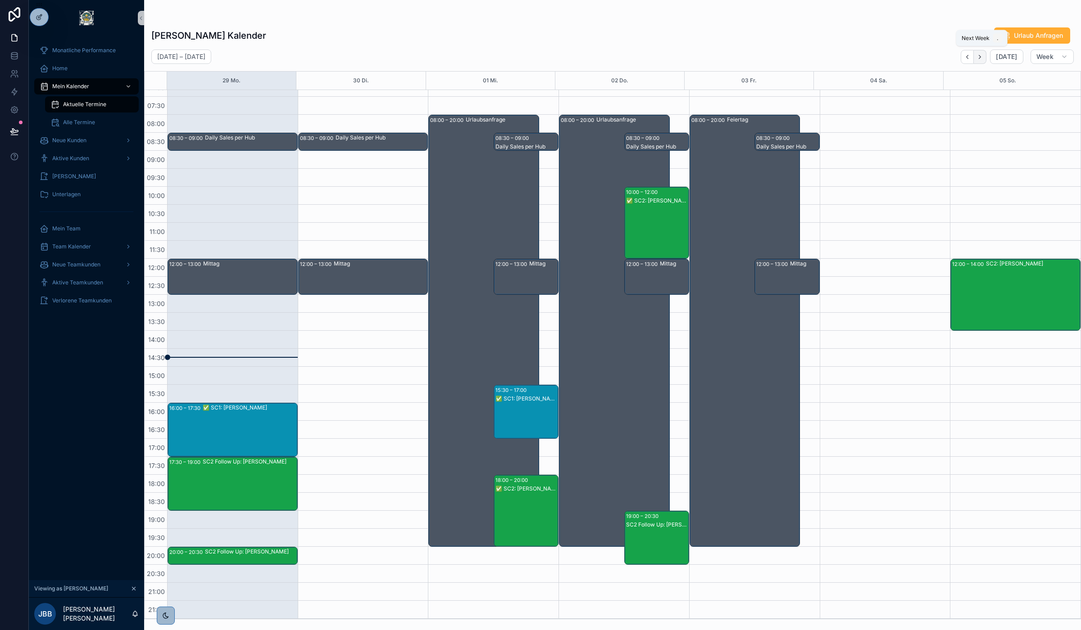
click at [982, 54] on icon "Next" at bounding box center [979, 57] width 7 height 7
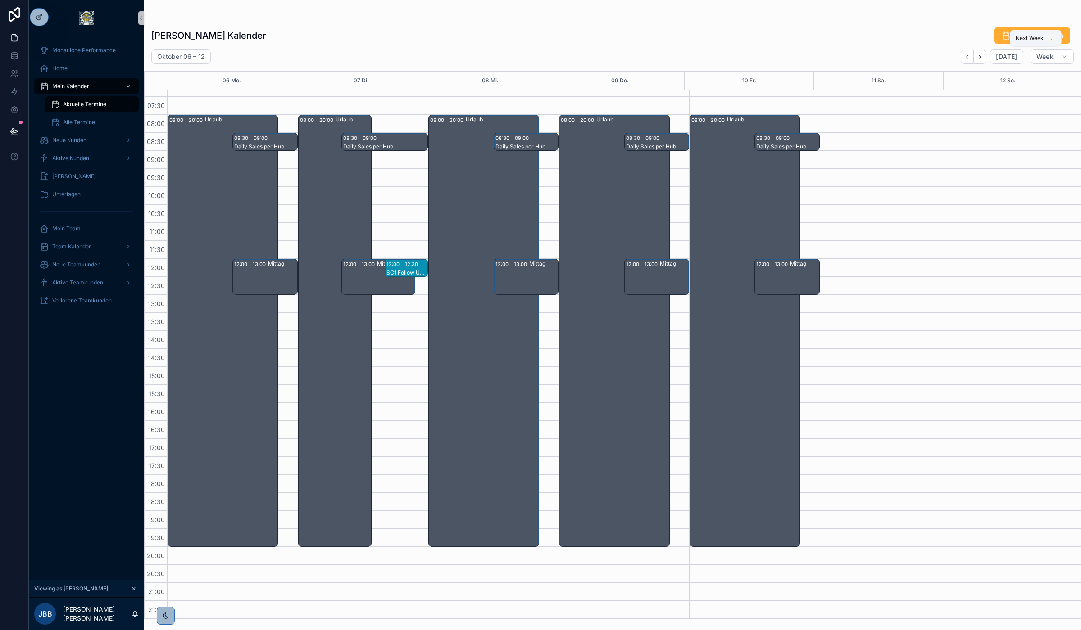
click at [982, 54] on icon "Next" at bounding box center [979, 57] width 7 height 7
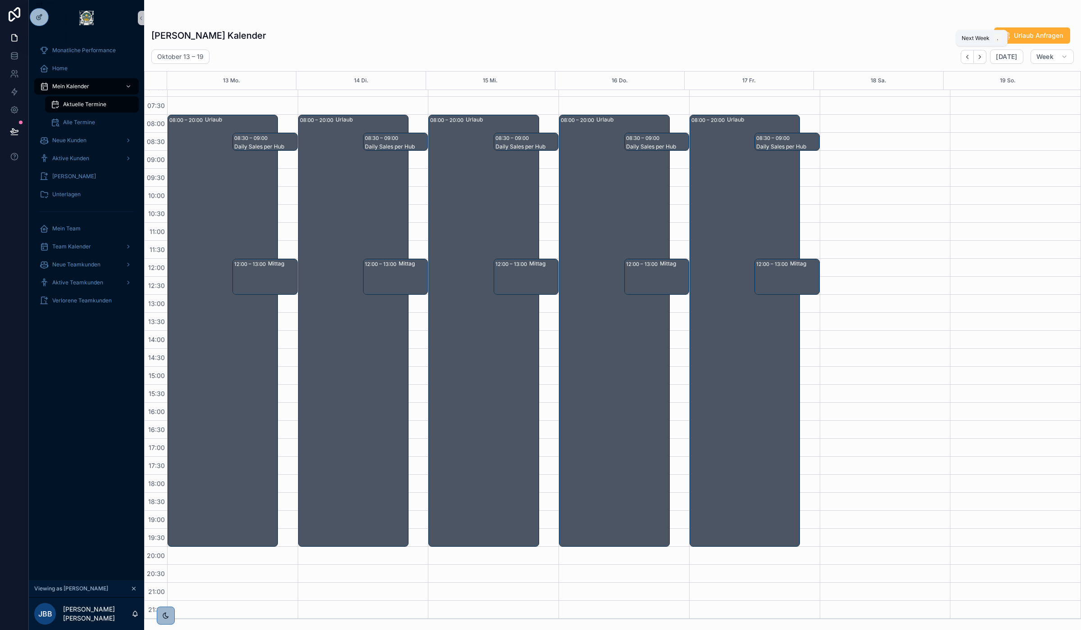
click at [982, 54] on icon "Next" at bounding box center [979, 57] width 7 height 7
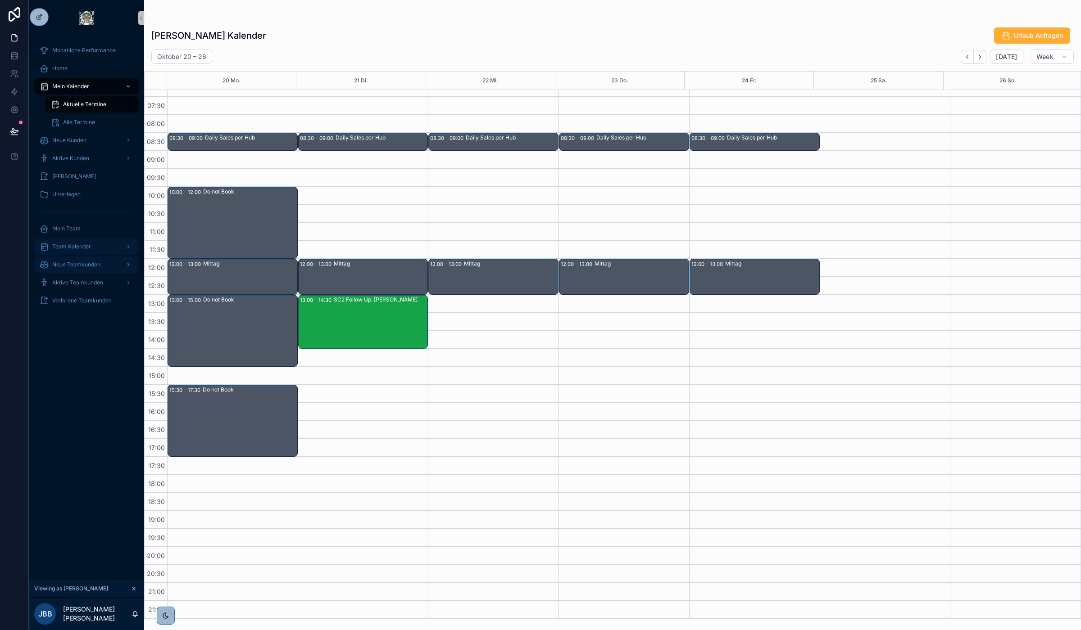
click at [80, 249] on span "Team Kalender" at bounding box center [71, 246] width 39 height 7
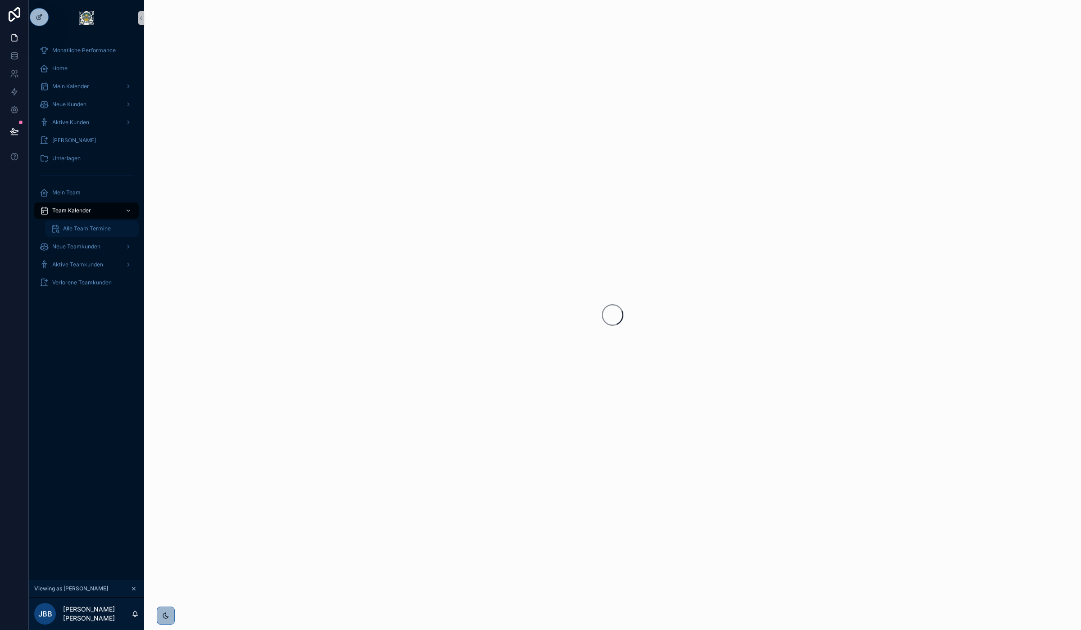
click at [84, 229] on span "Alle Team Termine" at bounding box center [87, 228] width 48 height 7
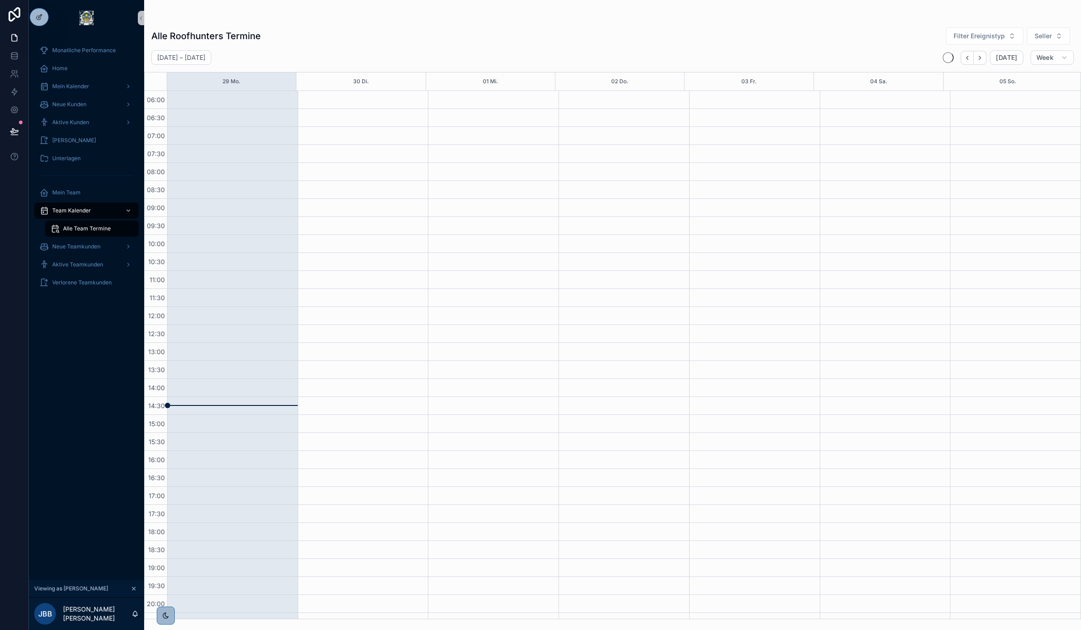
scroll to position [49, 0]
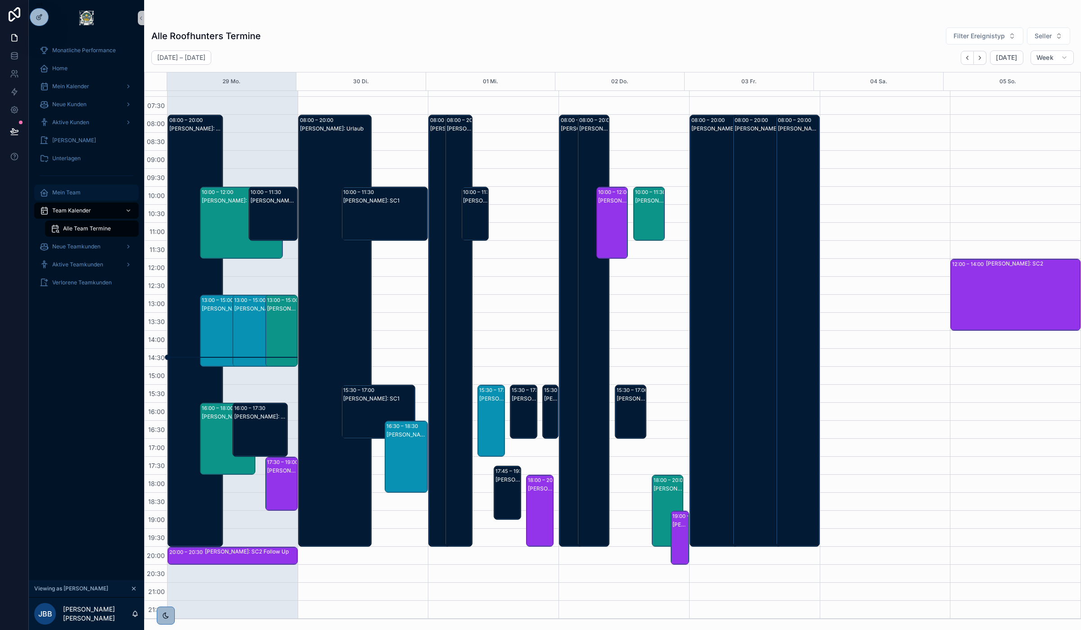
click at [68, 190] on span "Mein Team" at bounding box center [66, 192] width 28 height 7
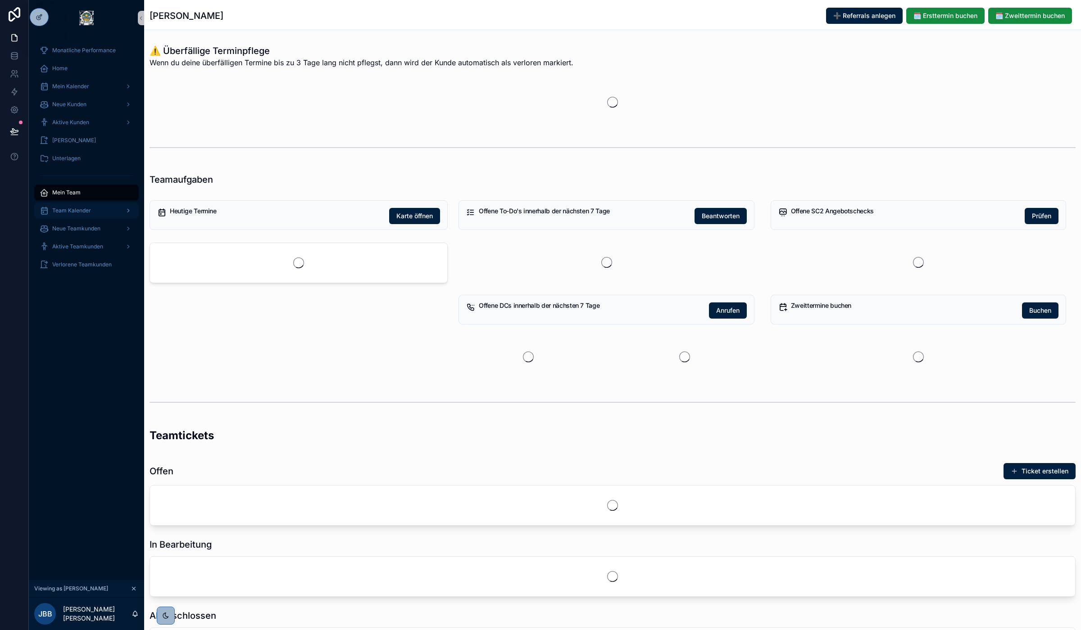
click at [60, 211] on span "Team Kalender" at bounding box center [71, 210] width 39 height 7
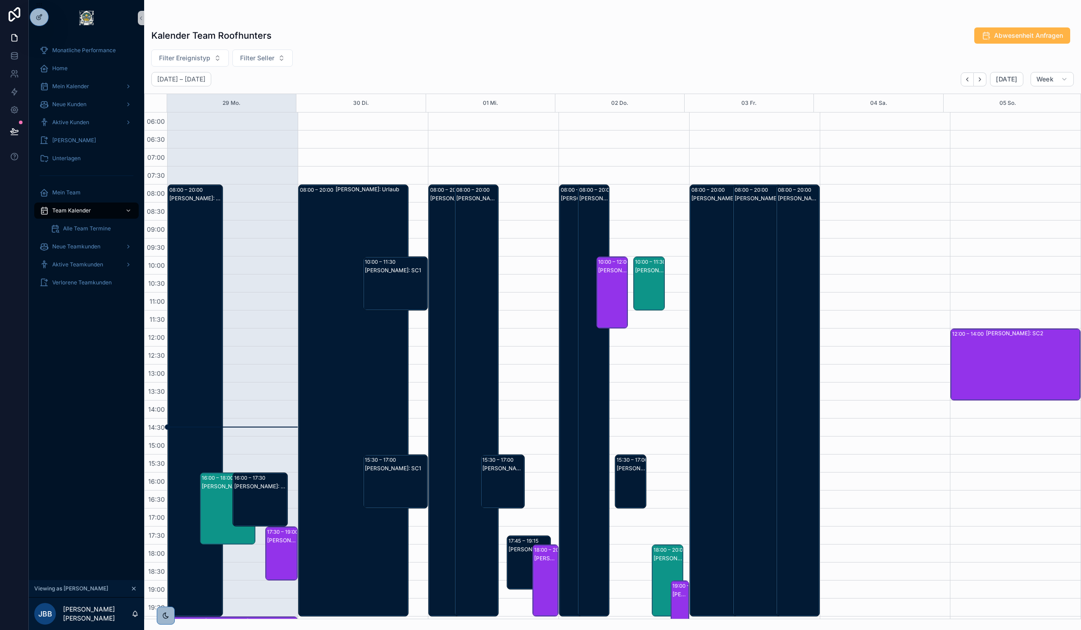
scroll to position [70, 0]
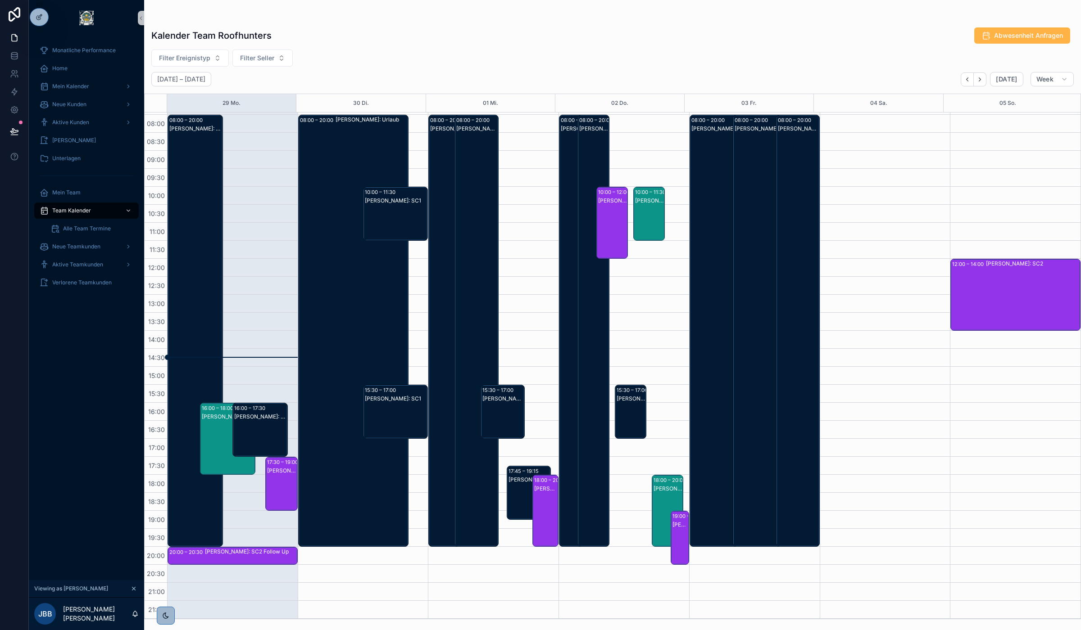
click at [1017, 36] on span "Abwesenheit Anfragen" at bounding box center [1028, 35] width 69 height 9
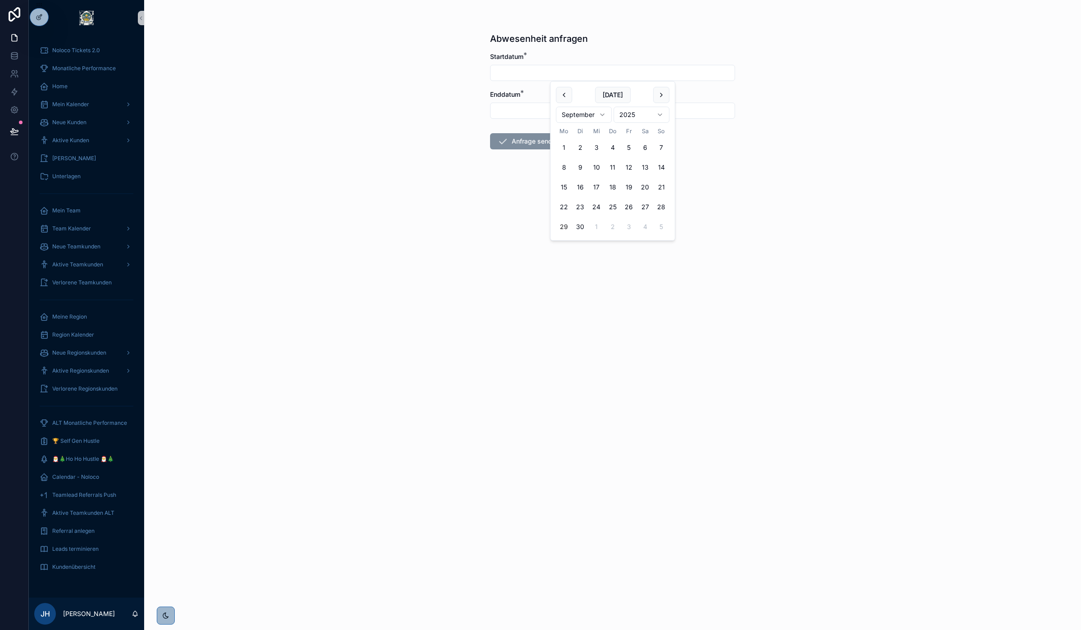
click at [529, 71] on input "scrollable content" at bounding box center [612, 73] width 244 height 13
click at [514, 75] on input "**" at bounding box center [612, 73] width 244 height 13
type input "**"
click at [67, 226] on span "Team Kalender" at bounding box center [71, 228] width 39 height 7
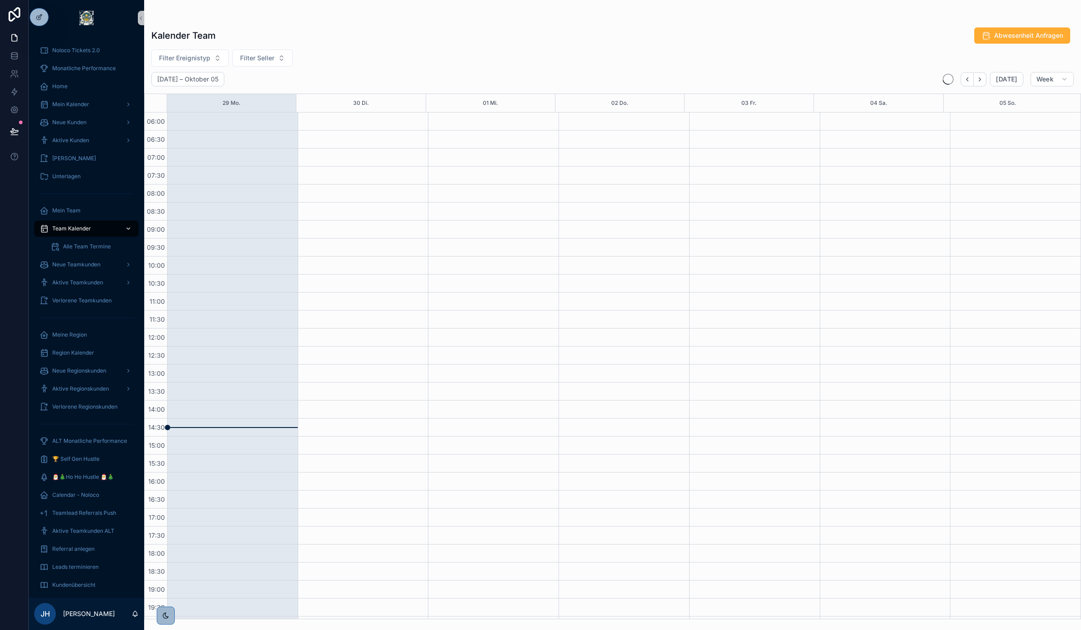
scroll to position [70, 0]
click at [991, 31] on button "Abwesenheit Anfragen" at bounding box center [1022, 35] width 96 height 16
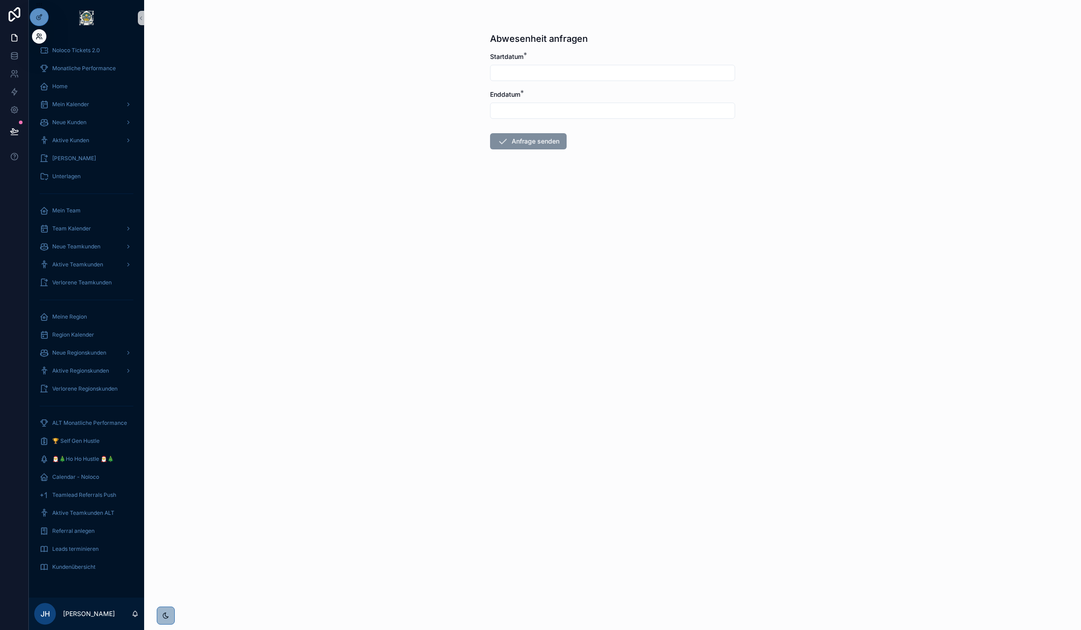
click at [37, 39] on icon at bounding box center [39, 36] width 7 height 7
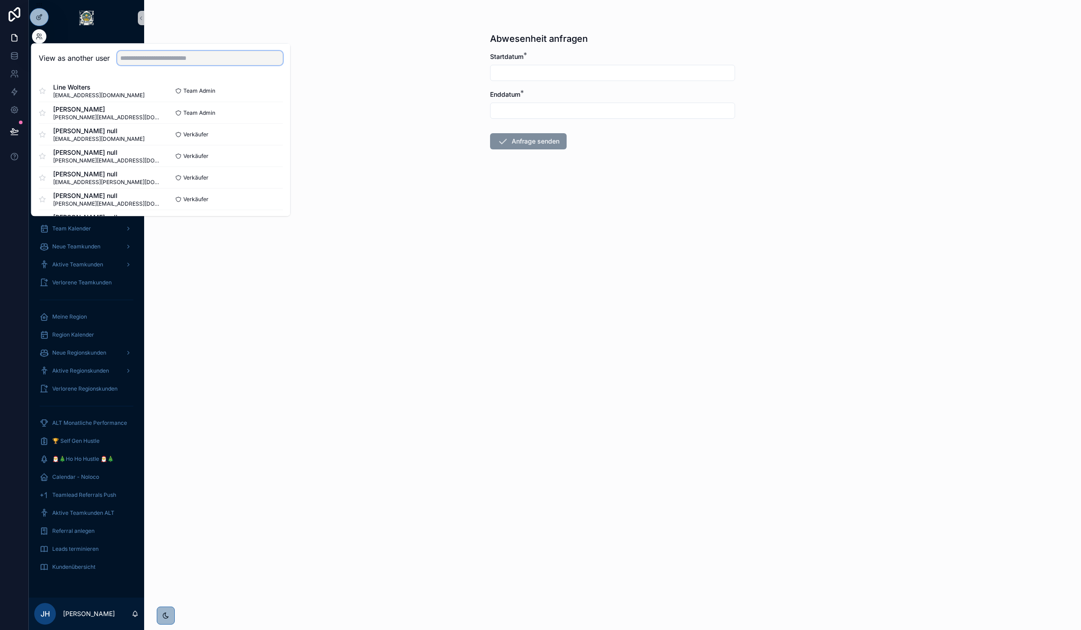
click at [165, 62] on input "text" at bounding box center [200, 58] width 166 height 14
type input "***"
click at [263, 89] on button "Select" at bounding box center [270, 91] width 23 height 13
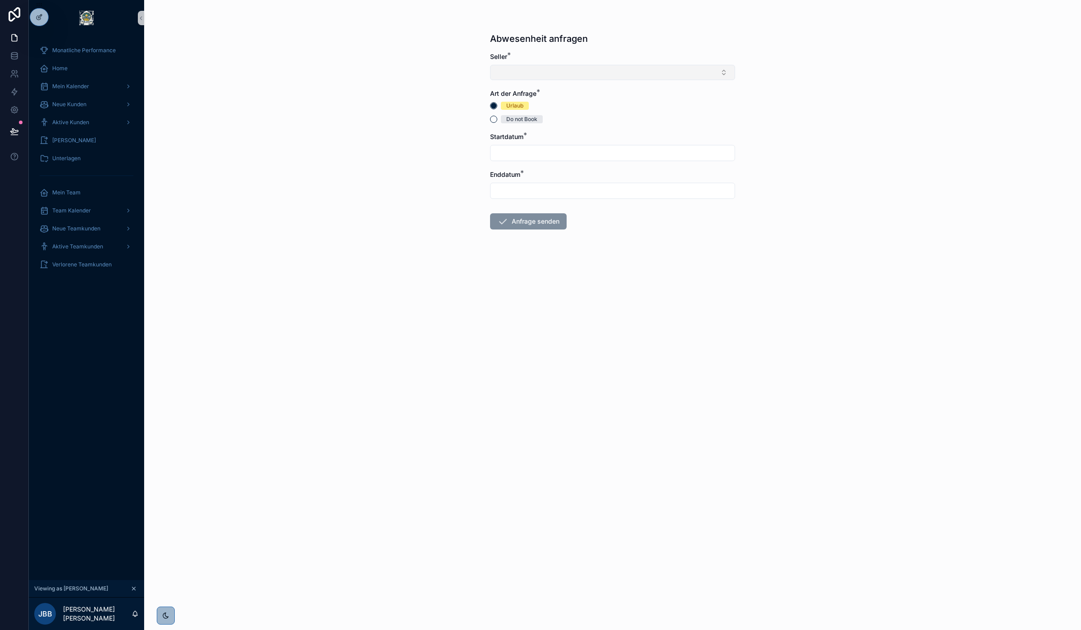
click at [547, 77] on button "Select Button" at bounding box center [612, 72] width 245 height 15
click at [528, 73] on button "Select Button" at bounding box center [612, 72] width 245 height 15
click at [530, 122] on span "[PERSON_NAME]" at bounding box center [522, 122] width 52 height 9
click at [501, 121] on span "Do not Book" at bounding box center [522, 121] width 42 height 8
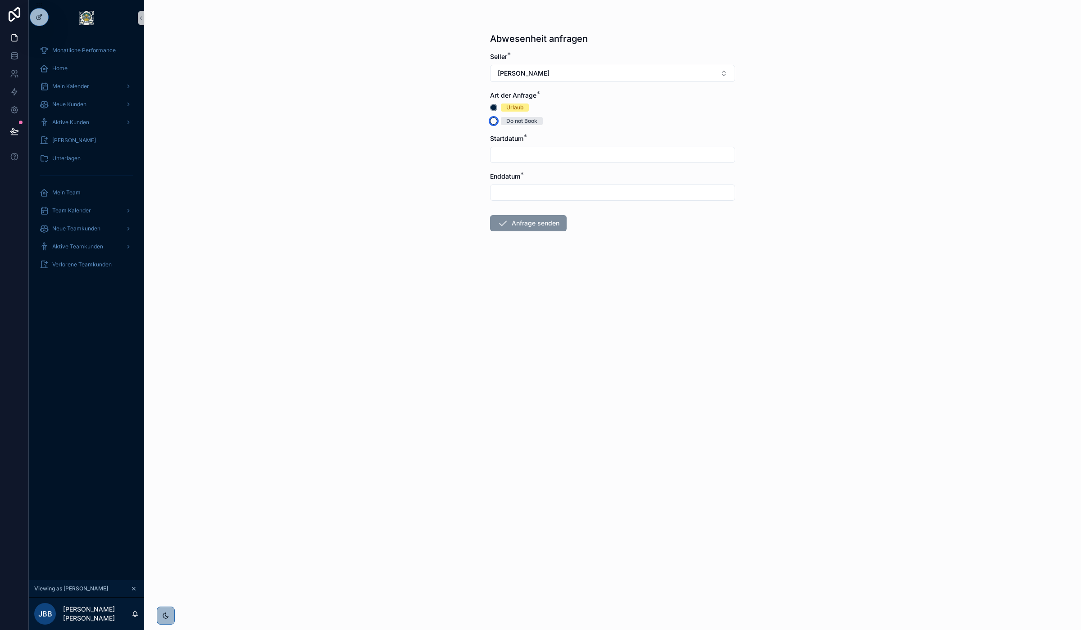
click at [497, 121] on button "Do not Book" at bounding box center [493, 121] width 7 height 7
click at [520, 156] on input "scrollable content" at bounding box center [612, 155] width 244 height 13
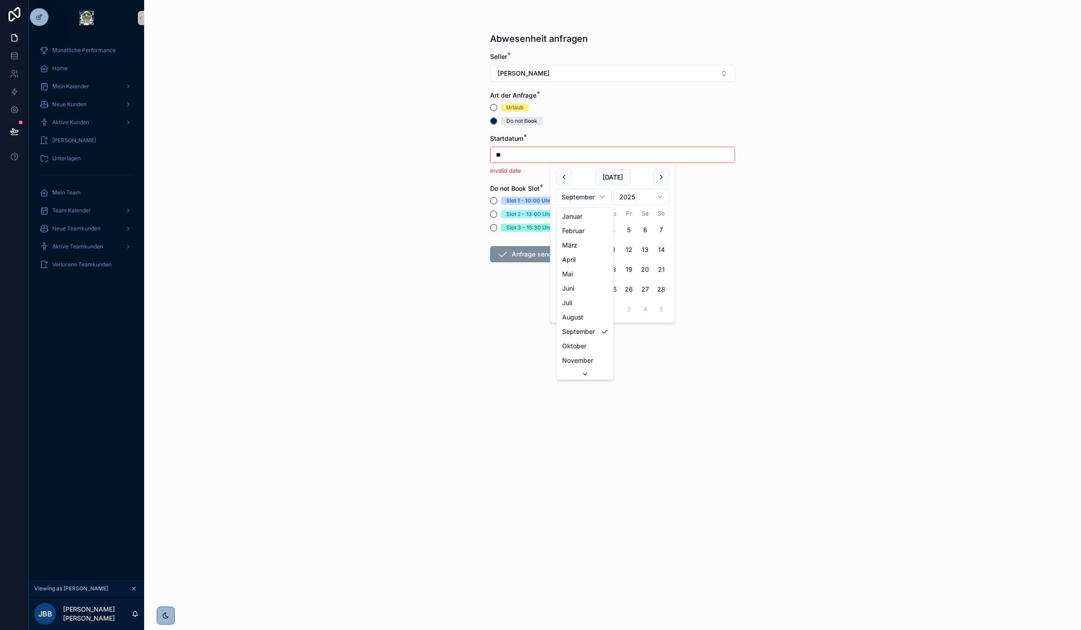
click at [591, 194] on html "Monatliche Performance Home Mein Kalender Neue Kunden Aktive Kunden Verlorene K…" at bounding box center [540, 315] width 1081 height 630
click at [597, 289] on button "22" at bounding box center [596, 289] width 16 height 16
type input "**********"
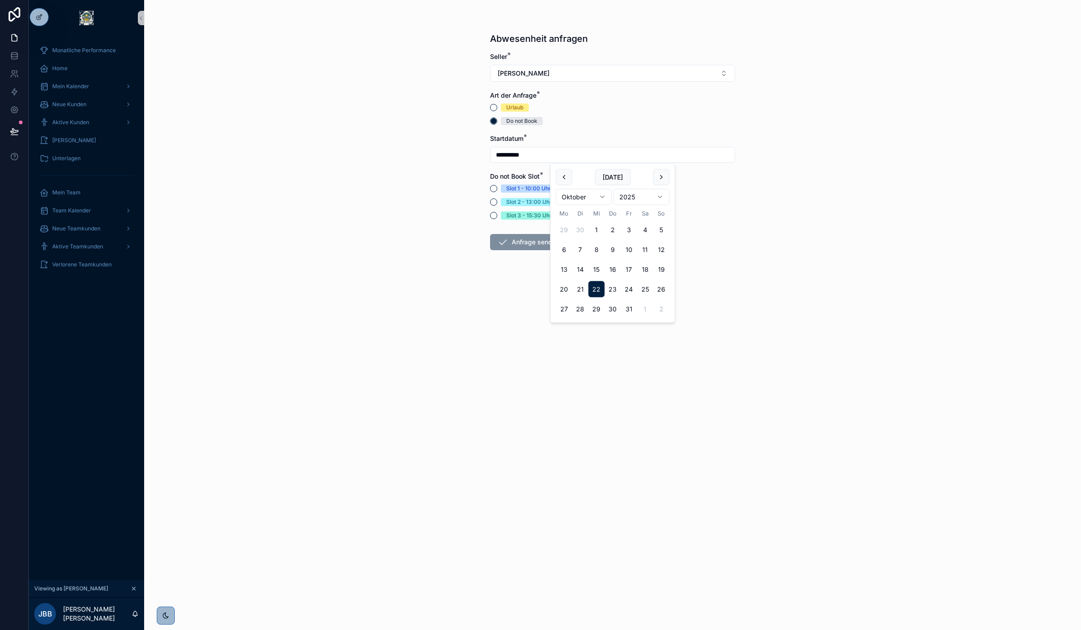
click at [554, 371] on div "**********" at bounding box center [612, 315] width 937 height 630
click at [509, 185] on div "Slot 1 - 10:00 Uhr" at bounding box center [528, 189] width 45 height 8
click at [497, 185] on button "Slot 1 - 10:00 Uhr" at bounding box center [493, 188] width 7 height 7
click at [534, 244] on button "Anfrage senden" at bounding box center [528, 242] width 77 height 16
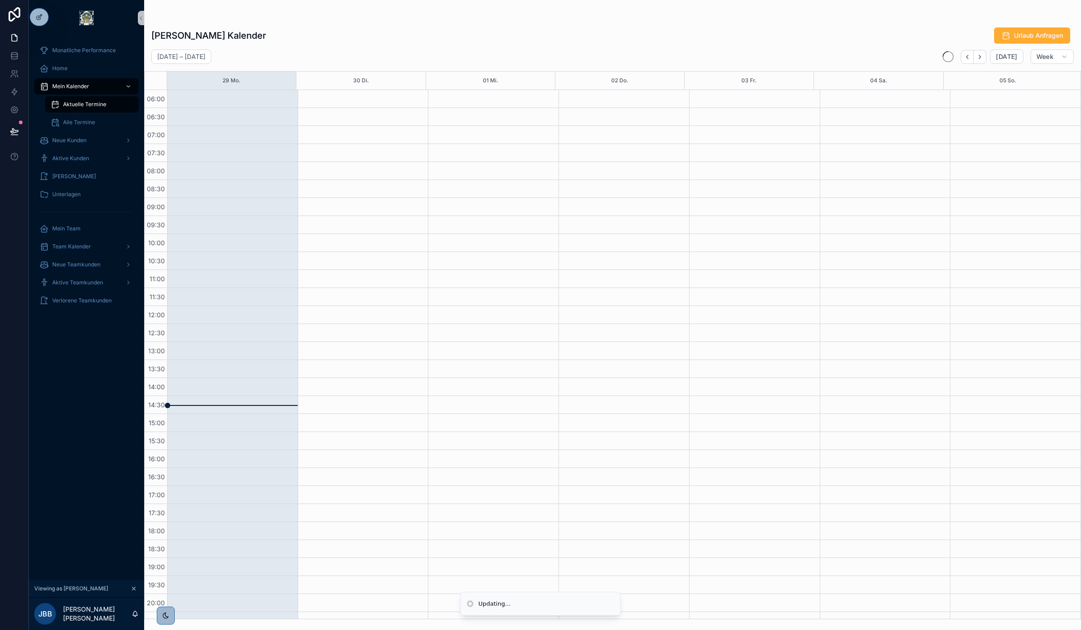
scroll to position [48, 0]
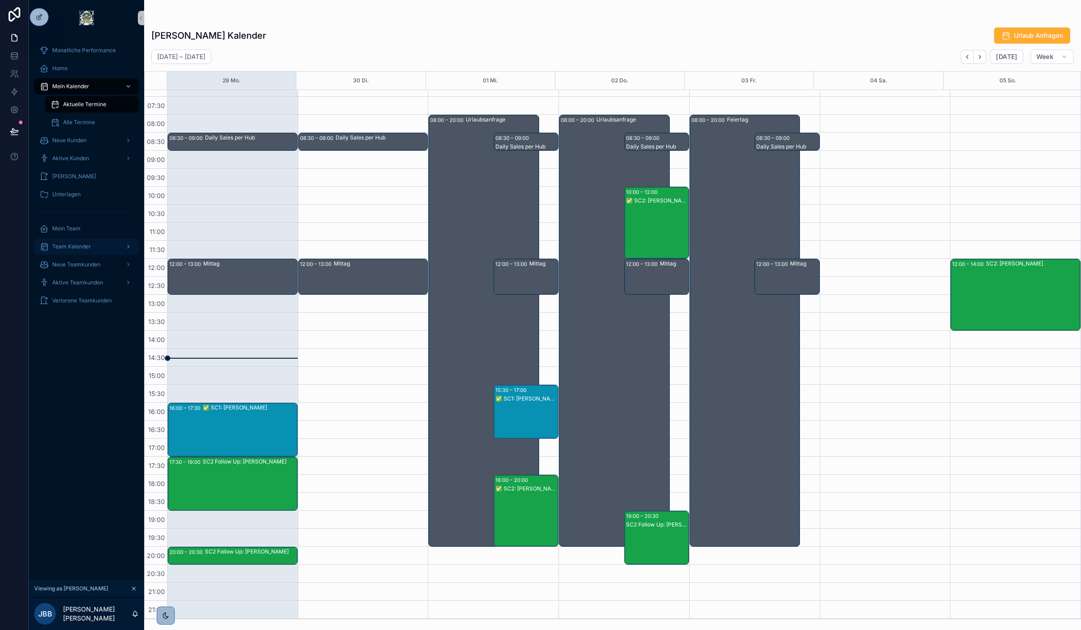
click at [72, 244] on span "Team Kalender" at bounding box center [71, 246] width 39 height 7
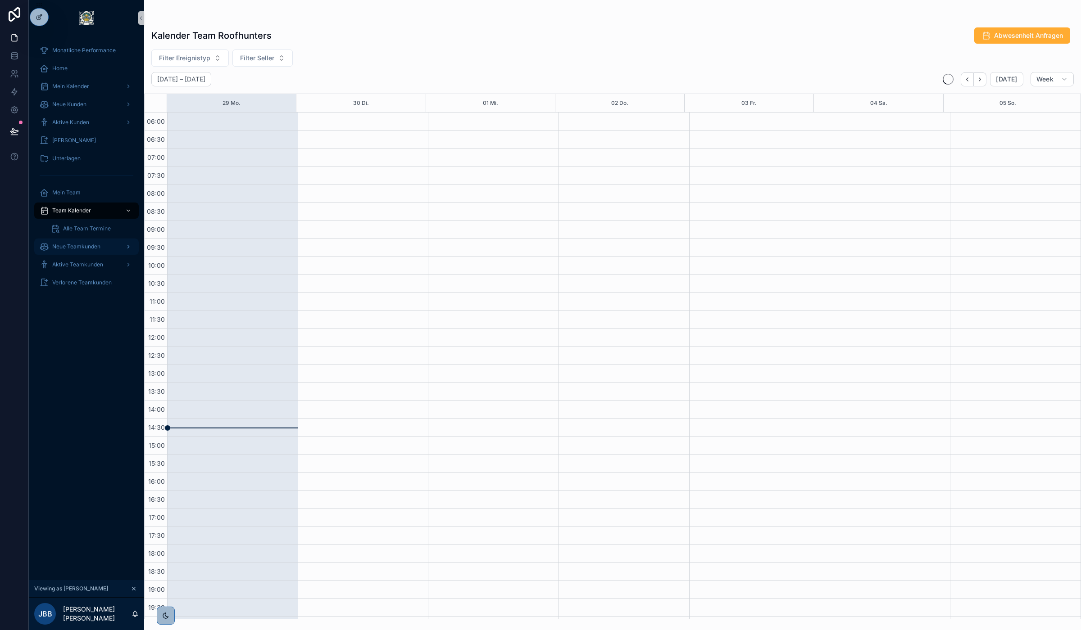
scroll to position [70, 0]
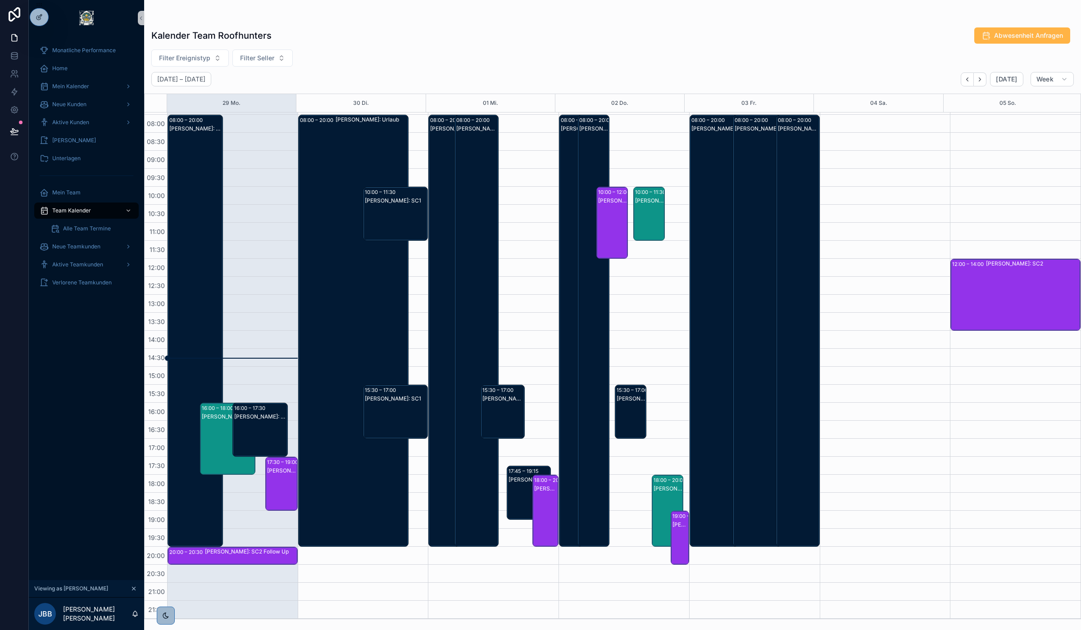
click at [1036, 32] on span "Abwesenheit Anfragen" at bounding box center [1028, 35] width 69 height 9
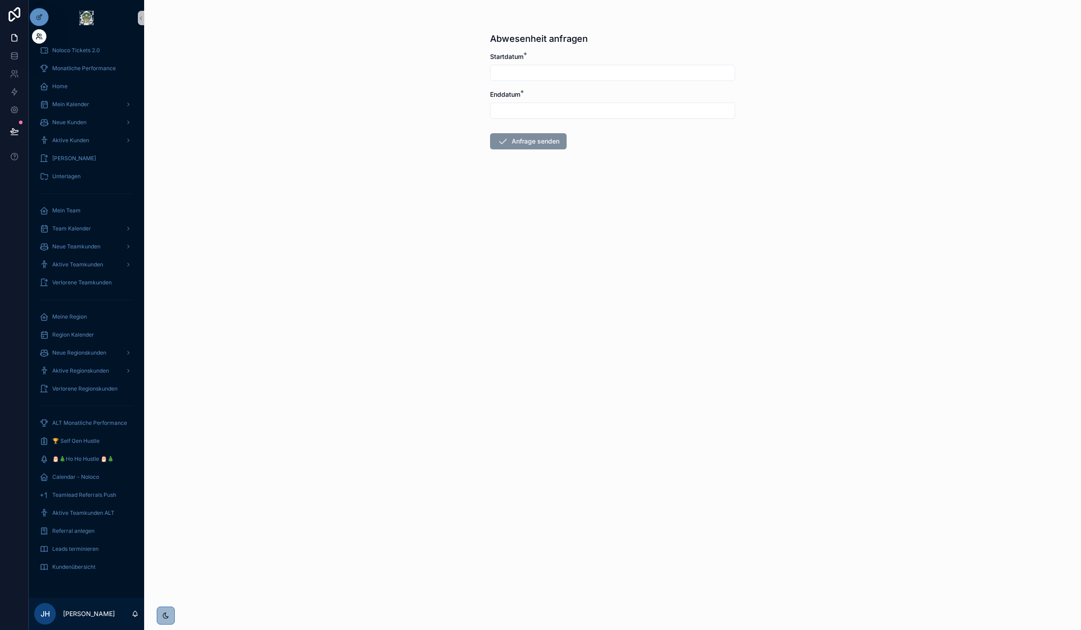
click at [41, 34] on icon at bounding box center [39, 36] width 7 height 7
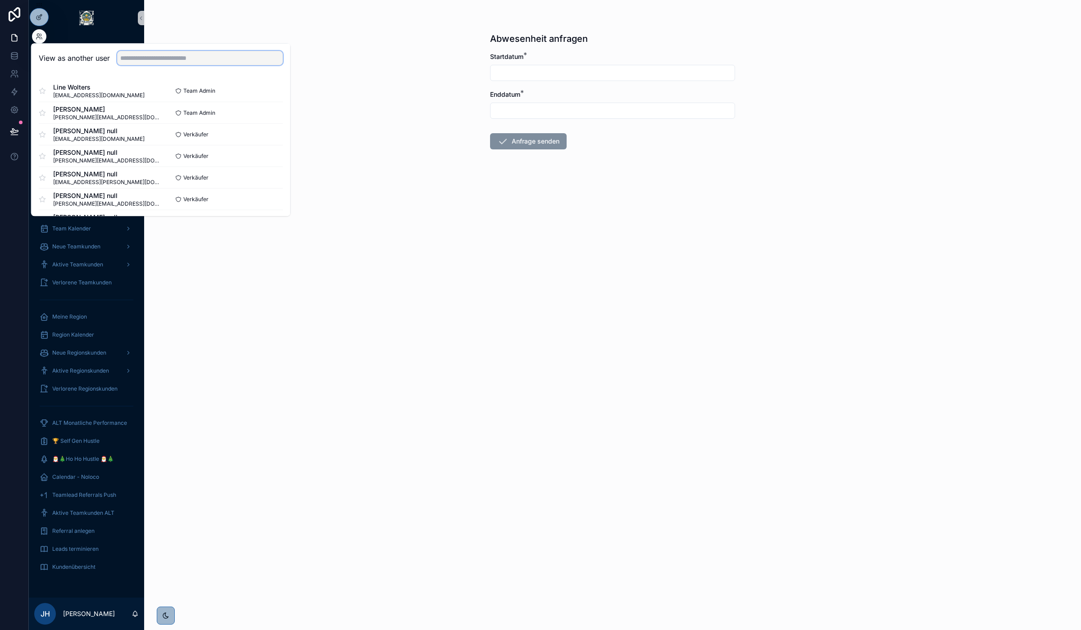
click at [181, 54] on input "text" at bounding box center [200, 58] width 166 height 14
type input "*********"
click at [265, 90] on button "Select" at bounding box center [270, 91] width 23 height 13
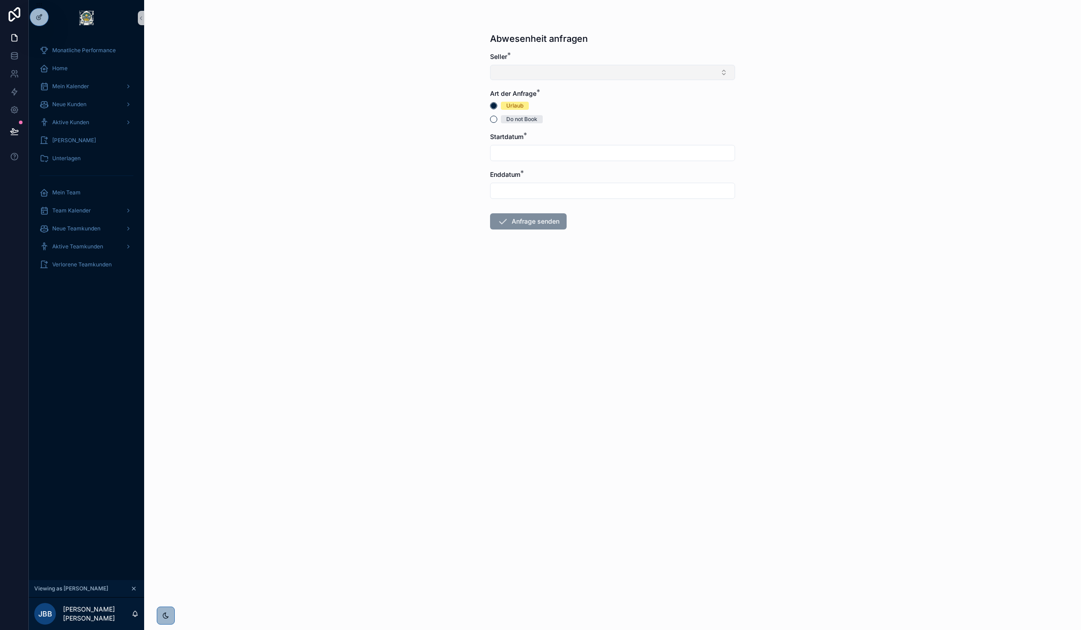
click at [491, 68] on button "Select Button" at bounding box center [612, 72] width 245 height 15
click at [529, 119] on span "[PERSON_NAME]" at bounding box center [522, 122] width 52 height 9
click at [501, 122] on span "Do not Book" at bounding box center [522, 121] width 42 height 8
click at [497, 122] on button "Do not Book" at bounding box center [493, 121] width 7 height 7
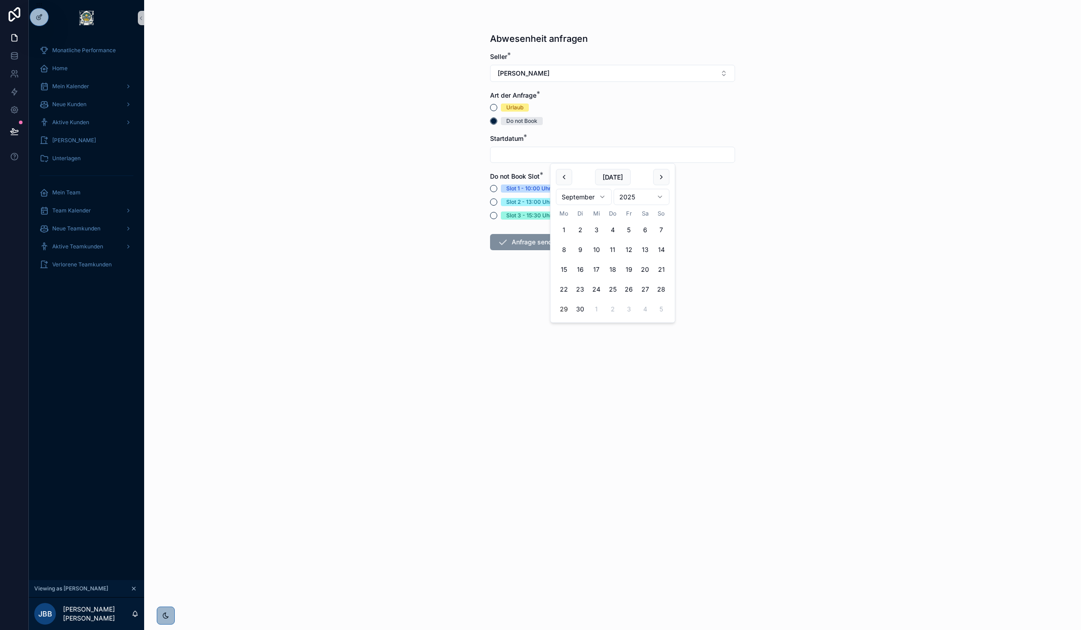
click at [519, 154] on input "scrollable content" at bounding box center [612, 155] width 244 height 13
click at [563, 242] on div "Monatliche Performance Home Mein Kalender Neue Kunden Aktive Kunden Verlorene K…" at bounding box center [555, 315] width 1052 height 630
drag, startPoint x: 549, startPoint y: 219, endPoint x: 526, endPoint y: 154, distance: 69.4
click at [526, 154] on input "scrollable content" at bounding box center [612, 155] width 244 height 13
click at [601, 192] on html "Monatliche Performance Home Mein Kalender Neue Kunden Aktive Kunden Verlorene K…" at bounding box center [540, 315] width 1081 height 630
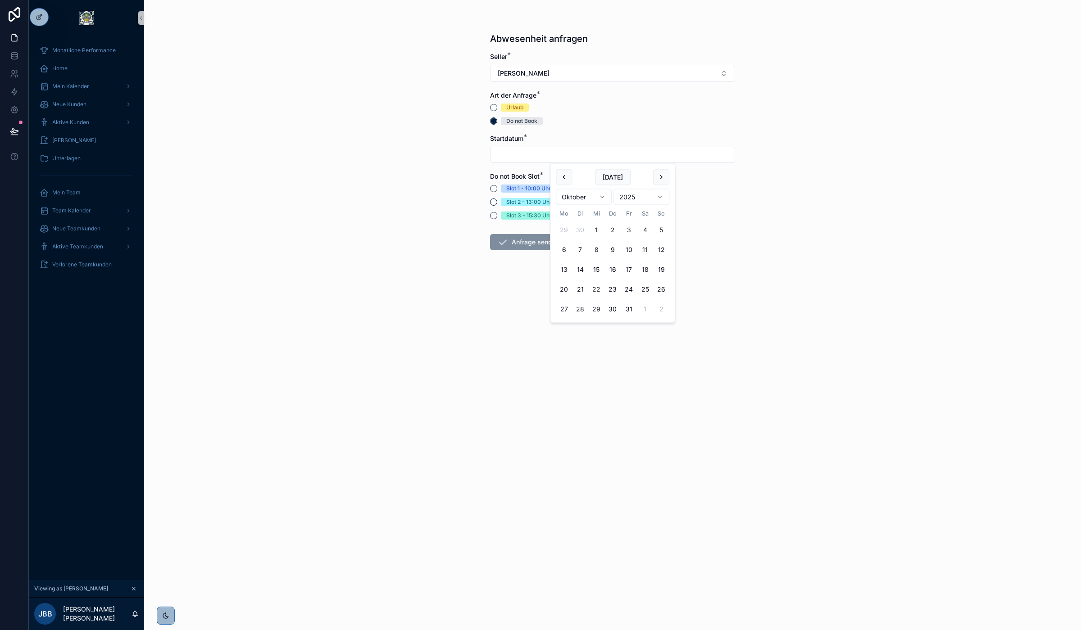
click at [597, 290] on button "22" at bounding box center [596, 289] width 16 height 16
type input "**********"
click at [492, 199] on button "Slot 2 - 13:00 Uhr" at bounding box center [493, 202] width 7 height 7
click at [521, 244] on button "Anfrage senden" at bounding box center [528, 242] width 77 height 16
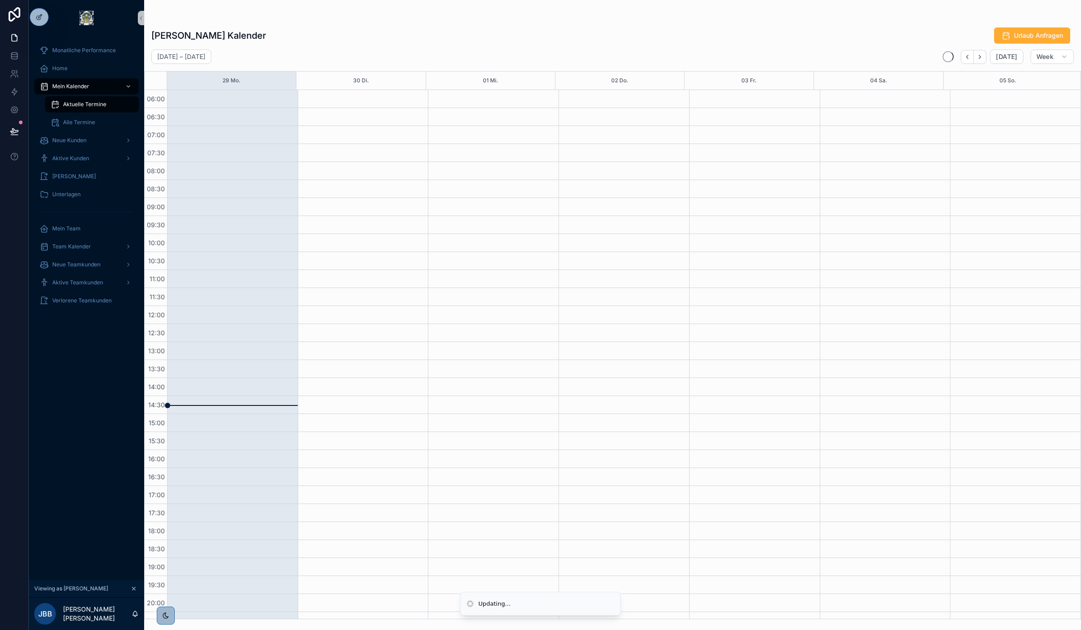
scroll to position [48, 0]
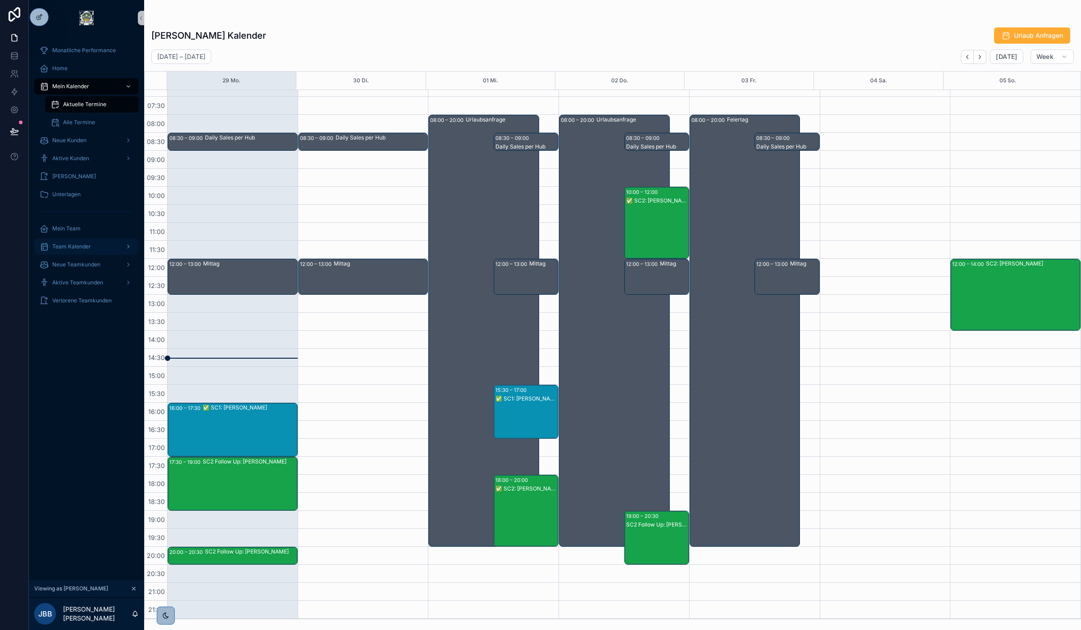
click at [79, 248] on span "Team Kalender" at bounding box center [71, 246] width 39 height 7
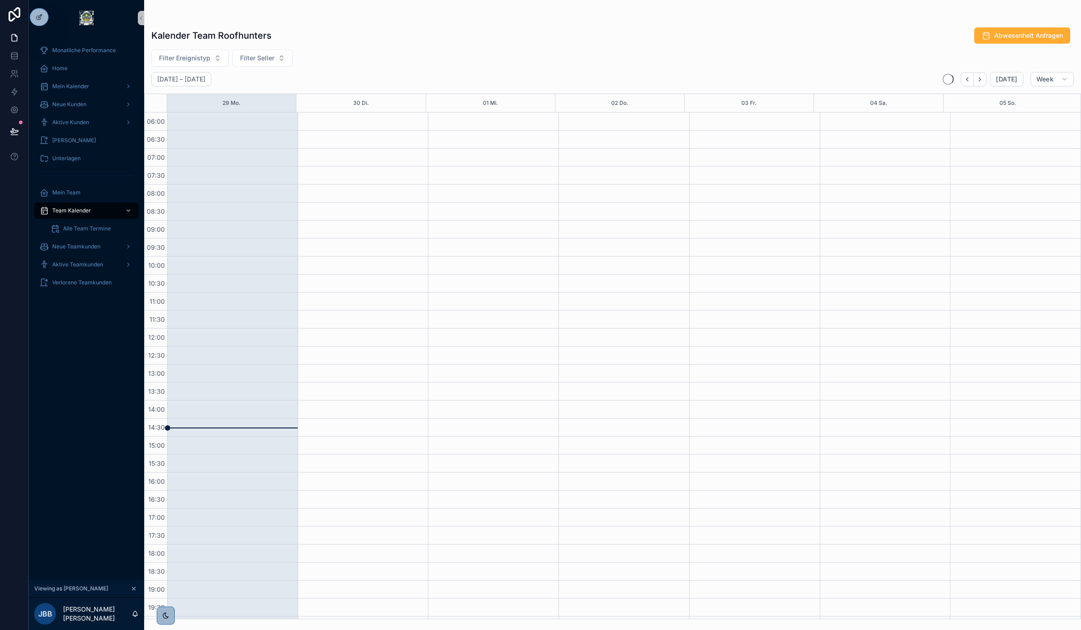
scroll to position [70, 0]
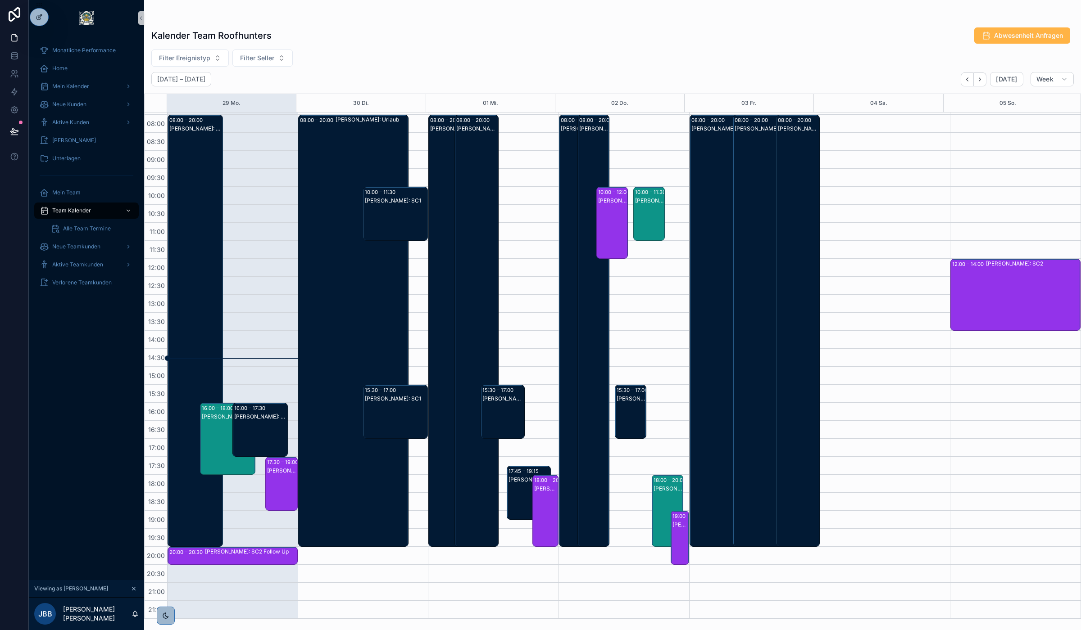
click at [1041, 36] on span "Abwesenheit Anfragen" at bounding box center [1028, 35] width 69 height 9
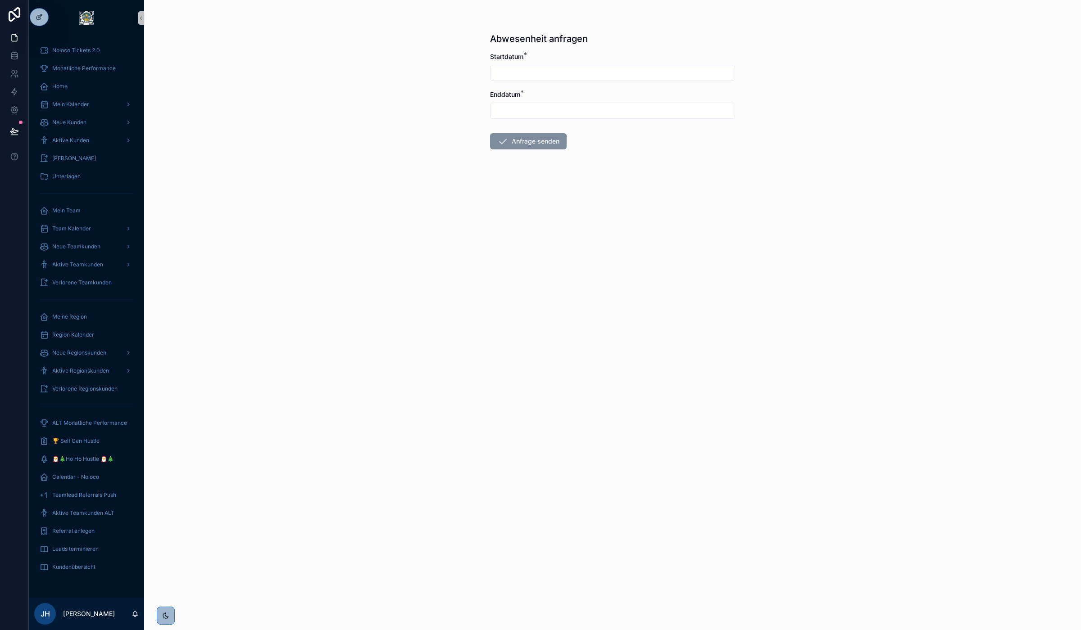
drag, startPoint x: 39, startPoint y: 36, endPoint x: 55, endPoint y: 36, distance: 16.7
click at [0, 0] on icon at bounding box center [0, 0] width 0 height 0
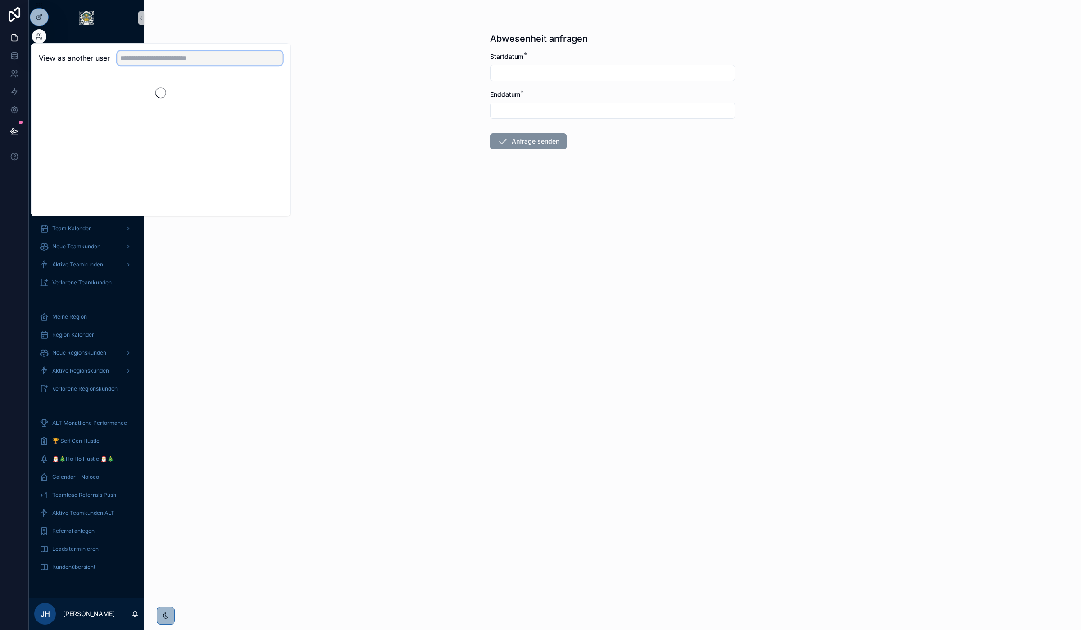
click at [151, 59] on input "text" at bounding box center [200, 58] width 166 height 14
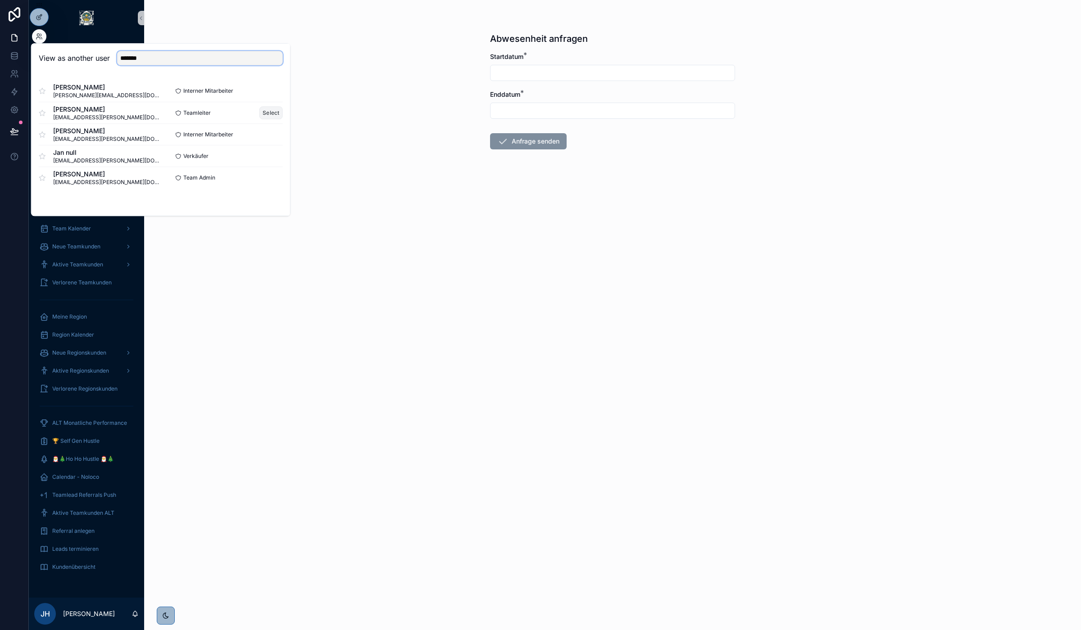
type input "*******"
click at [271, 116] on button "Select" at bounding box center [270, 112] width 23 height 13
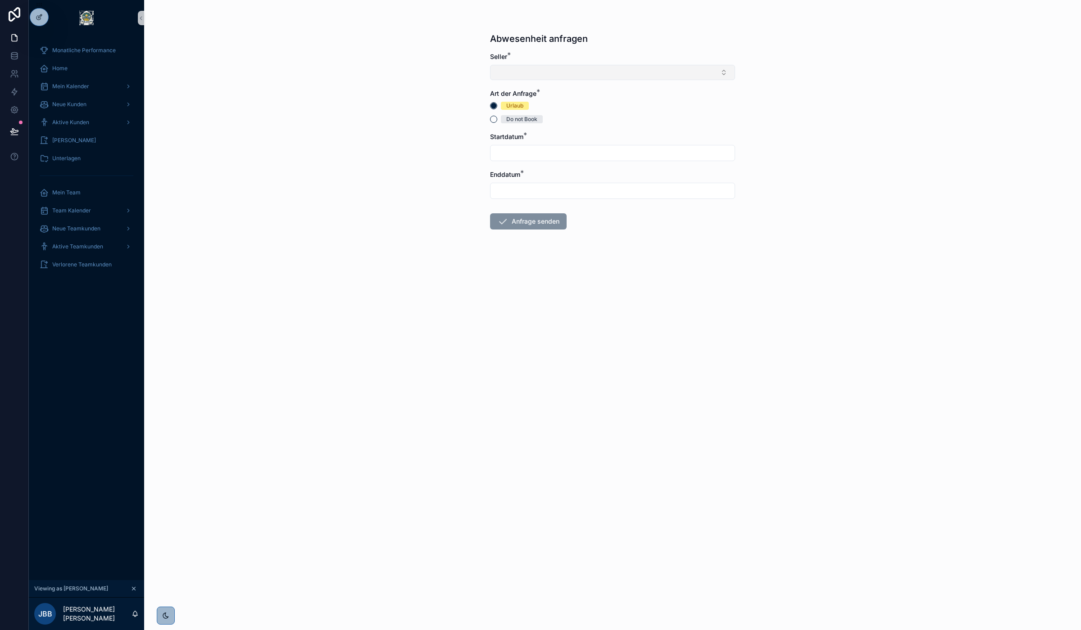
click at [545, 75] on button "Select Button" at bounding box center [612, 72] width 245 height 15
click at [545, 124] on div "[PERSON_NAME]" at bounding box center [612, 123] width 240 height 14
click at [510, 124] on div "Do not Book" at bounding box center [521, 121] width 31 height 8
click at [497, 124] on button "Do not Book" at bounding box center [493, 121] width 7 height 7
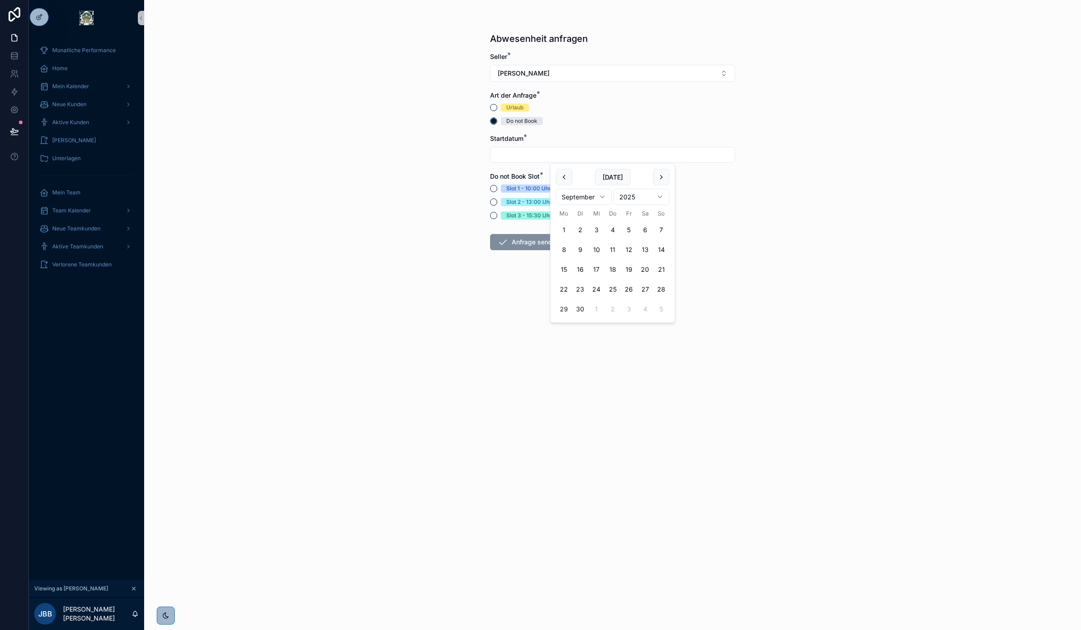
click at [523, 151] on input "scrollable content" at bounding box center [612, 155] width 244 height 13
click at [590, 197] on html "Monatliche Performance Home Mein Kalender Neue Kunden Aktive Kunden Verlorene K…" at bounding box center [540, 315] width 1081 height 630
click at [597, 290] on button "22" at bounding box center [596, 289] width 16 height 16
type input "**********"
click at [431, 273] on div "**********" at bounding box center [612, 315] width 937 height 630
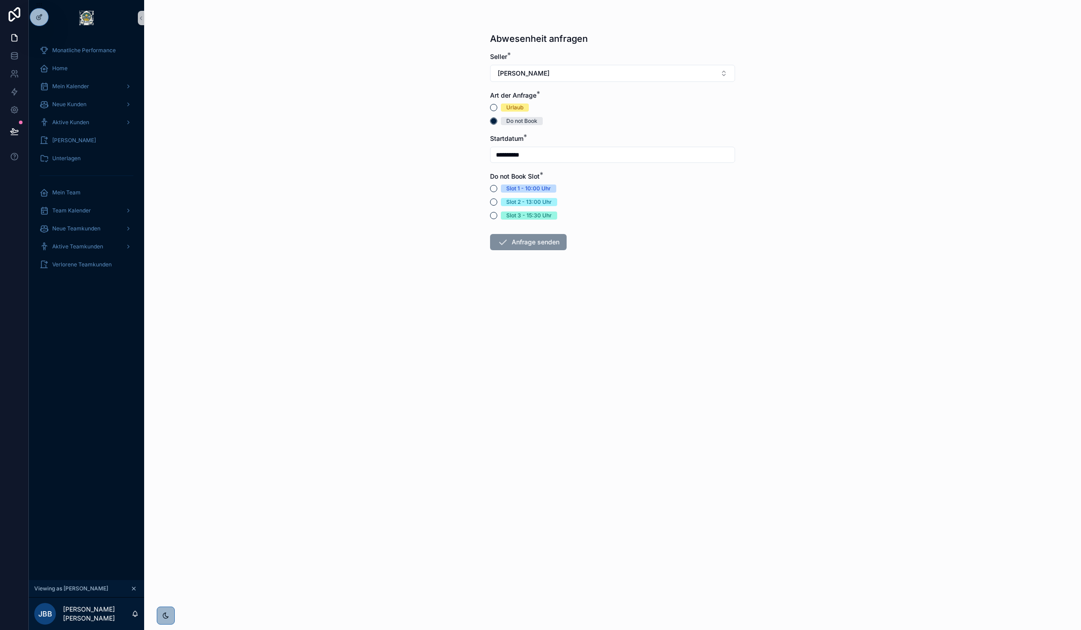
click at [498, 215] on div "Slot 3 - 15:30 Uhr" at bounding box center [612, 216] width 245 height 8
click at [493, 214] on button "Slot 3 - 15:30 Uhr" at bounding box center [493, 215] width 7 height 7
click at [529, 247] on button "Anfrage senden" at bounding box center [528, 242] width 77 height 16
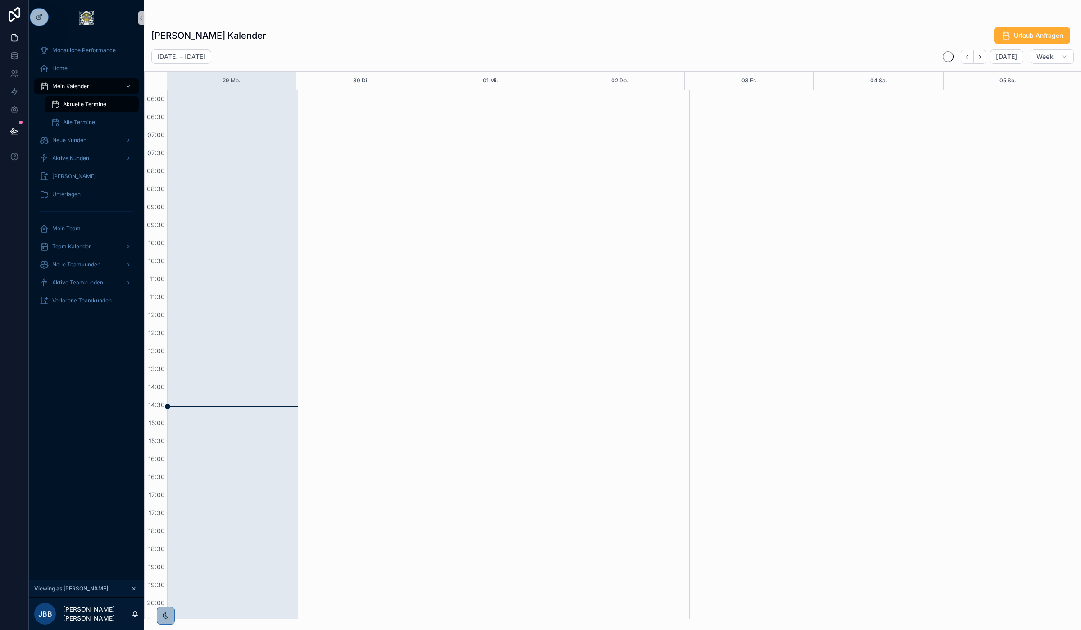
scroll to position [48, 0]
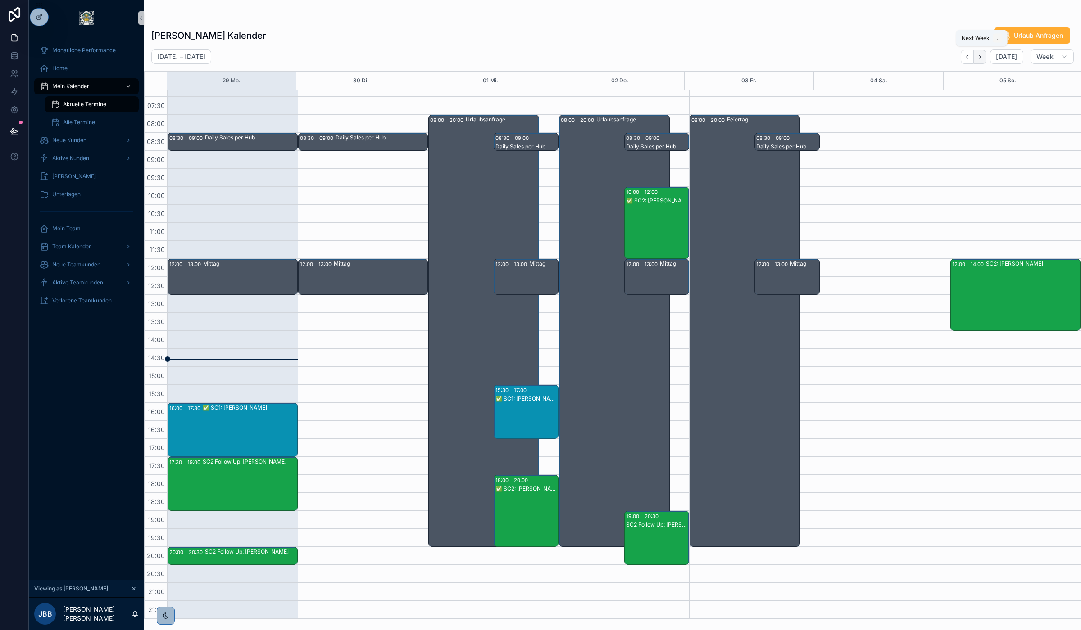
click at [983, 54] on icon "Next" at bounding box center [979, 57] width 7 height 7
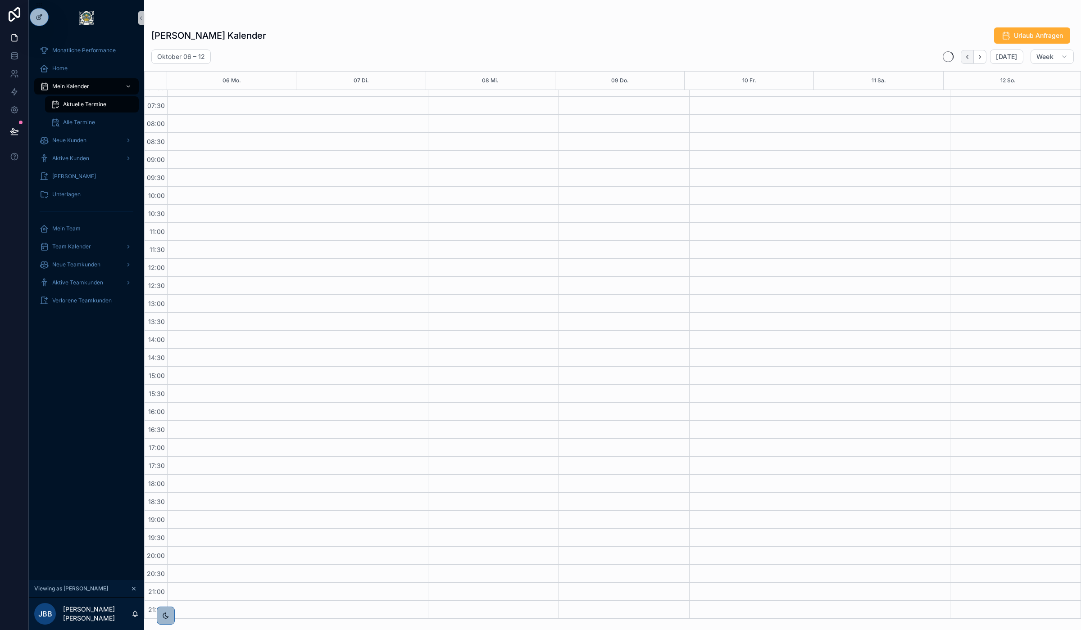
click at [970, 55] on icon "Back" at bounding box center [967, 57] width 7 height 7
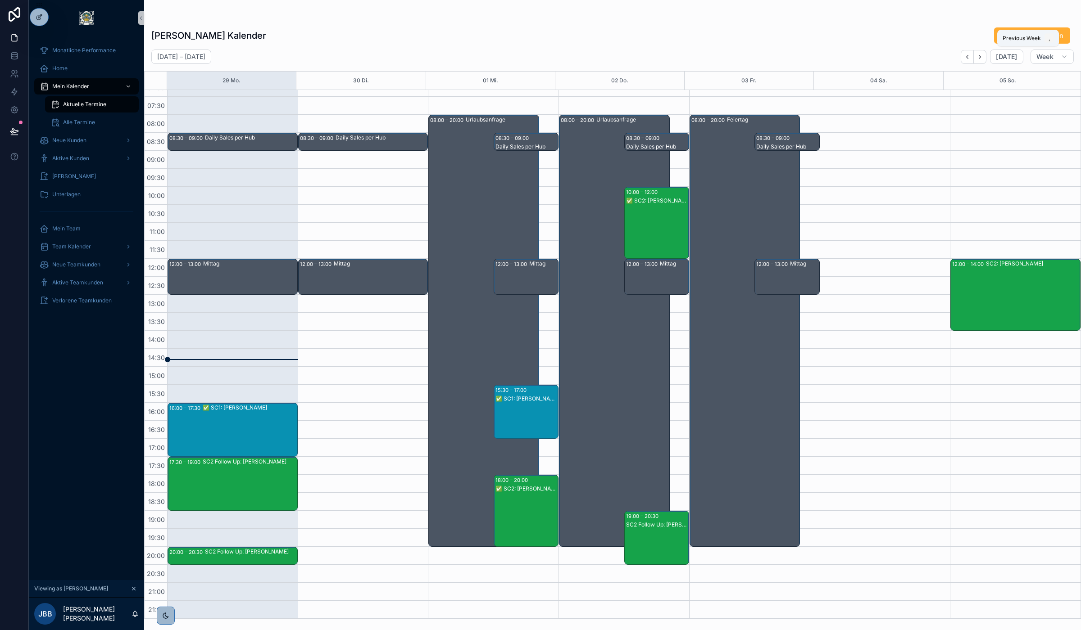
click at [969, 55] on icon "Back" at bounding box center [967, 57] width 7 height 7
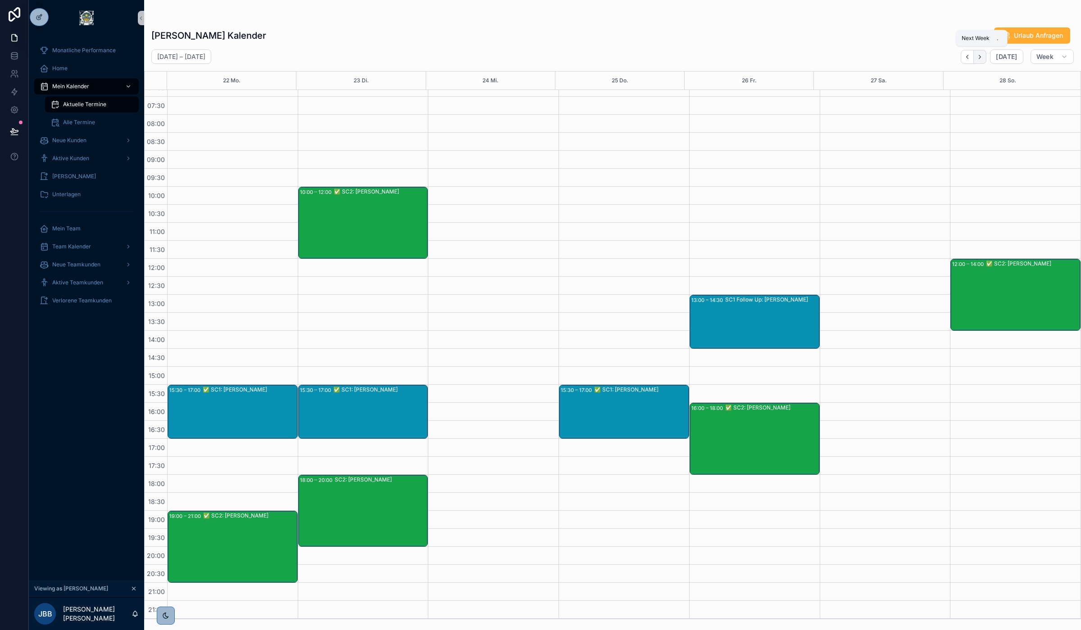
click at [982, 57] on icon "Next" at bounding box center [979, 57] width 7 height 7
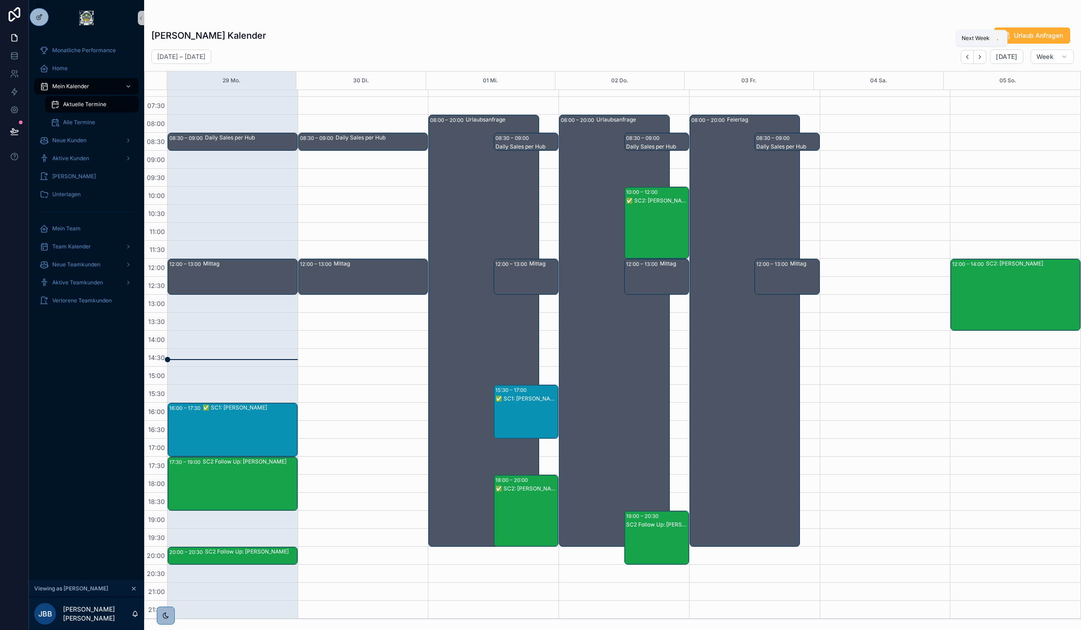
click at [982, 57] on icon "Next" at bounding box center [979, 57] width 7 height 7
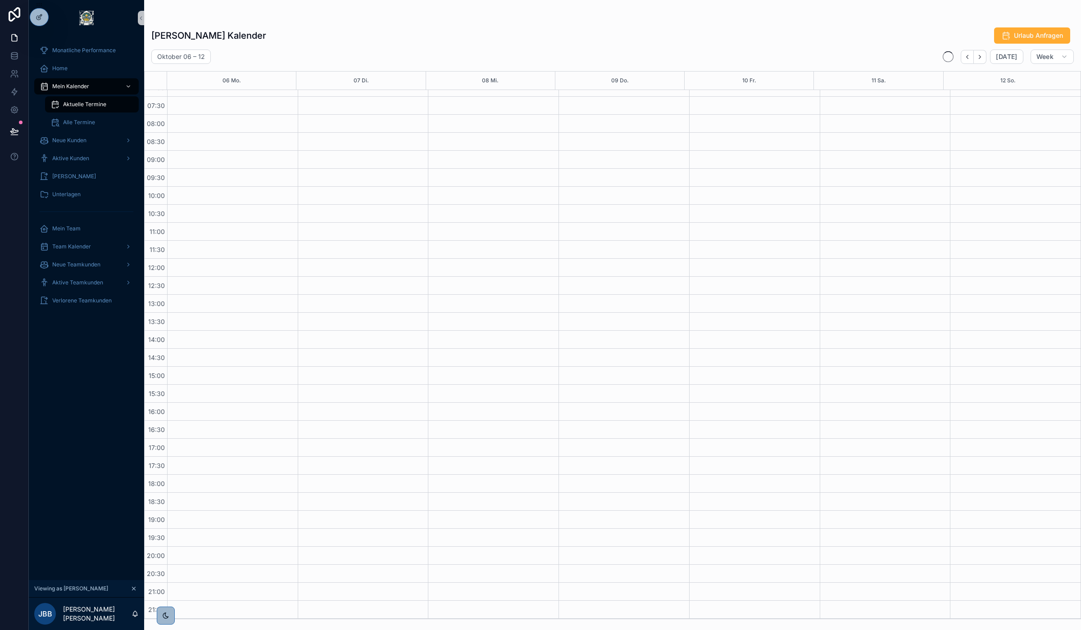
click at [982, 57] on icon "Next" at bounding box center [979, 57] width 7 height 7
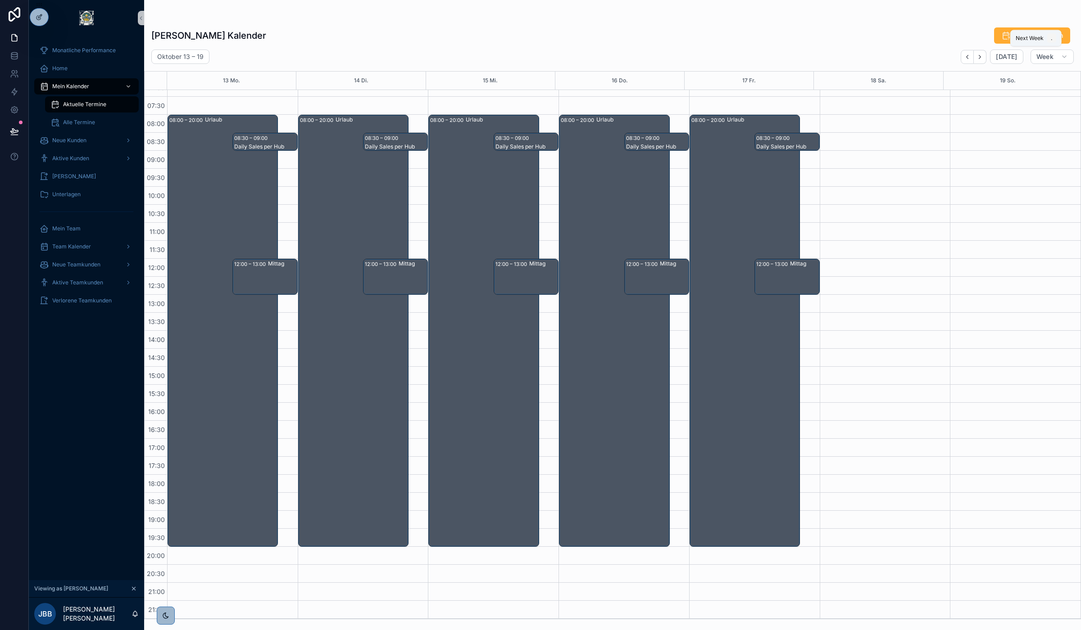
click at [982, 57] on icon "Next" at bounding box center [979, 57] width 7 height 7
